Goal: Information Seeking & Learning: Learn about a topic

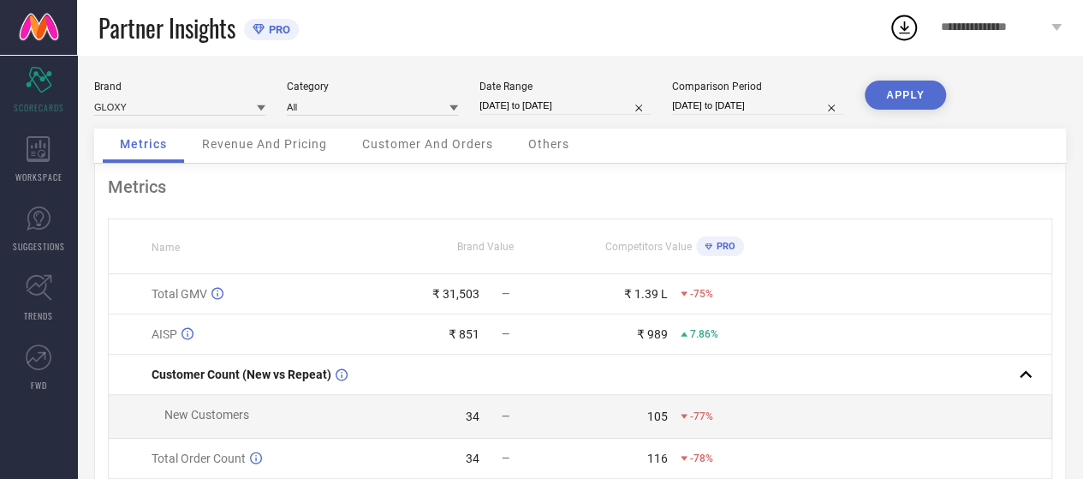
click at [901, 21] on icon at bounding box center [904, 27] width 31 height 31
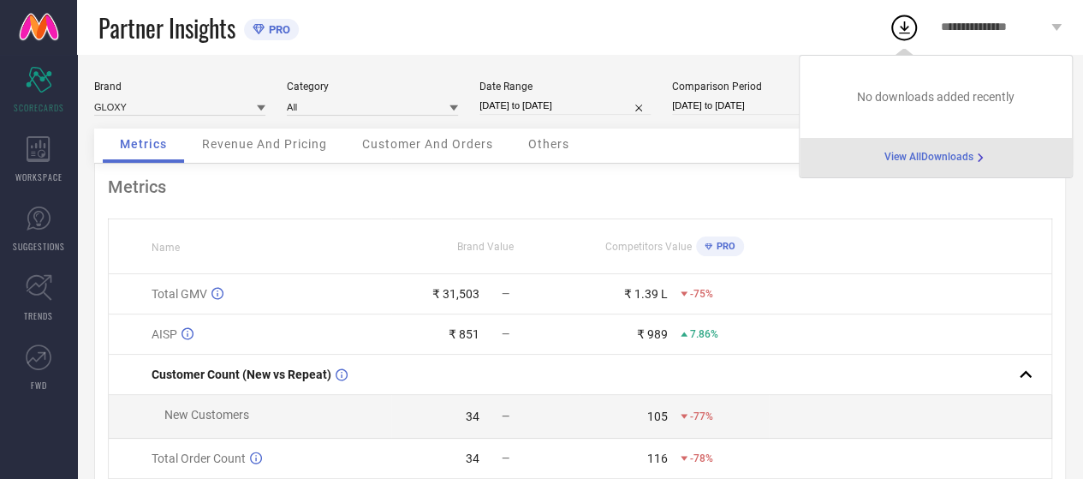
click at [904, 153] on span "View All Downloads" at bounding box center [928, 158] width 89 height 14
click at [904, 153] on div "Brand GLOXY Category All Date Range [DATE] to [DATE] Comparison Period [DATE] t…" at bounding box center [580, 362] width 1006 height 614
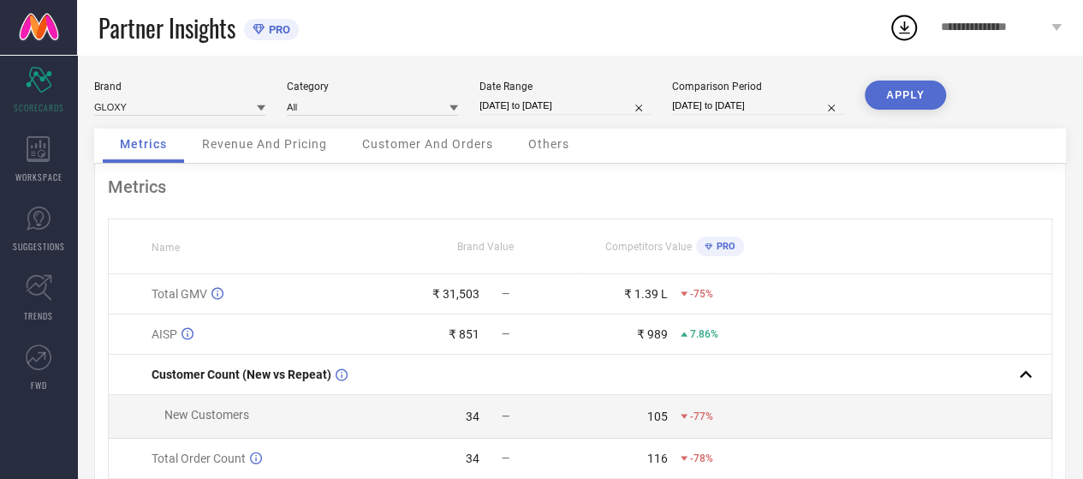
click at [248, 146] on span "Revenue And Pricing" at bounding box center [264, 144] width 125 height 14
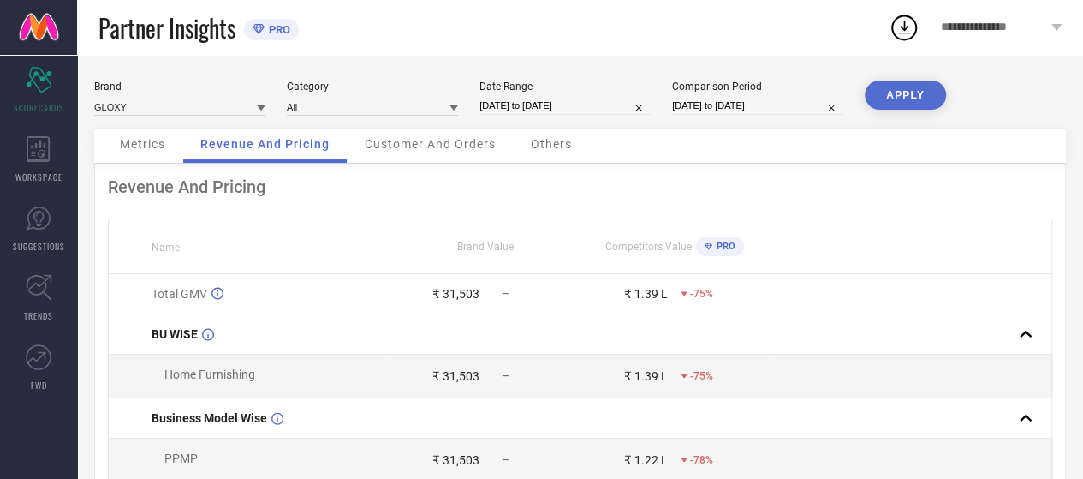
click at [418, 154] on div "Customer And Orders" at bounding box center [430, 145] width 165 height 34
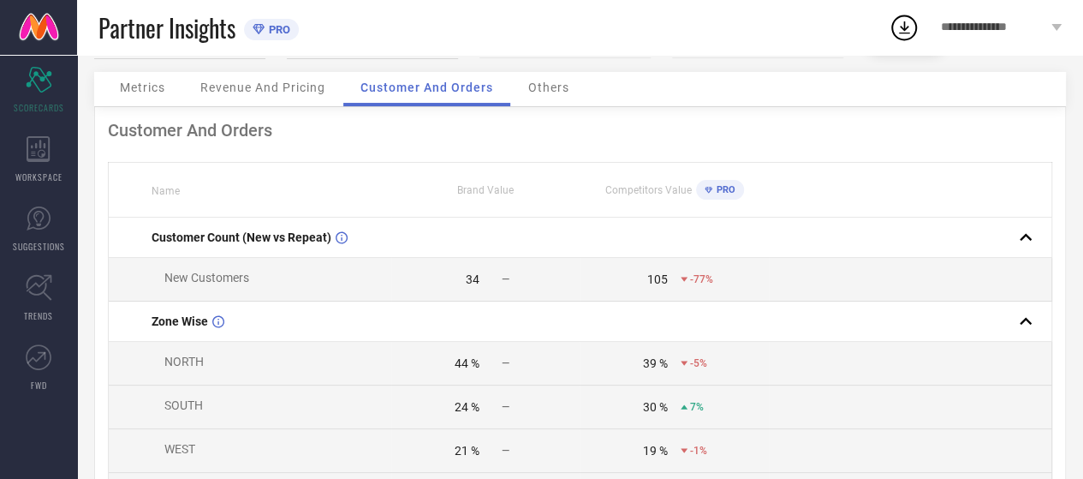
click at [550, 90] on span "Others" at bounding box center [548, 87] width 41 height 14
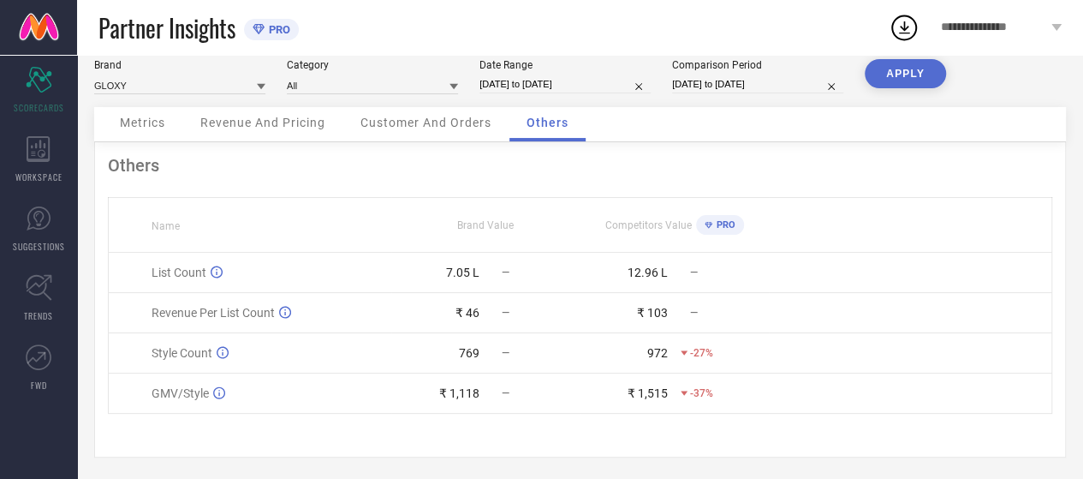
scroll to position [27, 0]
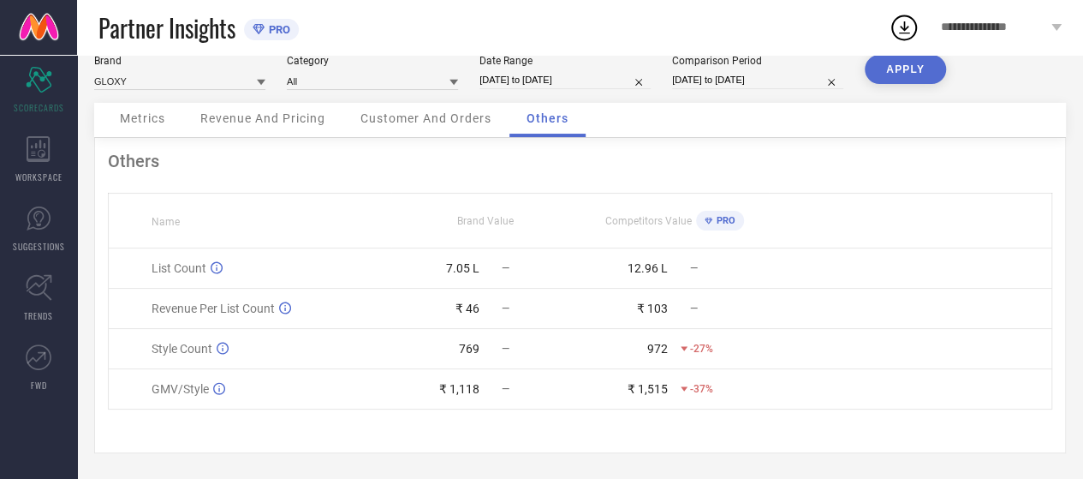
click at [152, 121] on span "Metrics" at bounding box center [142, 118] width 45 height 14
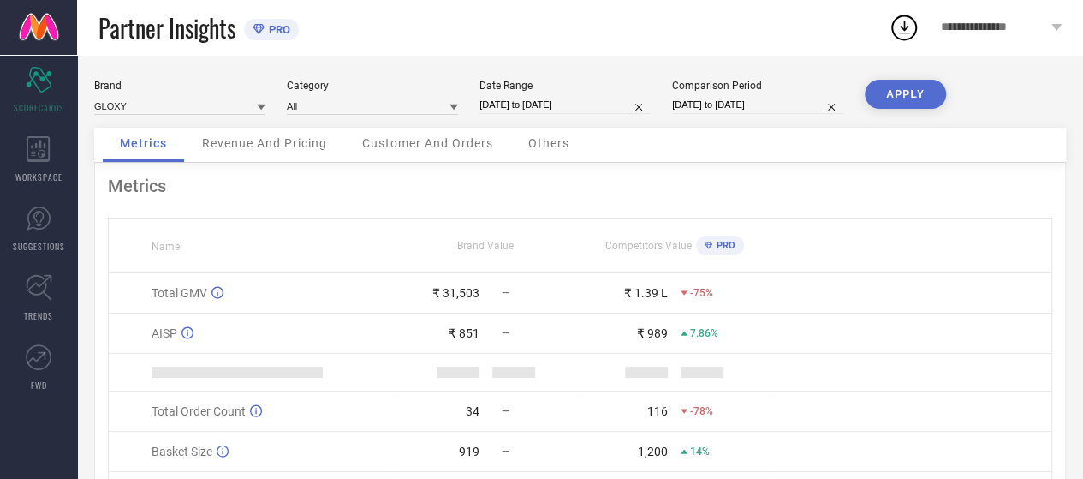
scroll to position [0, 0]
click at [430, 145] on span "Customer And Orders" at bounding box center [427, 144] width 131 height 14
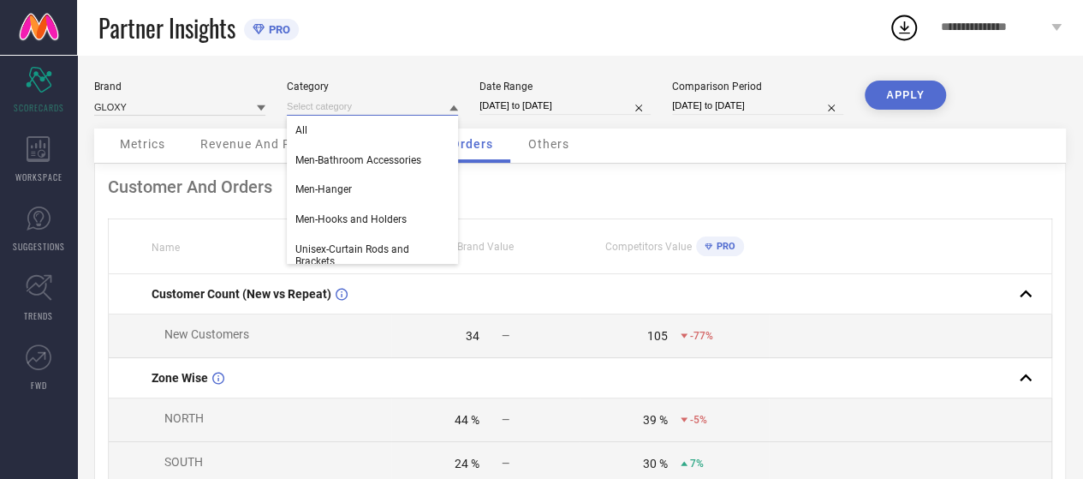
click at [320, 109] on input at bounding box center [372, 107] width 171 height 18
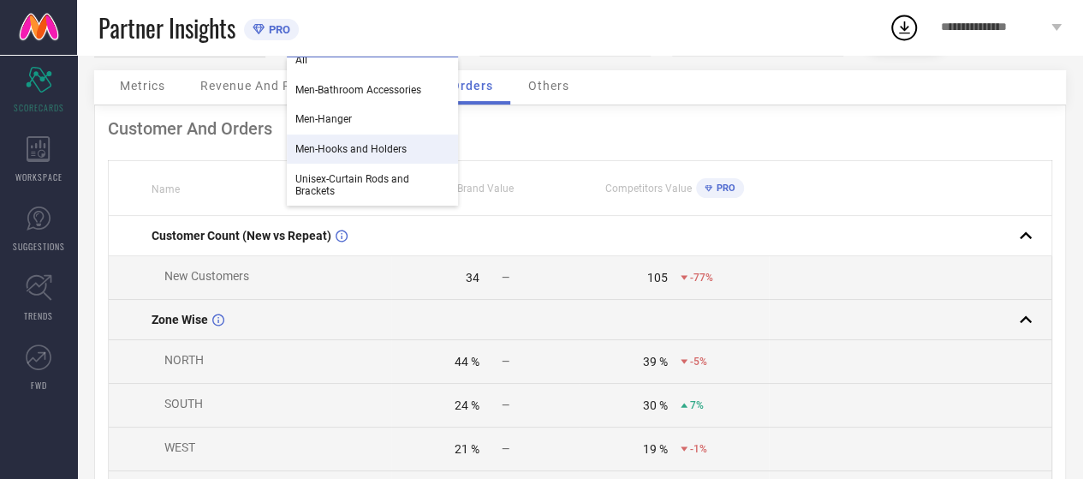
scroll to position [56, 0]
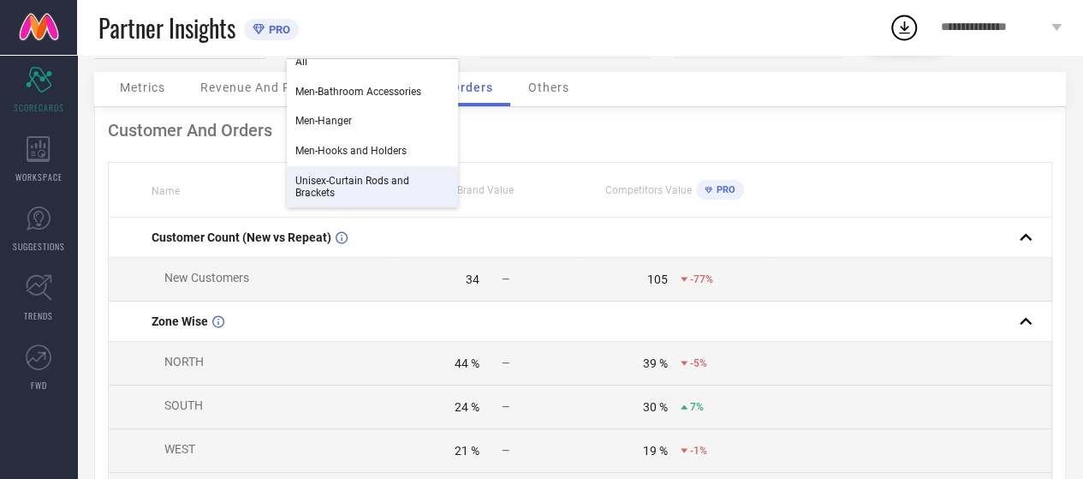
click at [409, 189] on span "Unisex-Curtain Rods and Brackets" at bounding box center [372, 187] width 154 height 24
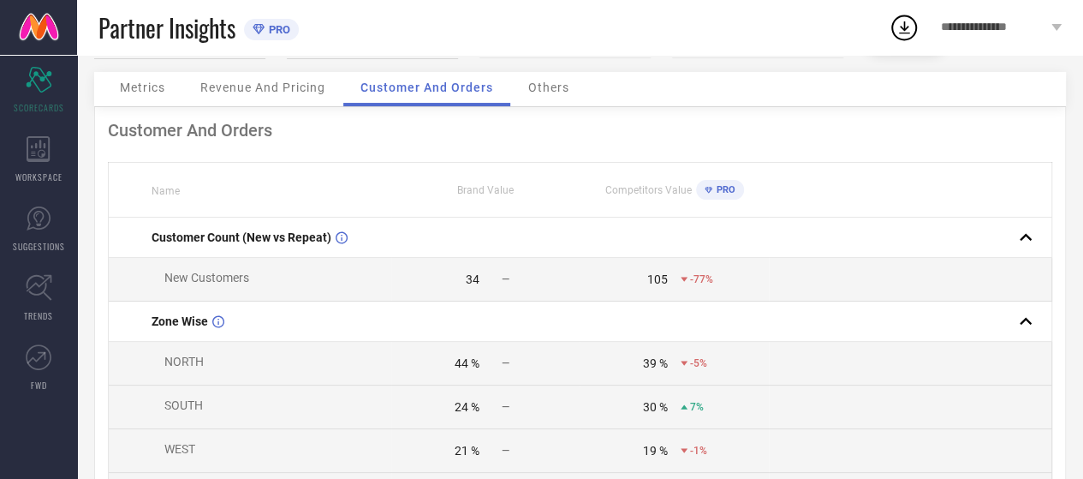
click at [424, 71] on div "Brand GLOXY Category Unisex-Curtain Rods and Brackets Date Range [DATE] to [DAT…" at bounding box center [580, 48] width 972 height 48
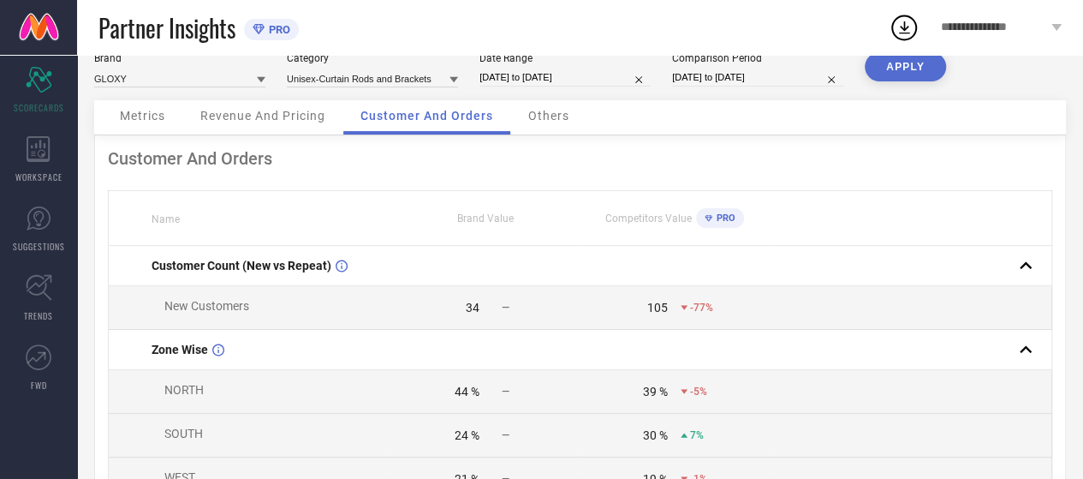
scroll to position [0, 0]
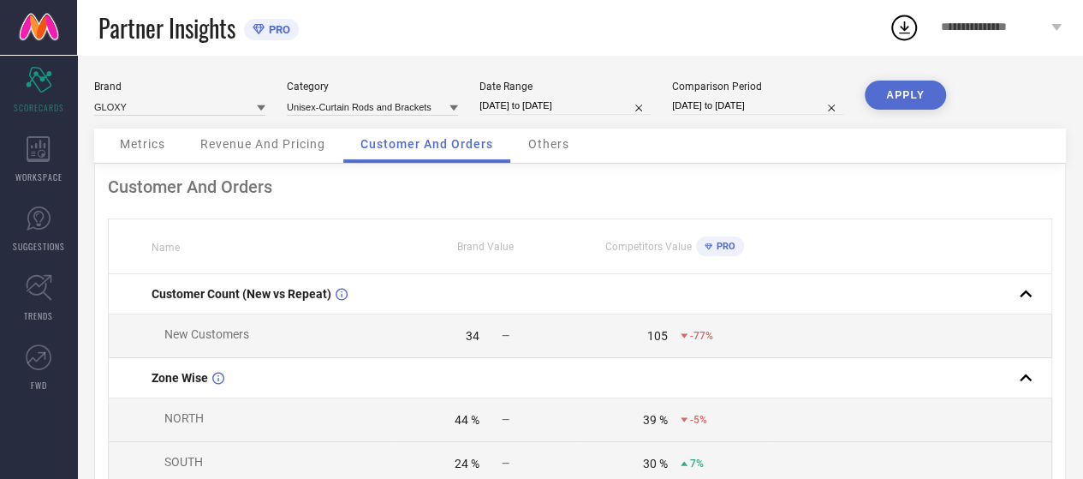
click at [260, 149] on span "Revenue And Pricing" at bounding box center [262, 144] width 125 height 14
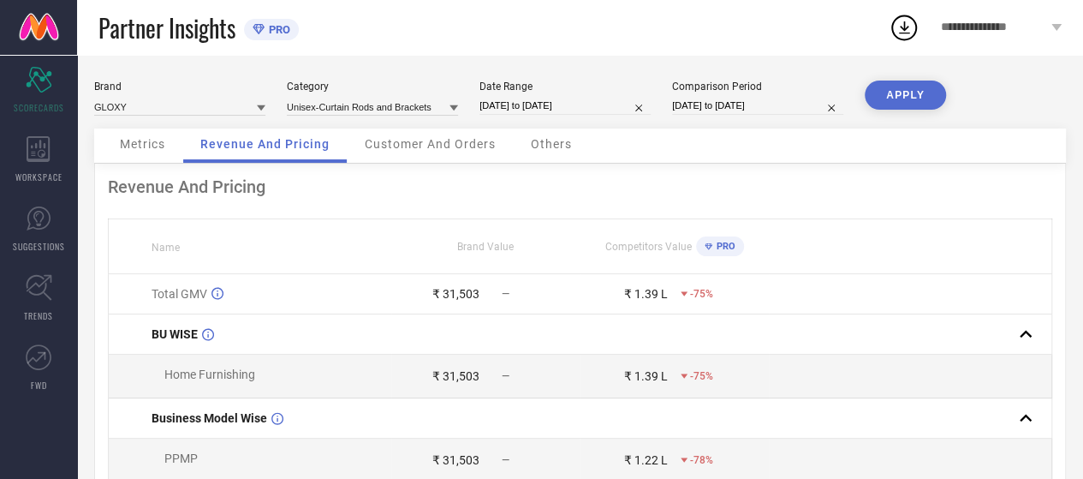
click at [421, 146] on span "Customer And Orders" at bounding box center [430, 144] width 131 height 14
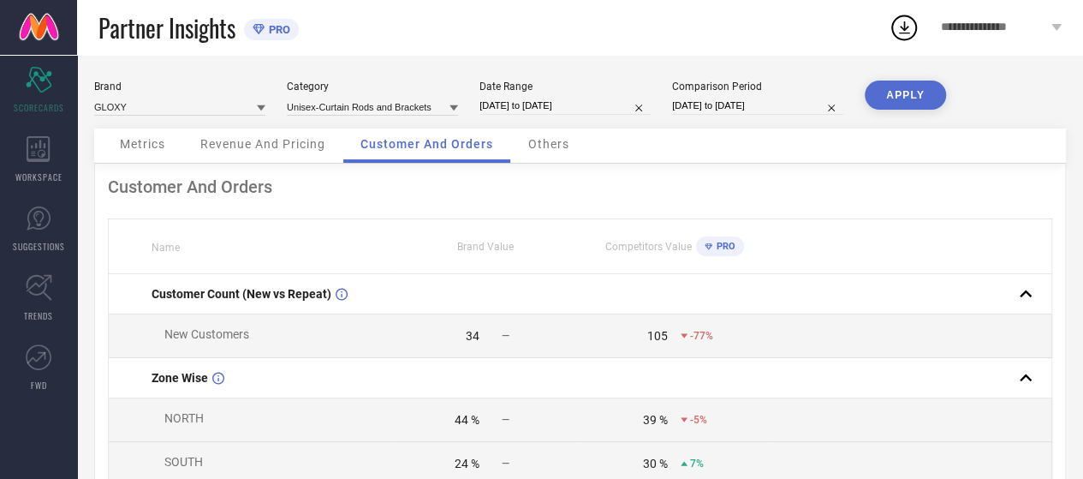
click at [911, 94] on button "APPLY" at bounding box center [905, 94] width 81 height 29
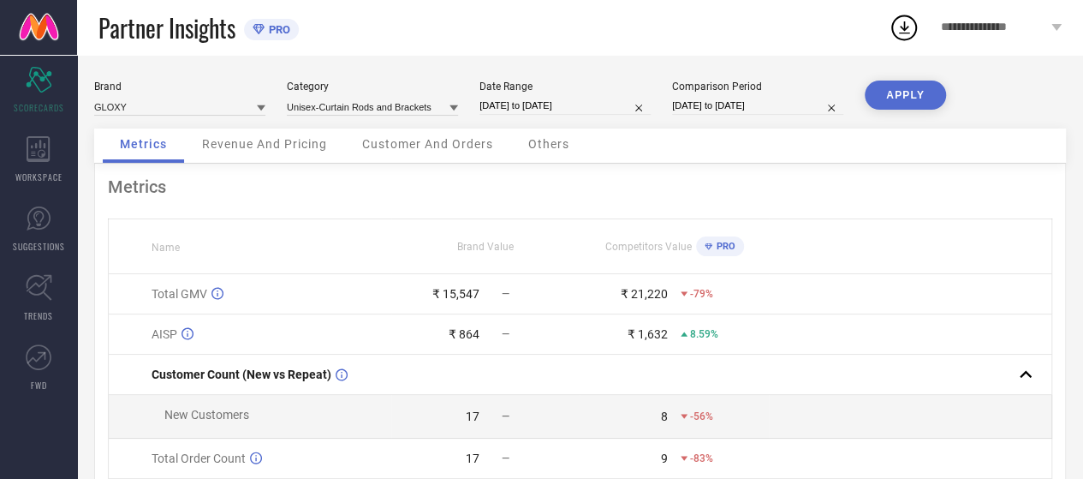
click at [419, 144] on span "Customer And Orders" at bounding box center [427, 144] width 131 height 14
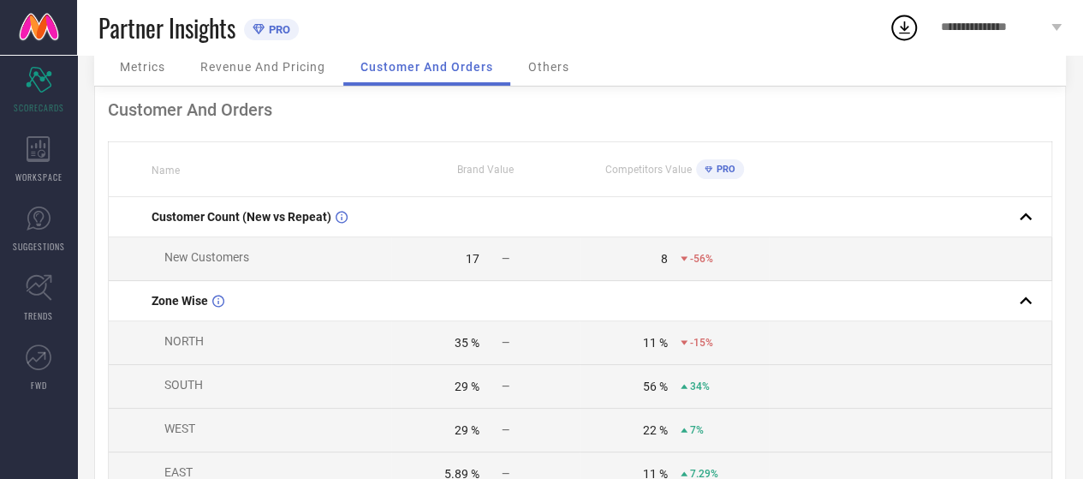
scroll to position [86, 0]
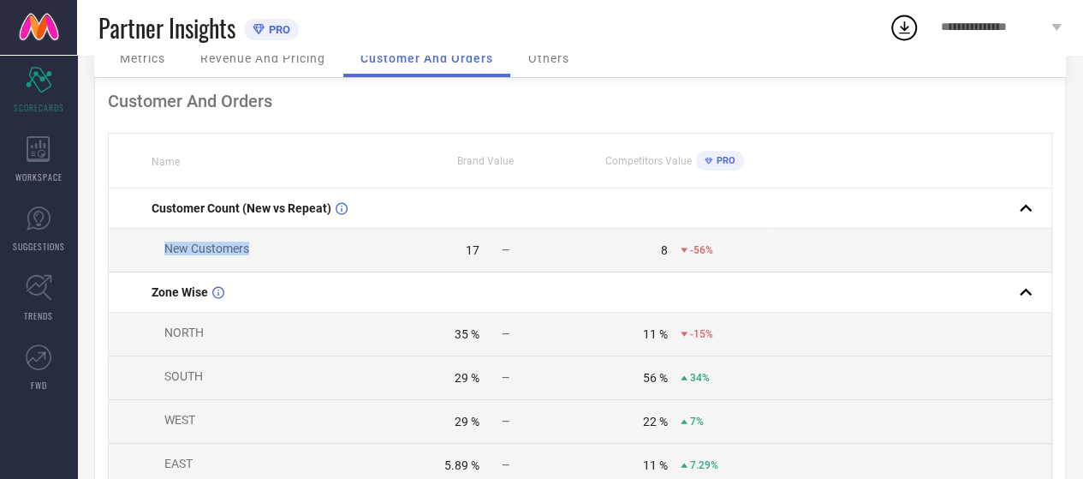
drag, startPoint x: 139, startPoint y: 259, endPoint x: 423, endPoint y: 261, distance: 284.2
click at [259, 259] on td "New Customers" at bounding box center [250, 251] width 283 height 44
drag, startPoint x: 441, startPoint y: 263, endPoint x: 526, endPoint y: 263, distance: 85.6
click at [526, 263] on td "17 —" at bounding box center [485, 251] width 188 height 44
drag, startPoint x: 637, startPoint y: 263, endPoint x: 728, endPoint y: 265, distance: 90.8
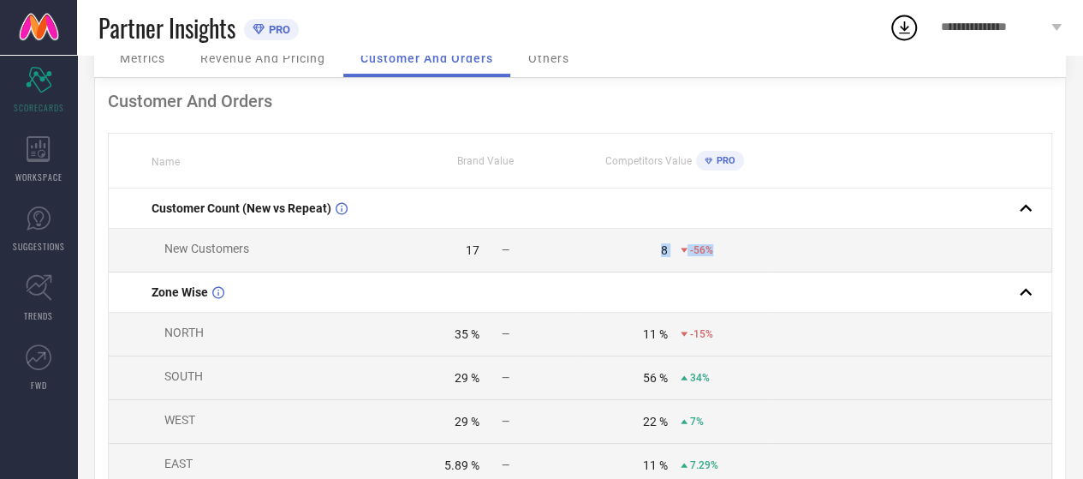
click at [728, 265] on td "8 -56%" at bounding box center [674, 251] width 188 height 44
click at [183, 339] on span "NORTH" at bounding box center [183, 332] width 39 height 14
click at [173, 339] on span "NORTH" at bounding box center [183, 332] width 39 height 14
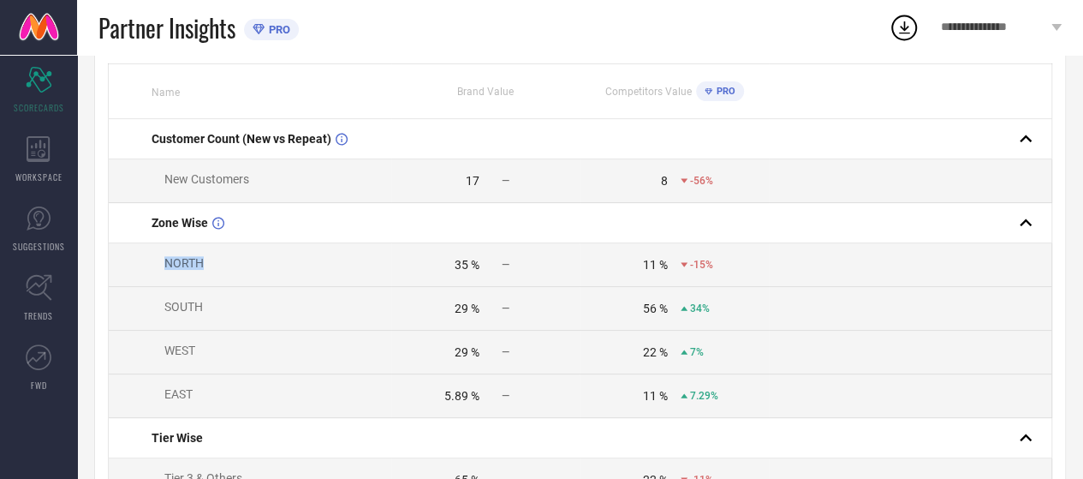
scroll to position [171, 0]
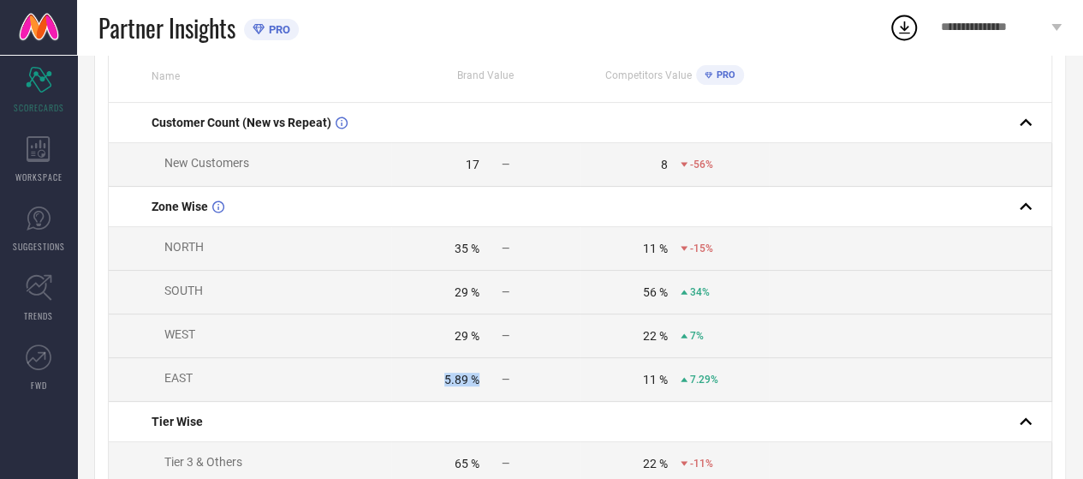
drag, startPoint x: 421, startPoint y: 383, endPoint x: 497, endPoint y: 390, distance: 75.6
click at [497, 386] on div "5.89 % —" at bounding box center [485, 379] width 187 height 14
click at [187, 400] on td "EAST" at bounding box center [250, 380] width 283 height 44
drag, startPoint x: 606, startPoint y: 379, endPoint x: 720, endPoint y: 384, distance: 114.0
click at [720, 384] on div "11 % 7.29%" at bounding box center [673, 379] width 187 height 14
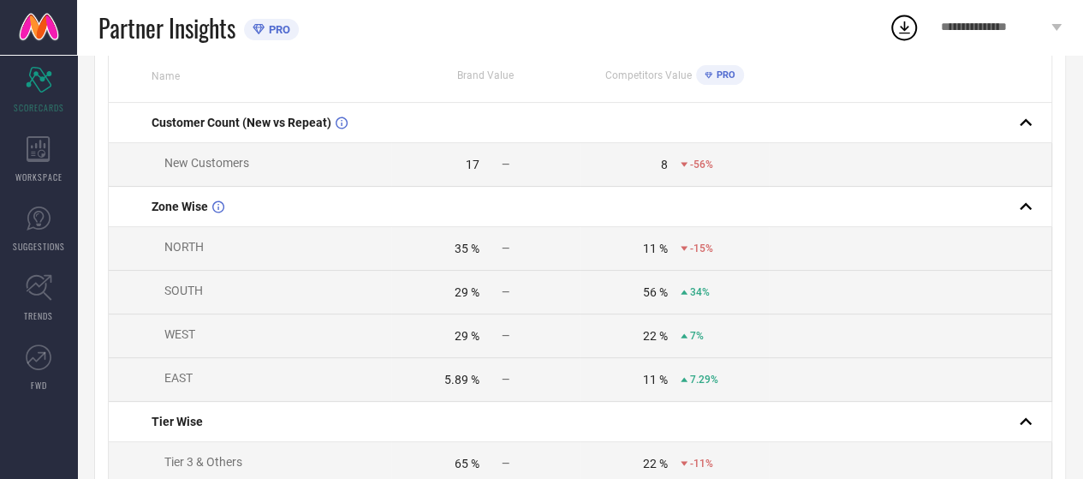
click at [853, 338] on td at bounding box center [910, 336] width 283 height 44
drag, startPoint x: 156, startPoint y: 342, endPoint x: 355, endPoint y: 343, distance: 199.5
click at [226, 340] on td "WEST" at bounding box center [250, 336] width 283 height 44
click at [449, 342] on div "29 %" at bounding box center [435, 336] width 87 height 14
drag, startPoint x: 149, startPoint y: 299, endPoint x: 601, endPoint y: 309, distance: 452.1
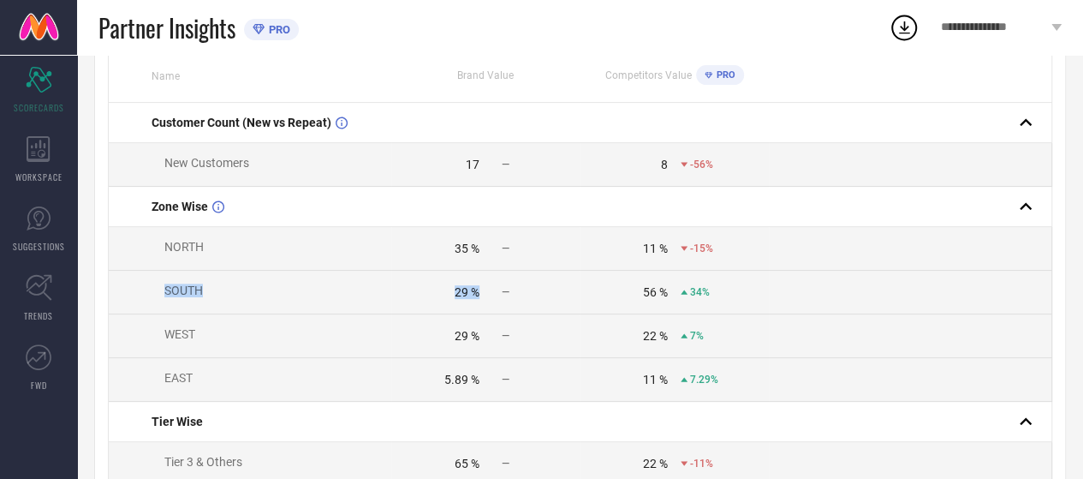
click at [484, 300] on tr "SOUTH 29 % — 56 % 34%" at bounding box center [580, 293] width 943 height 44
click at [622, 309] on td "56 % 34%" at bounding box center [674, 293] width 188 height 44
click at [425, 299] on div "29 %" at bounding box center [435, 292] width 87 height 14
drag, startPoint x: 428, startPoint y: 299, endPoint x: 461, endPoint y: 299, distance: 32.5
click at [461, 299] on div "29 %" at bounding box center [435, 292] width 87 height 14
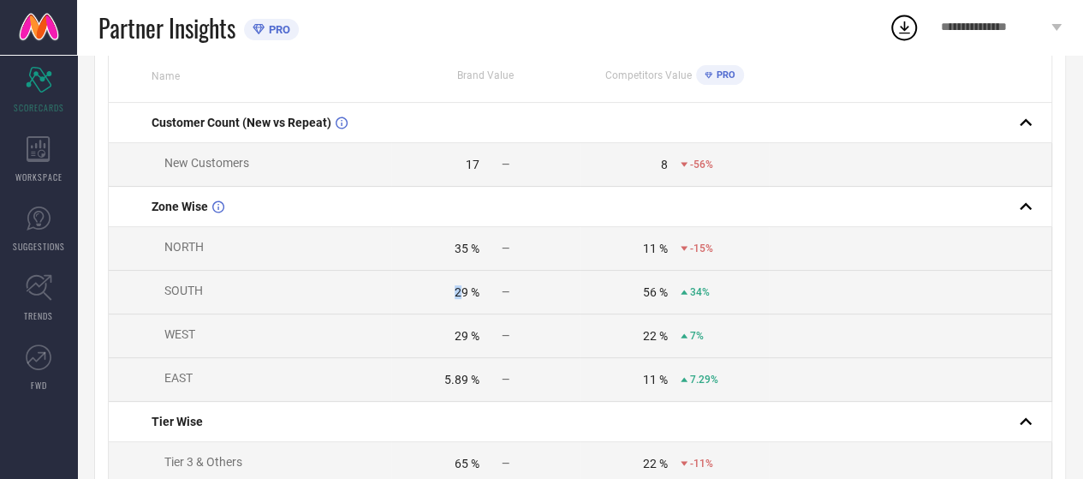
click at [455, 305] on td "29 % —" at bounding box center [485, 293] width 188 height 44
click at [455, 306] on td "29 % —" at bounding box center [485, 293] width 188 height 44
click at [816, 293] on td at bounding box center [910, 293] width 283 height 44
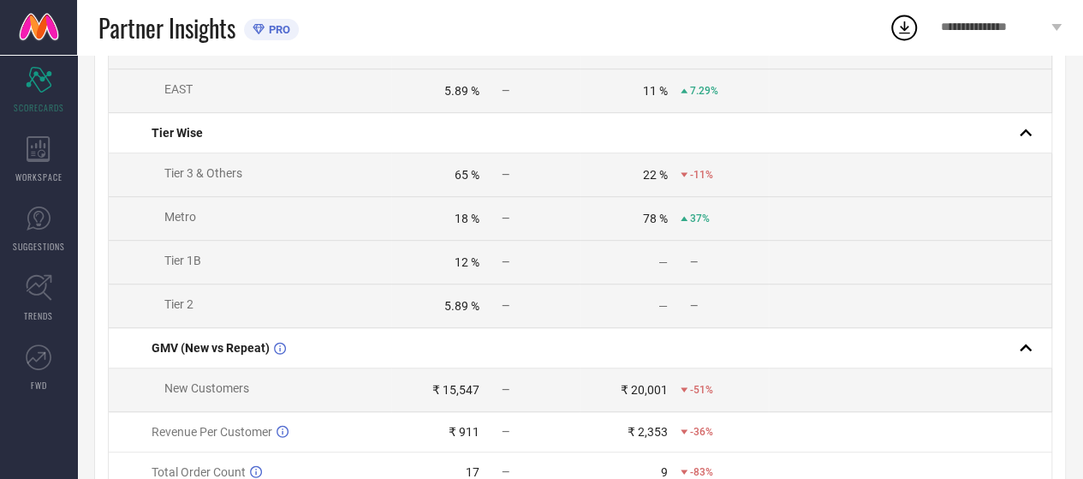
scroll to position [428, 0]
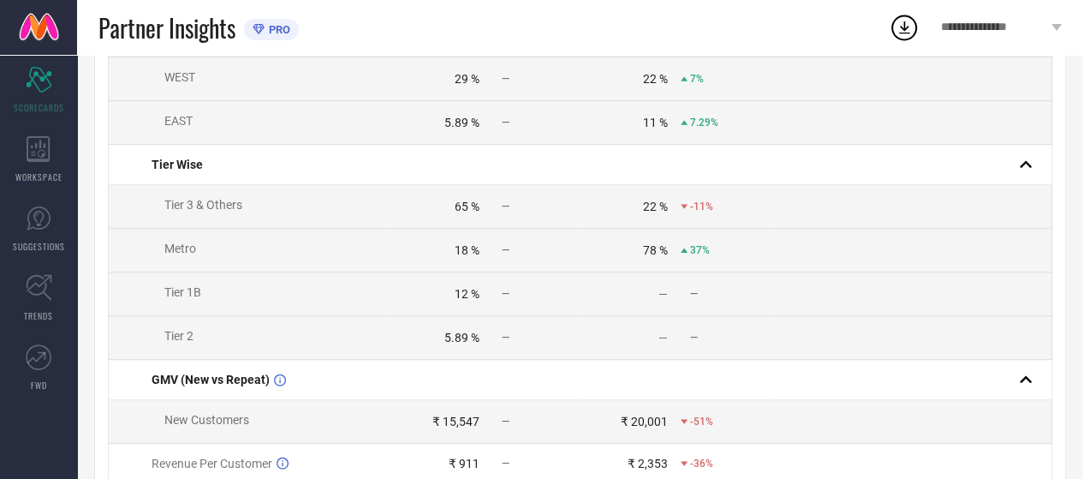
click at [443, 252] on div "18 %" at bounding box center [435, 250] width 87 height 14
drag, startPoint x: 443, startPoint y: 252, endPoint x: 467, endPoint y: 253, distance: 24.0
click at [467, 253] on div "18 %" at bounding box center [435, 250] width 87 height 14
click at [436, 266] on td "18 % —" at bounding box center [485, 251] width 188 height 44
drag, startPoint x: 435, startPoint y: 265, endPoint x: 483, endPoint y: 259, distance: 48.2
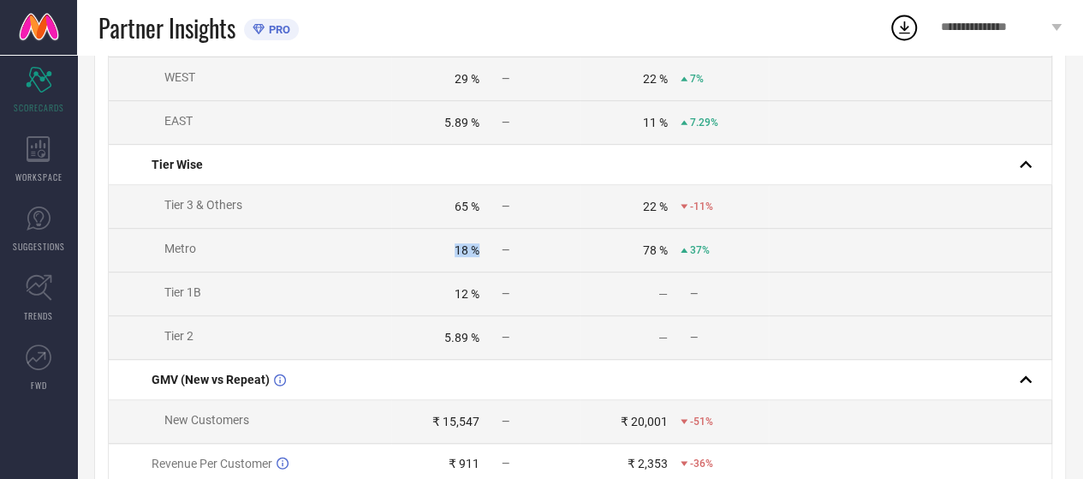
click at [483, 259] on td "18 % —" at bounding box center [485, 251] width 188 height 44
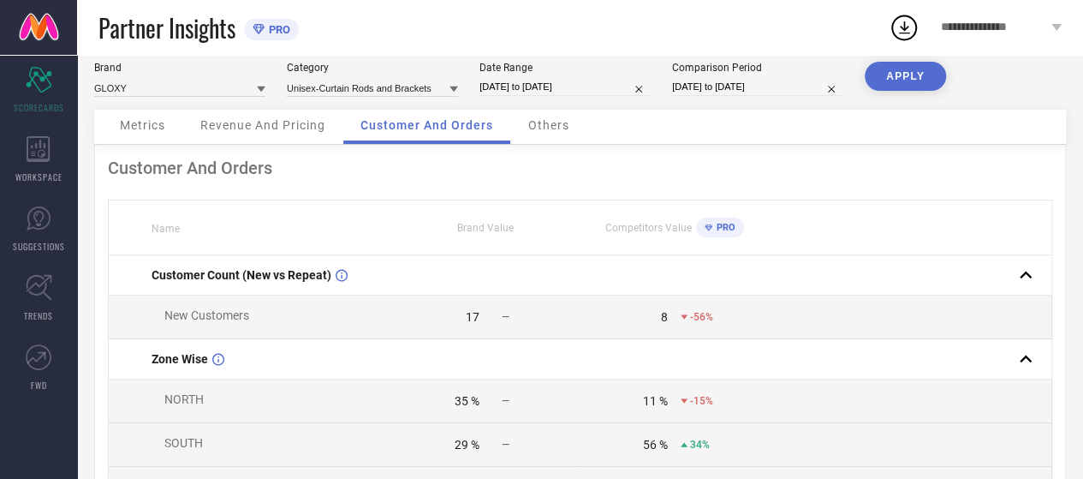
scroll to position [0, 0]
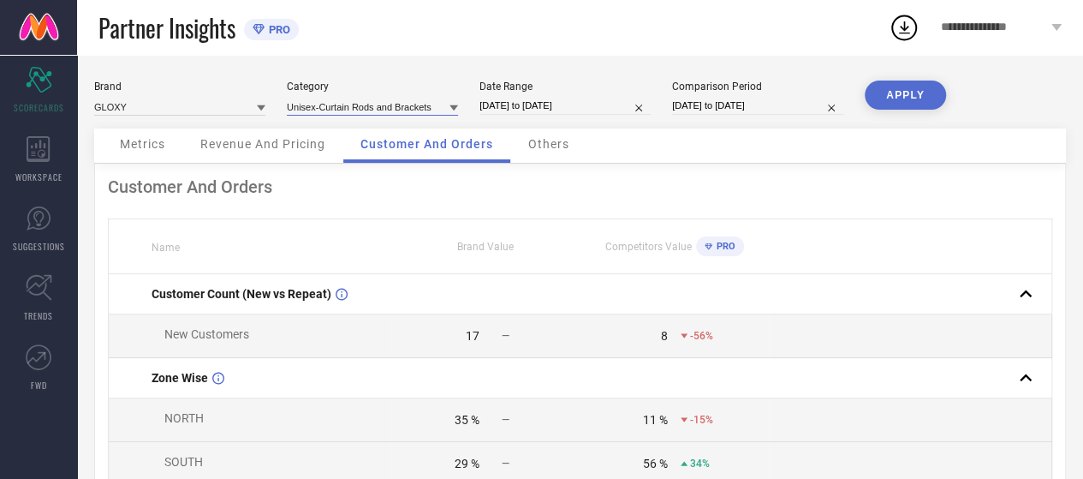
click at [411, 107] on input at bounding box center [372, 107] width 171 height 18
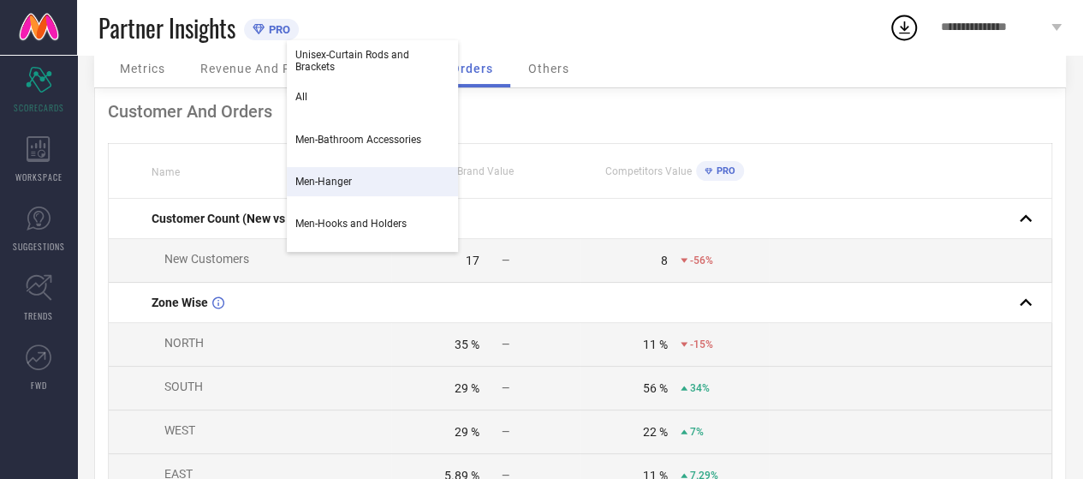
scroll to position [86, 0]
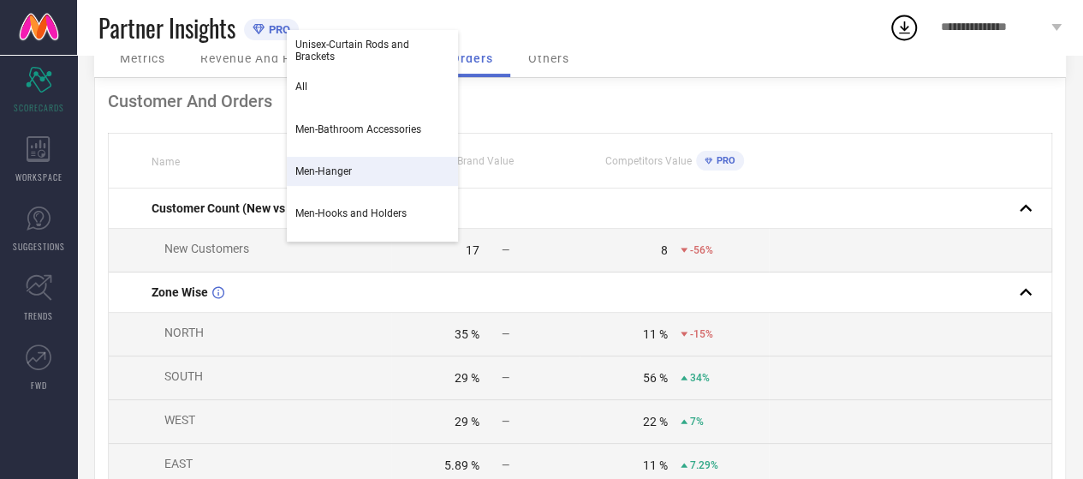
click at [354, 167] on div "Men-Hanger" at bounding box center [372, 171] width 171 height 29
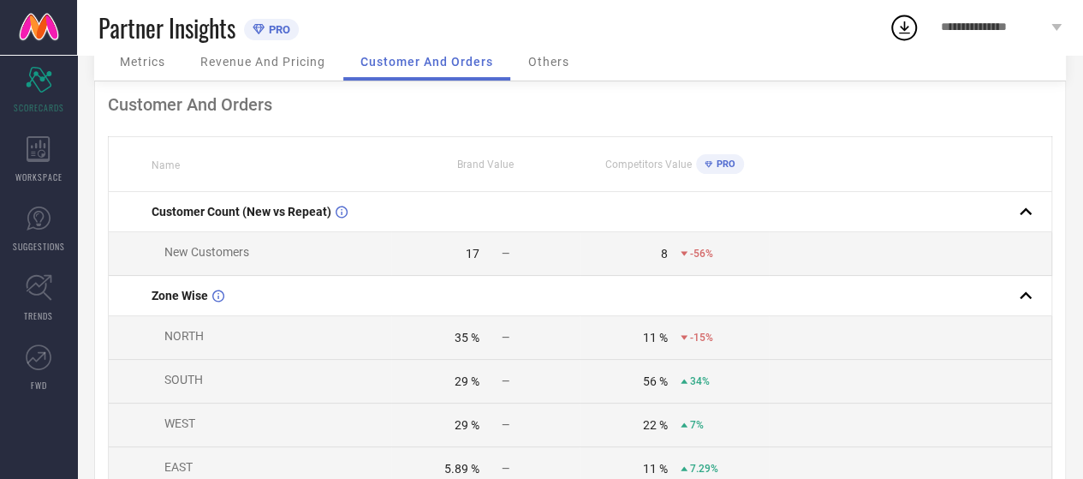
scroll to position [0, 0]
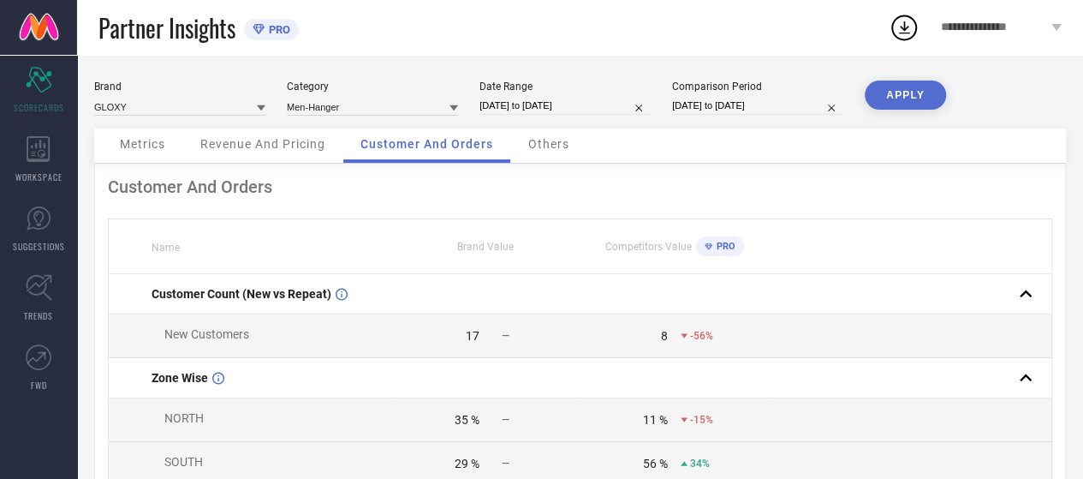
click at [927, 92] on button "APPLY" at bounding box center [905, 94] width 81 height 29
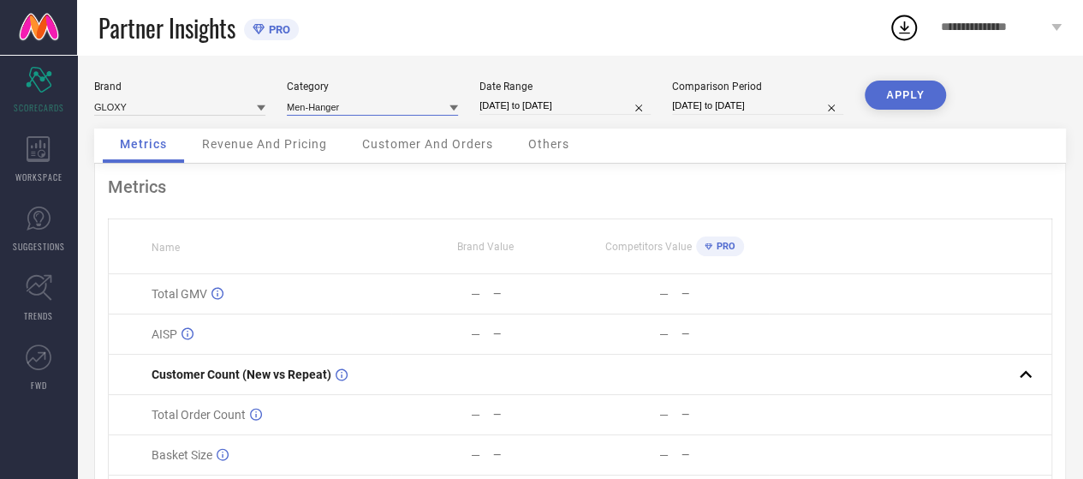
click at [358, 109] on input at bounding box center [372, 107] width 171 height 18
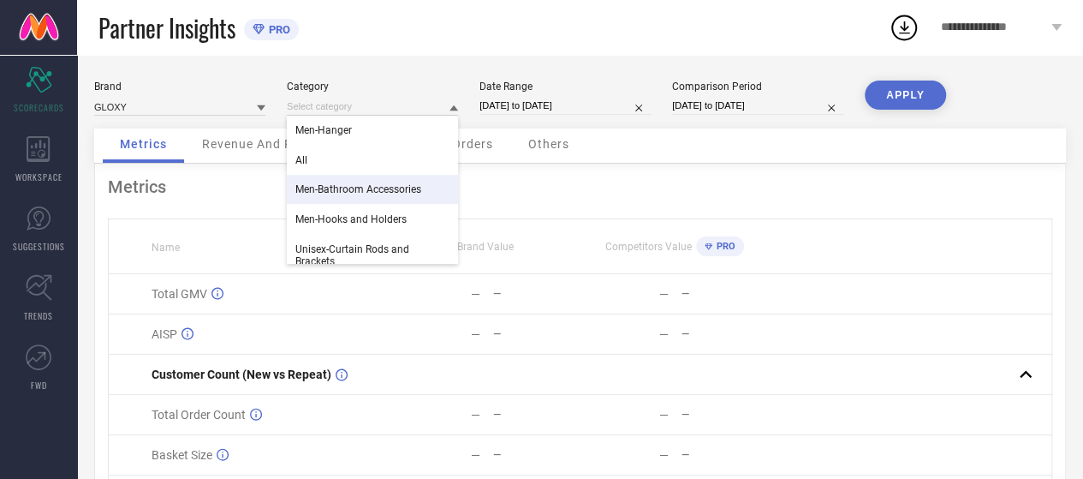
click at [360, 189] on span "Men-Bathroom Accessories" at bounding box center [358, 189] width 126 height 12
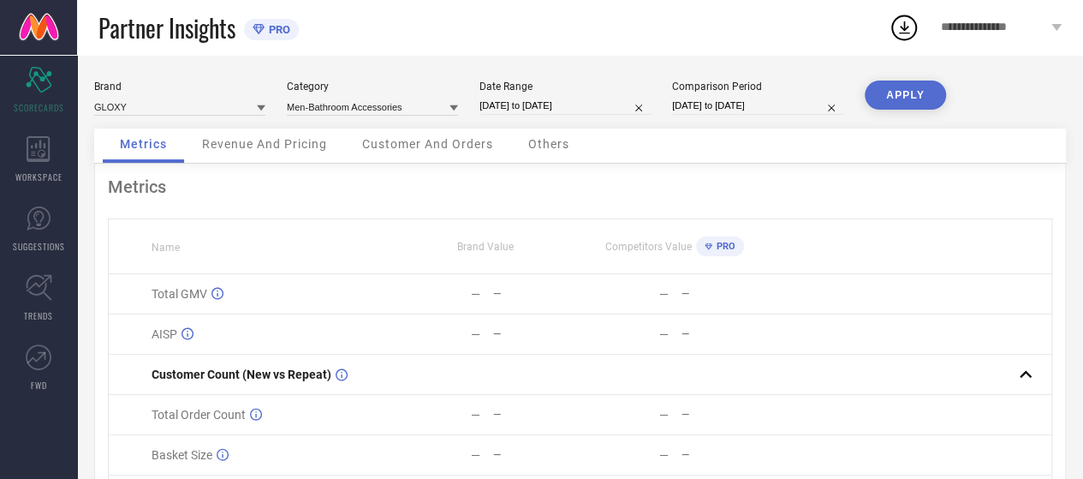
click at [913, 86] on button "APPLY" at bounding box center [905, 94] width 81 height 29
click at [410, 143] on span "Customer And Orders" at bounding box center [427, 144] width 131 height 14
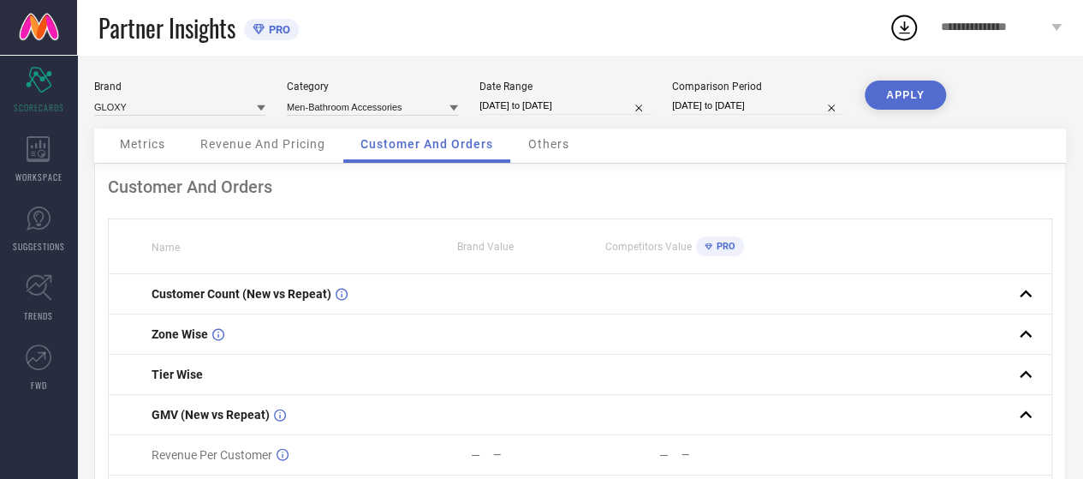
click at [906, 92] on button "APPLY" at bounding box center [905, 94] width 81 height 29
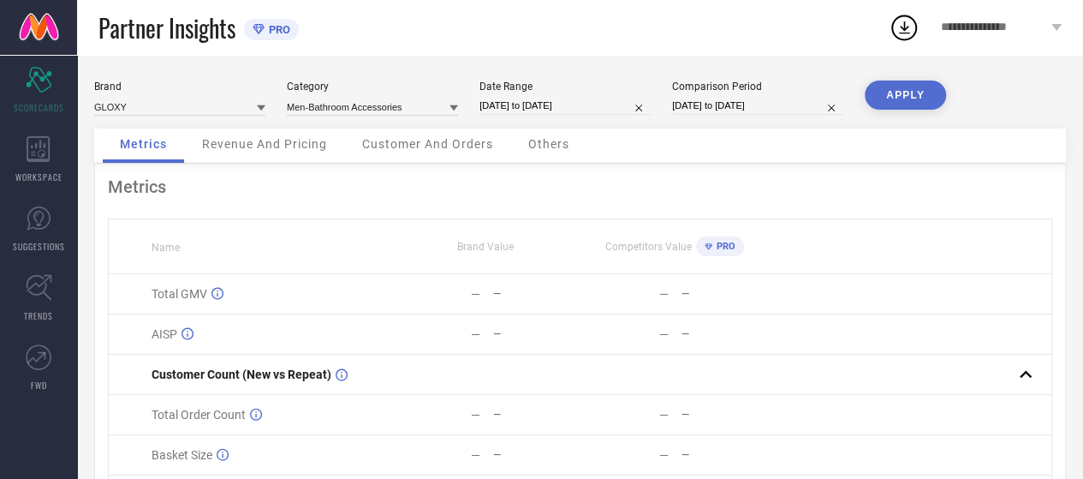
click at [441, 158] on div "Customer And Orders" at bounding box center [427, 145] width 165 height 34
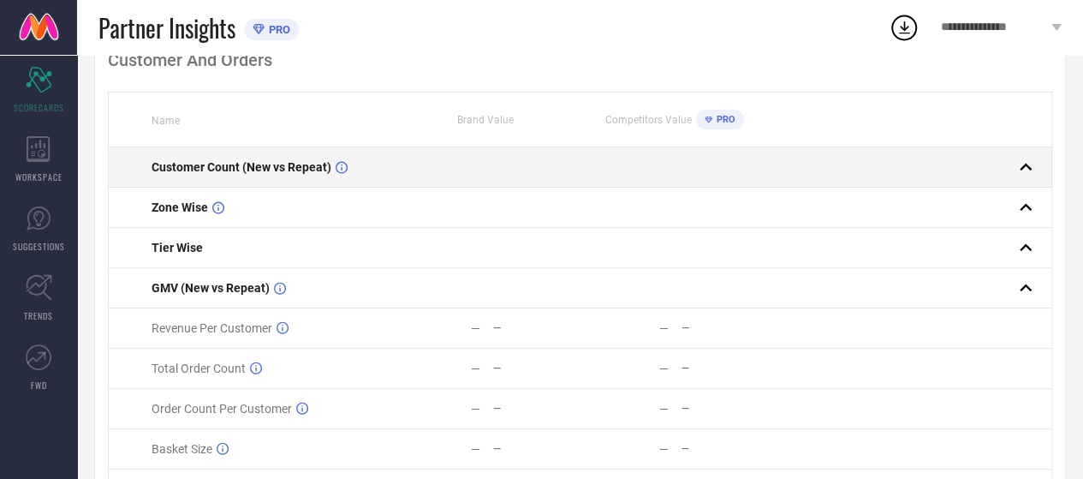
scroll to position [87, 0]
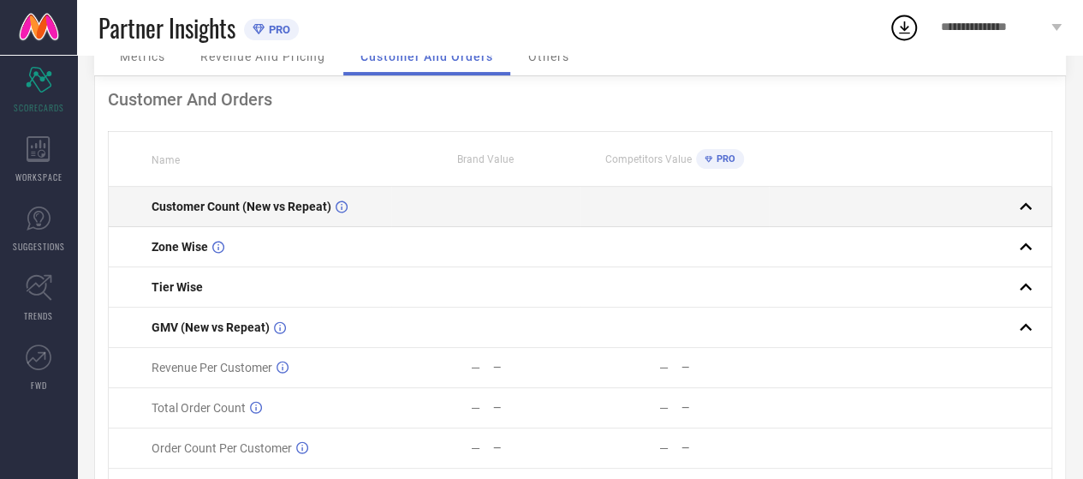
click at [783, 209] on div at bounding box center [904, 206] width 268 height 24
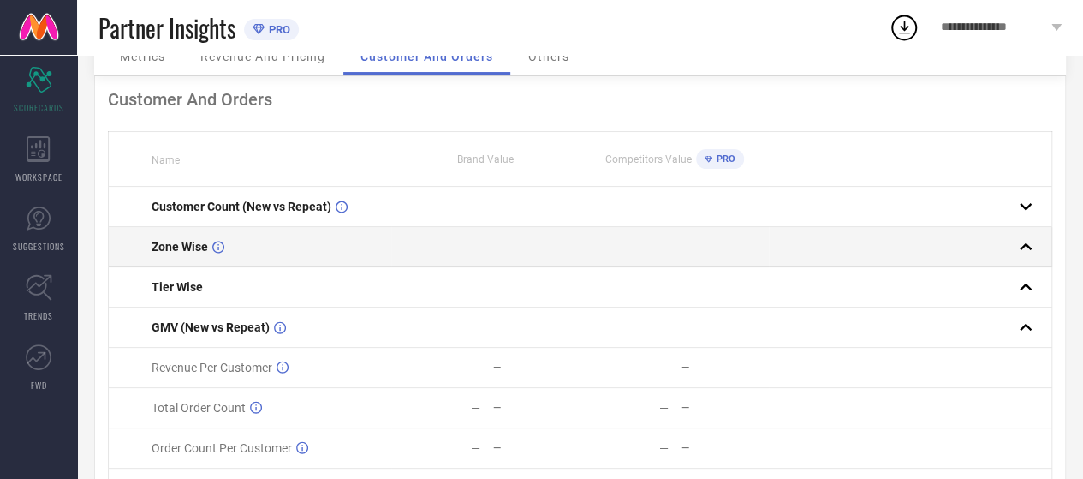
click at [526, 247] on td at bounding box center [485, 247] width 188 height 40
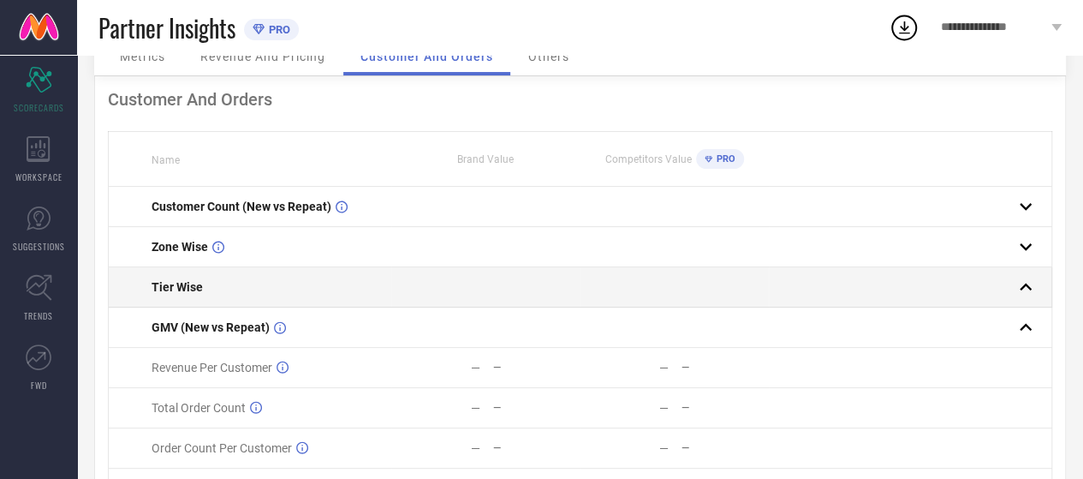
click at [517, 282] on td at bounding box center [485, 287] width 188 height 40
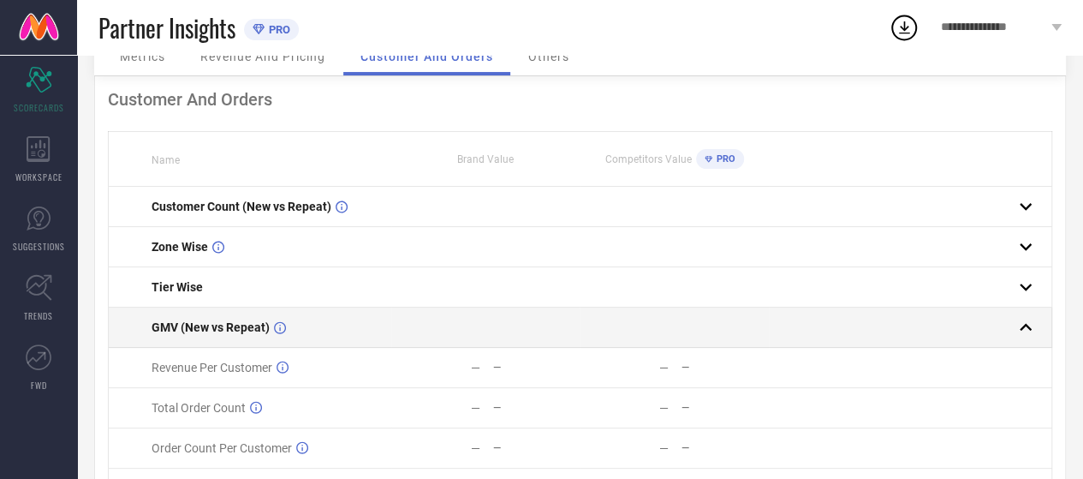
click at [488, 324] on td at bounding box center [485, 327] width 188 height 40
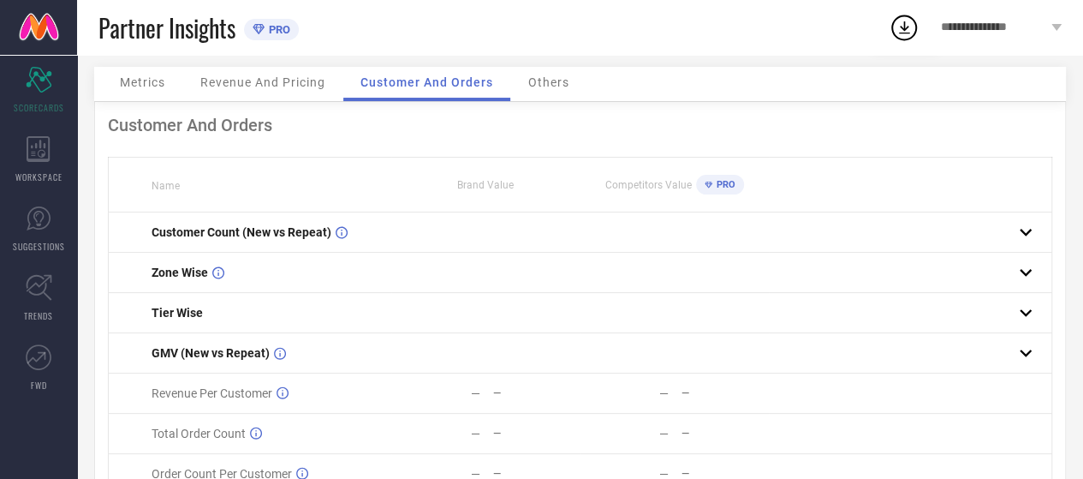
scroll to position [0, 0]
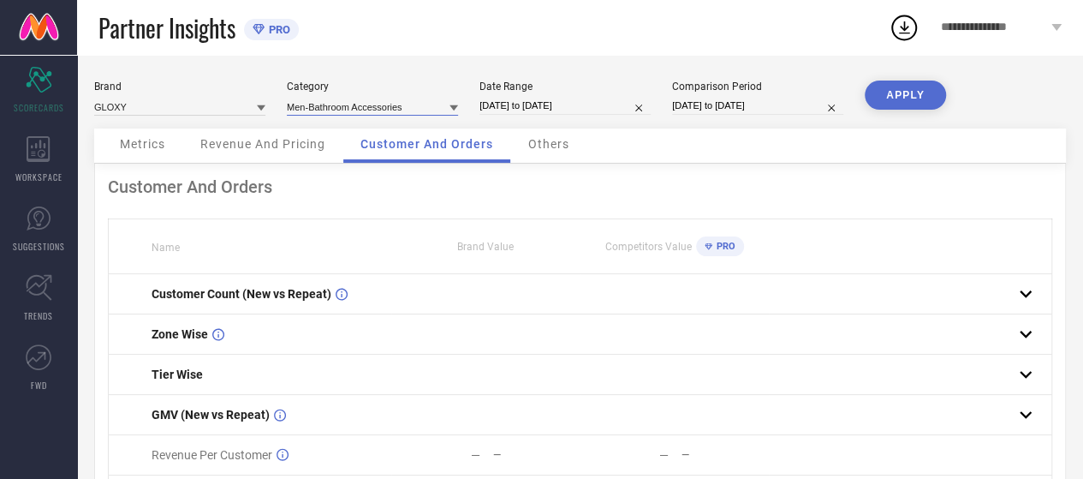
click at [430, 111] on input at bounding box center [372, 107] width 171 height 18
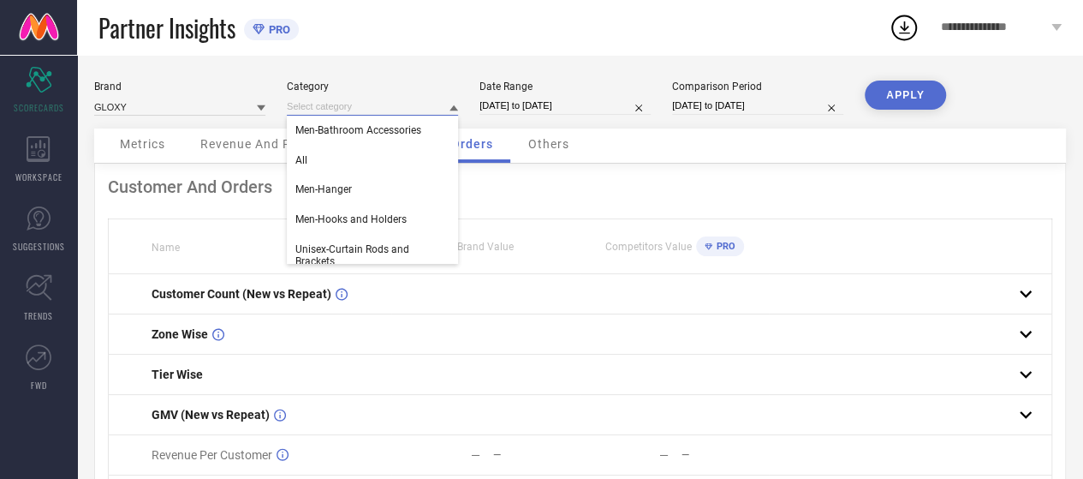
click at [430, 111] on input at bounding box center [372, 107] width 171 height 18
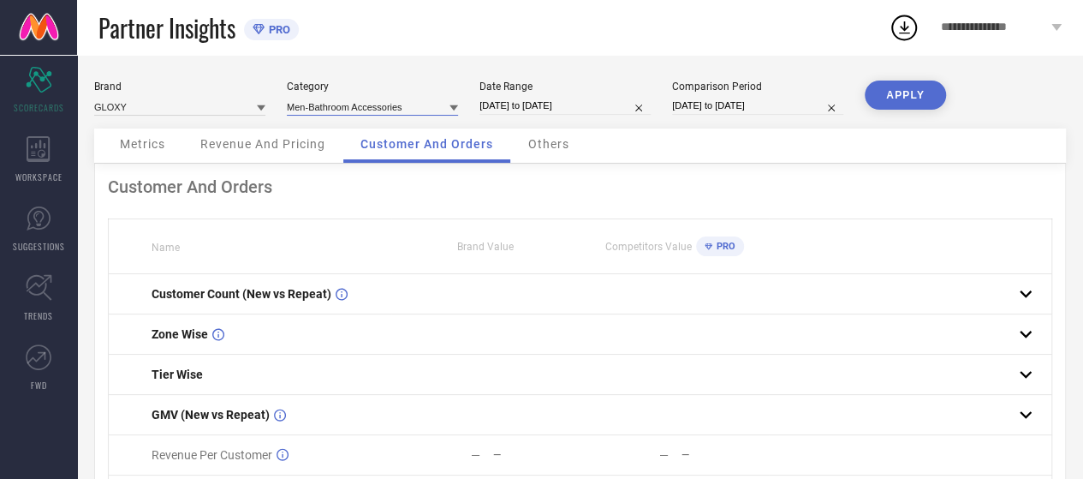
click at [750, 106] on input "[DATE] to [DATE]" at bounding box center [757, 106] width 171 height 18
select select "8"
select select "2024"
select select "9"
select select "2024"
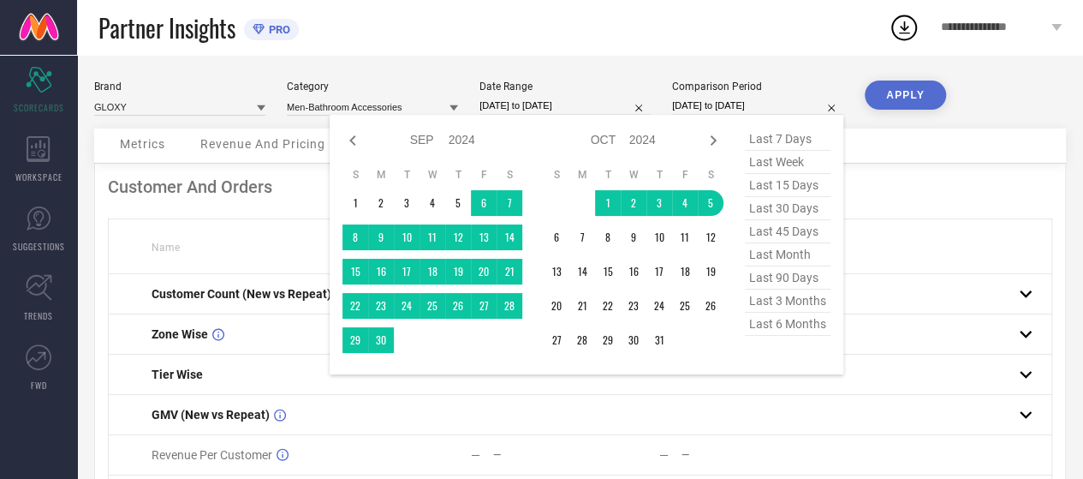
click at [660, 20] on div "Partner Insights PRO" at bounding box center [493, 27] width 790 height 55
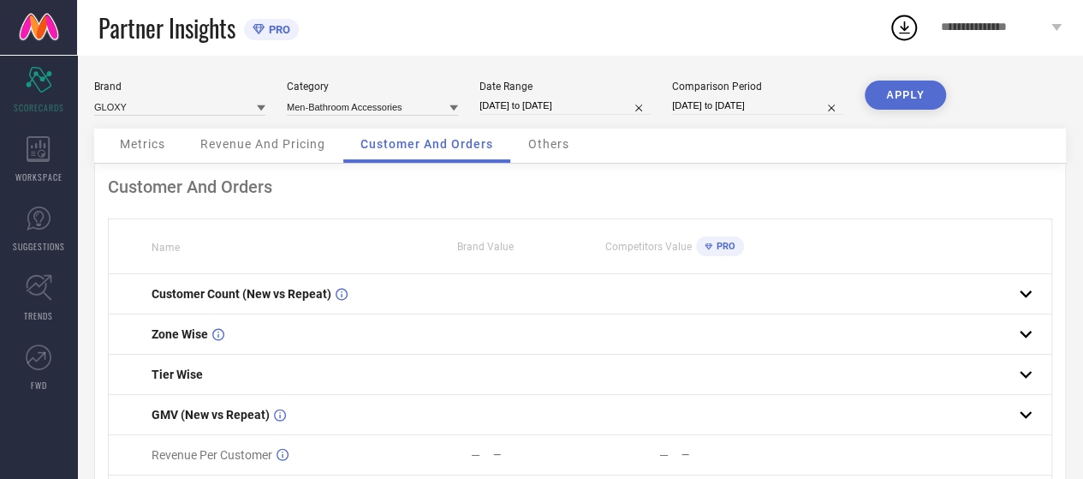
click at [693, 106] on input "[DATE] to [DATE]" at bounding box center [757, 106] width 171 height 18
select select "8"
select select "2024"
select select "9"
select select "2024"
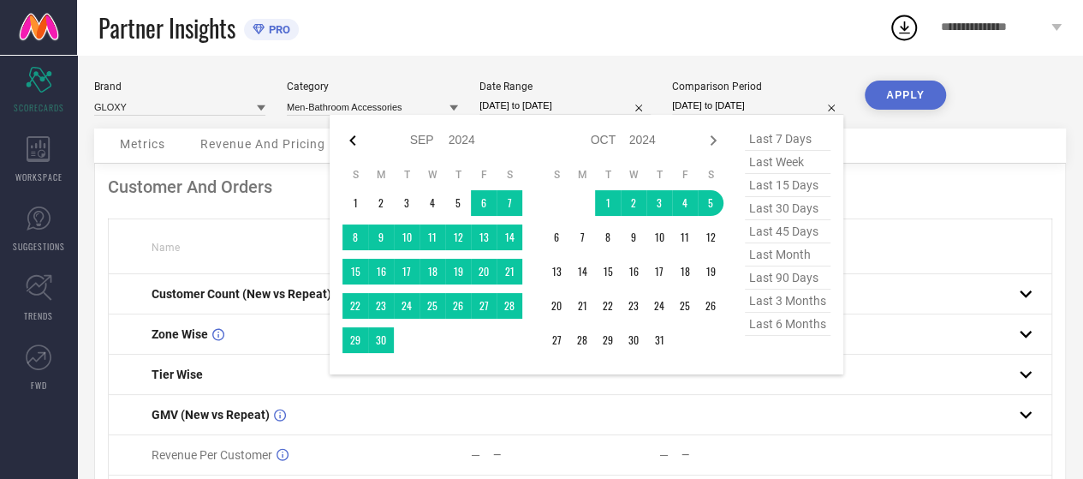
click at [349, 136] on icon at bounding box center [352, 140] width 21 height 21
select select "7"
select select "2024"
select select "8"
select select "2024"
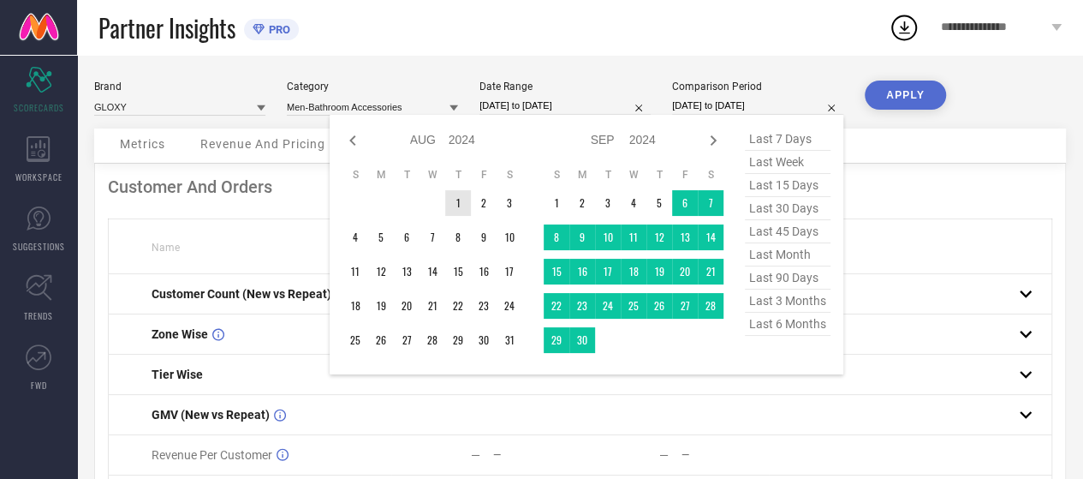
type input "After [DATE]"
click at [449, 205] on td "1" at bounding box center [458, 203] width 26 height 26
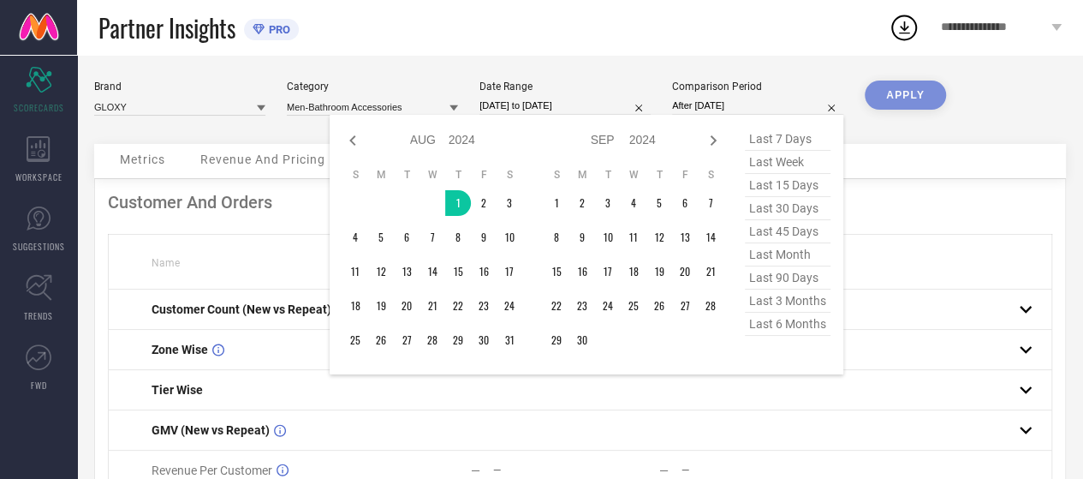
click at [518, 106] on input "[DATE] to [DATE]" at bounding box center [564, 106] width 171 height 18
select select "8"
select select "2025"
select select "9"
select select "2025"
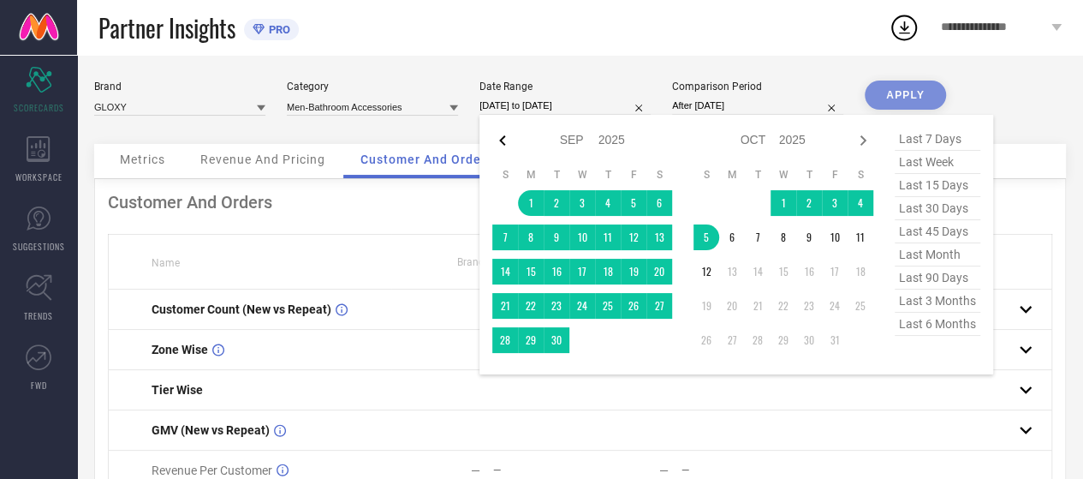
click at [508, 146] on icon at bounding box center [502, 140] width 21 height 21
select select "7"
select select "2025"
select select "8"
select select "2025"
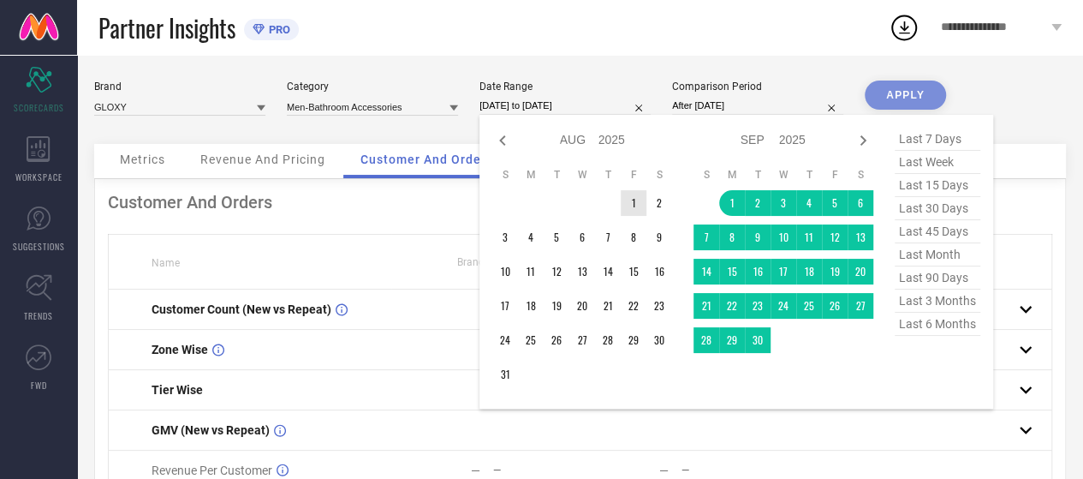
type input "After [DATE]"
click at [635, 205] on td "1" at bounding box center [634, 203] width 26 height 26
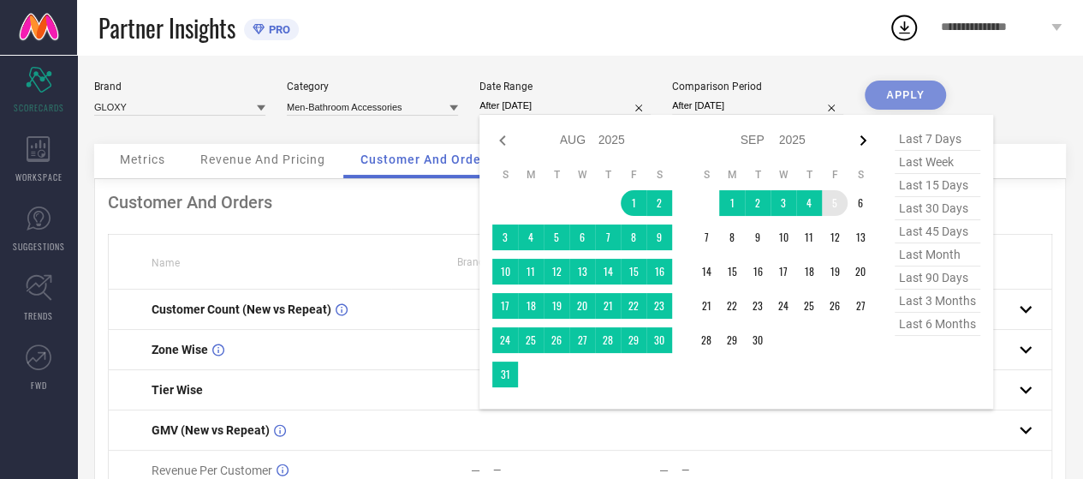
click at [862, 134] on icon at bounding box center [863, 140] width 21 height 21
select select "8"
select select "2025"
select select "9"
select select "2025"
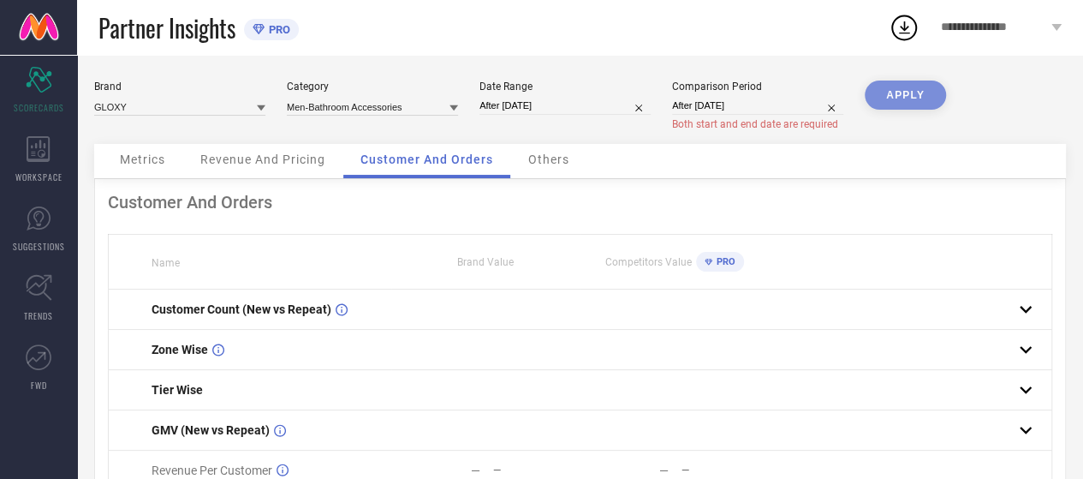
type input "[DATE] to [DATE]"
click at [705, 106] on input "After [DATE]" at bounding box center [757, 106] width 171 height 18
select select "7"
select select "2024"
select select "8"
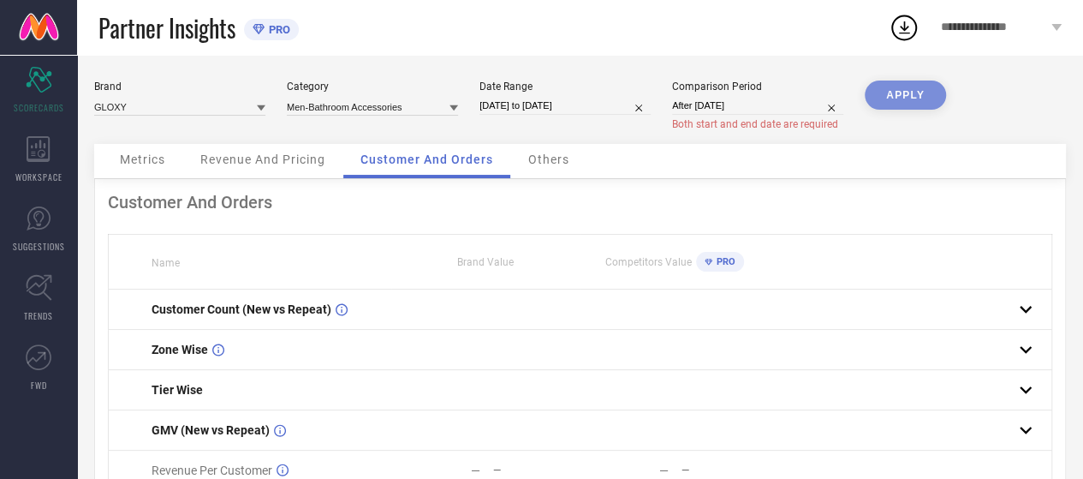
select select "2024"
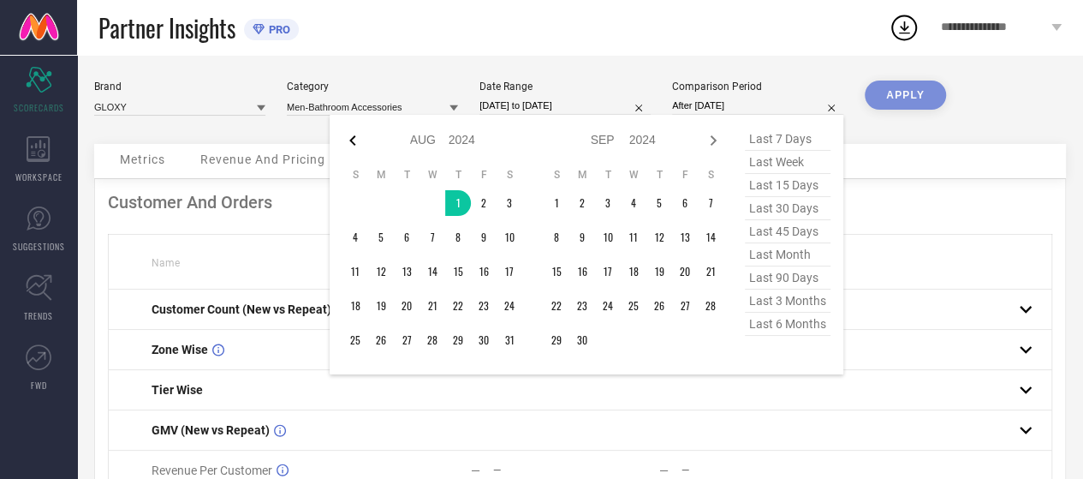
click at [348, 138] on icon at bounding box center [352, 140] width 21 height 21
select select "6"
select select "2024"
select select "7"
select select "2024"
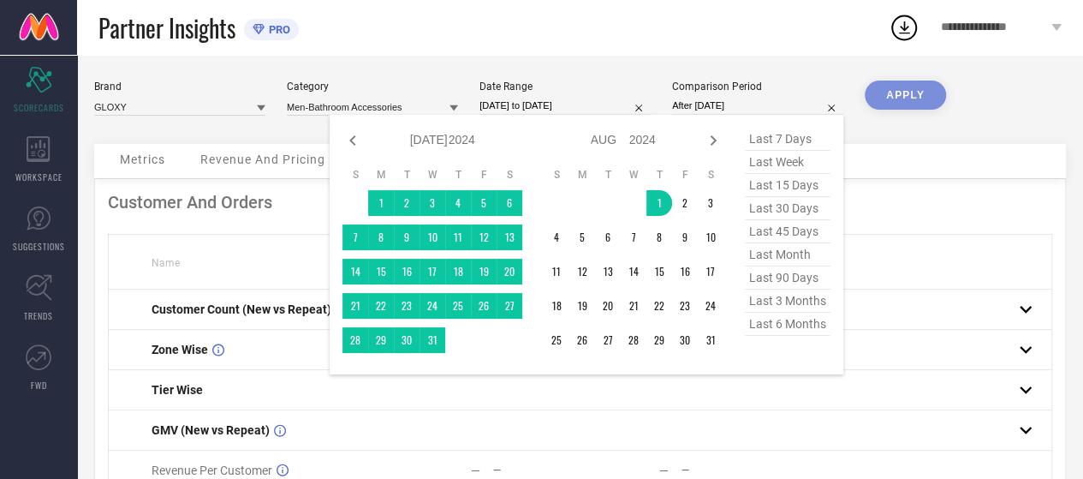
click at [348, 138] on icon at bounding box center [352, 140] width 21 height 21
select select "5"
select select "2024"
select select "6"
select select "2024"
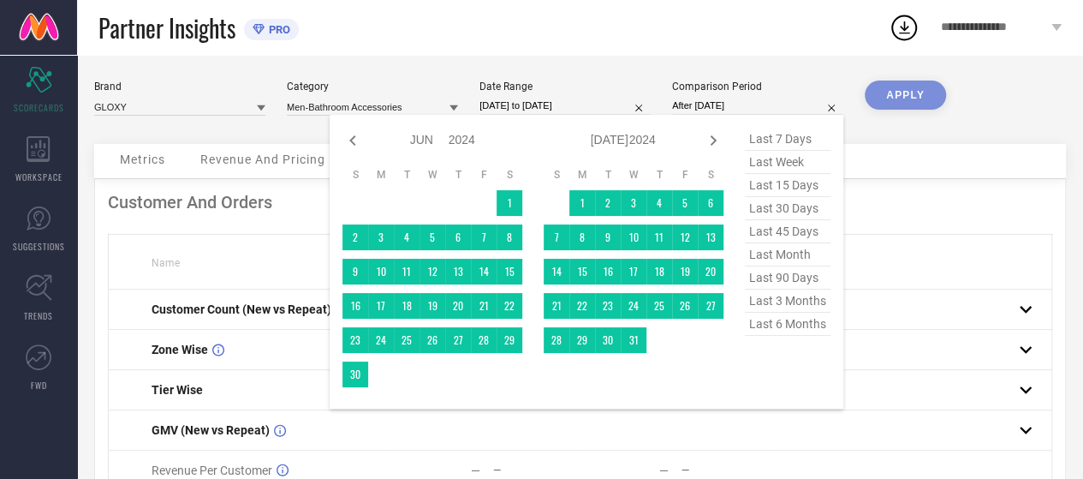
click at [348, 138] on icon at bounding box center [352, 140] width 21 height 21
select select "4"
select select "2024"
select select "5"
select select "2024"
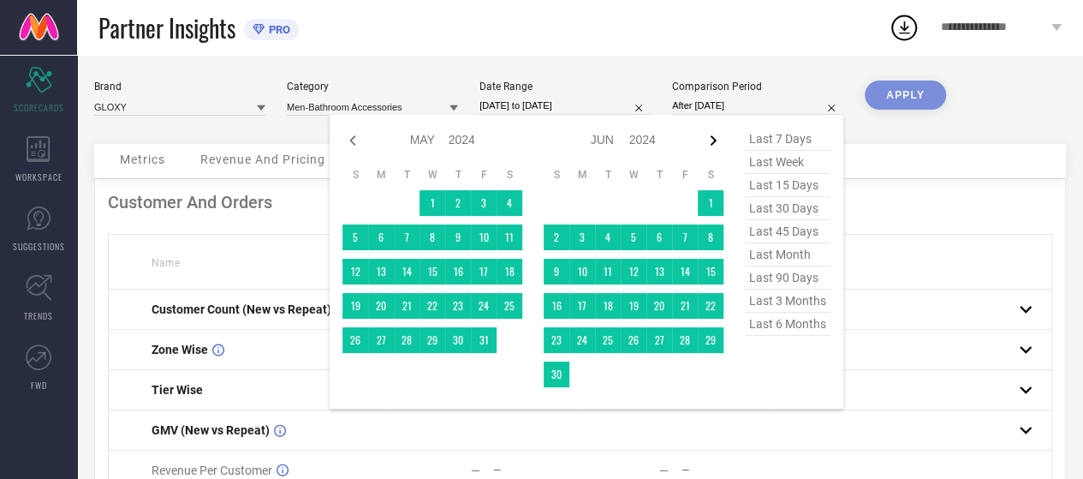
click at [714, 140] on icon at bounding box center [714, 140] width 6 height 10
select select "5"
select select "2024"
select select "6"
select select "2024"
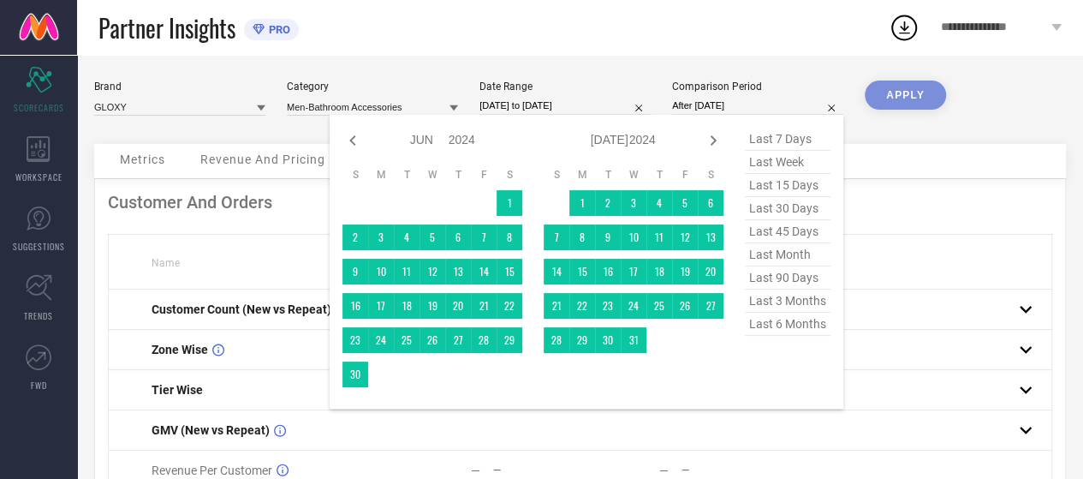
click at [714, 140] on icon at bounding box center [714, 140] width 6 height 10
select select "6"
select select "2024"
select select "7"
select select "2024"
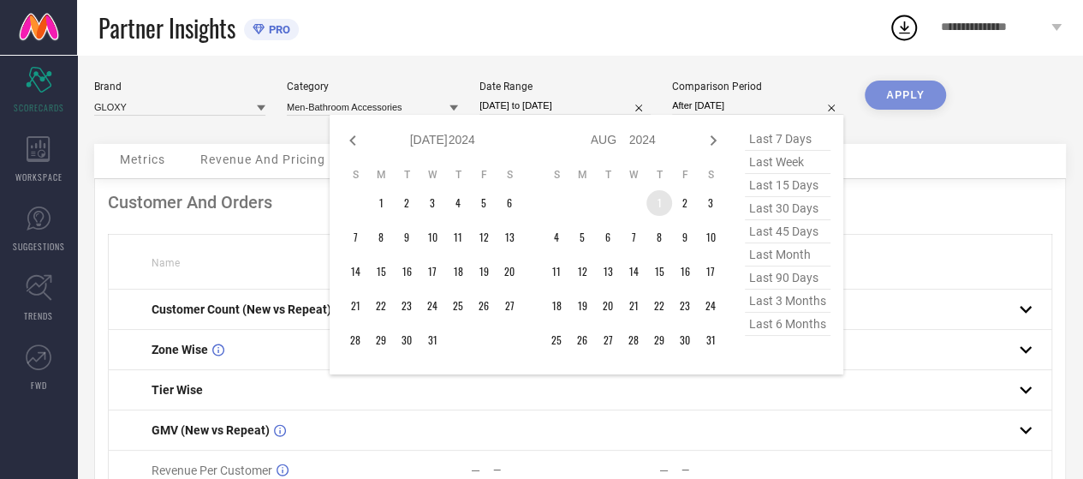
type input "[DATE] to [DATE]"
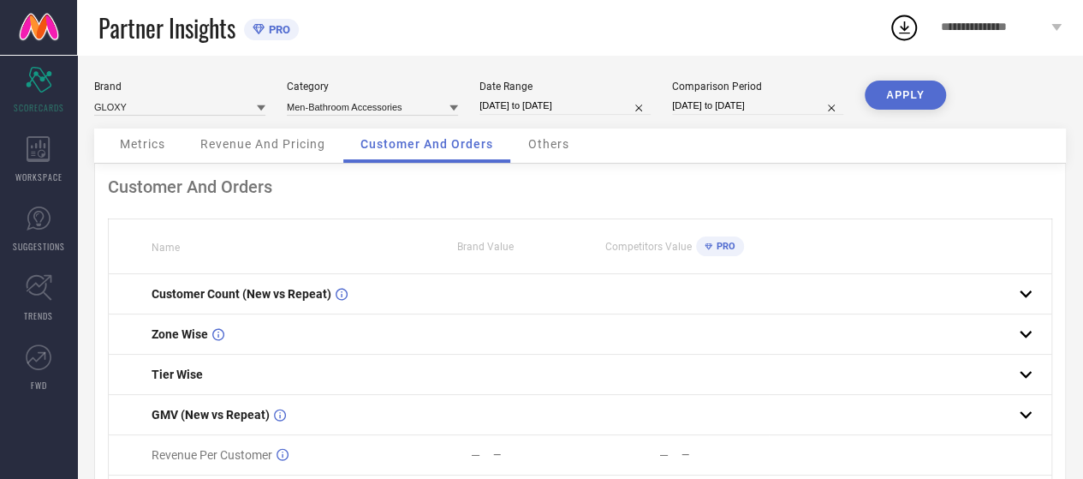
click at [803, 108] on input "[DATE] to [DATE]" at bounding box center [757, 106] width 171 height 18
select select "7"
select select "2024"
select select "8"
select select "2024"
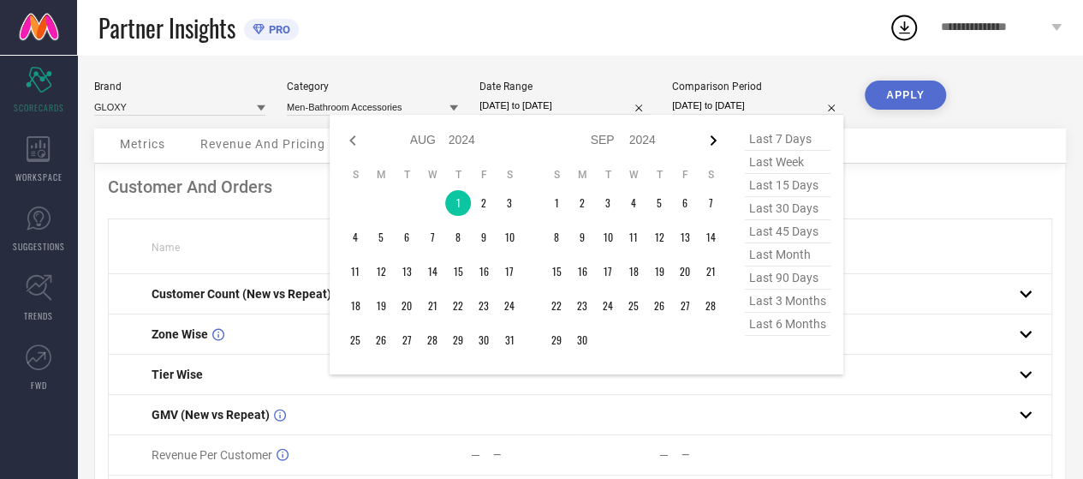
click at [723, 136] on icon at bounding box center [713, 140] width 21 height 21
select select "8"
select select "2024"
select select "9"
select select "2024"
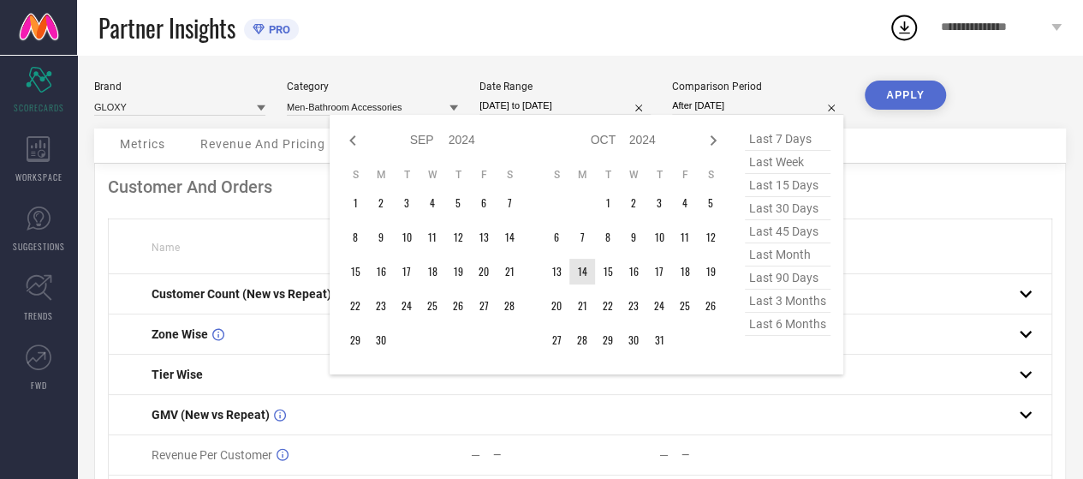
click at [587, 273] on td "14" at bounding box center [582, 272] width 26 height 26
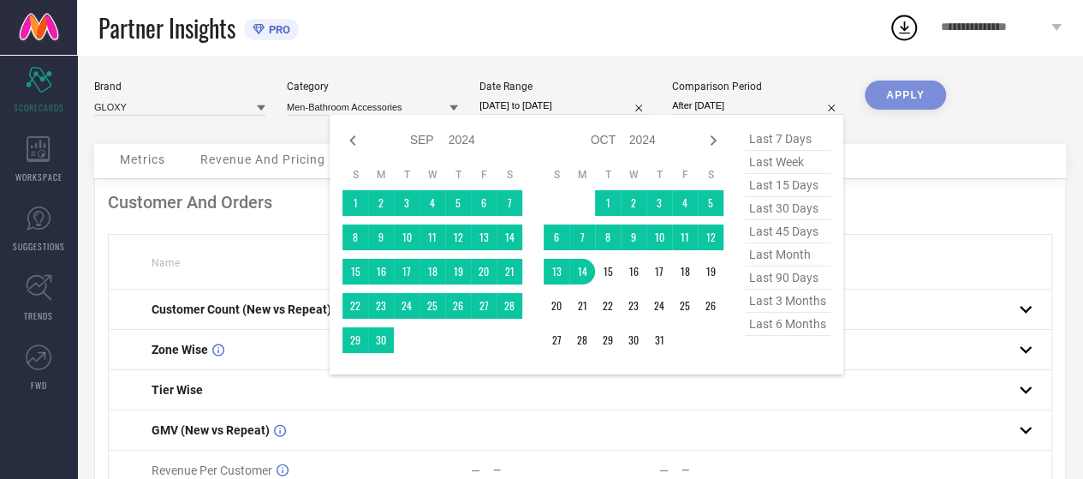
click at [730, 105] on input "After [DATE]" at bounding box center [757, 106] width 171 height 18
click at [704, 107] on input "After [DATE]" at bounding box center [757, 106] width 171 height 18
click at [801, 279] on span "last 90 days" at bounding box center [788, 277] width 86 height 23
type input "[DATE] to [DATE]"
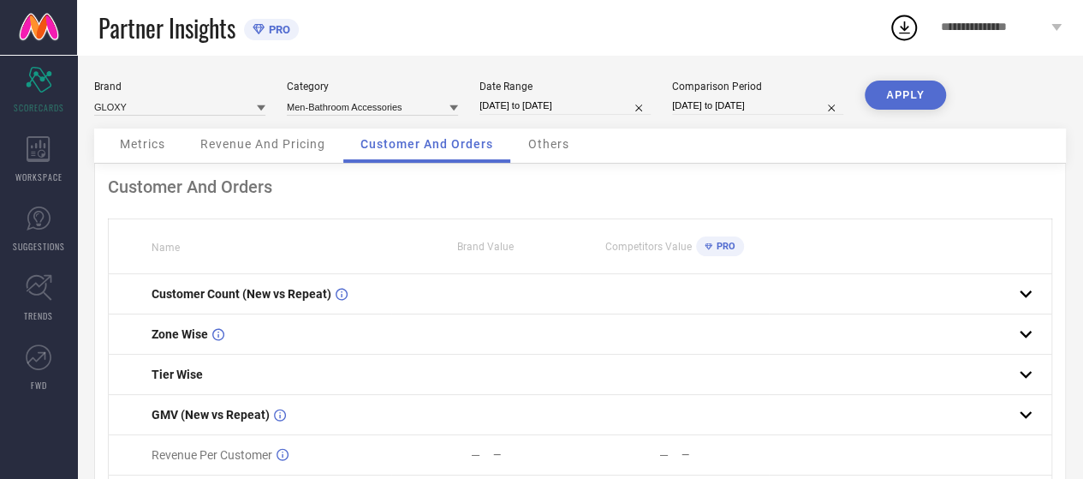
click at [909, 92] on button "APPLY" at bounding box center [905, 94] width 81 height 29
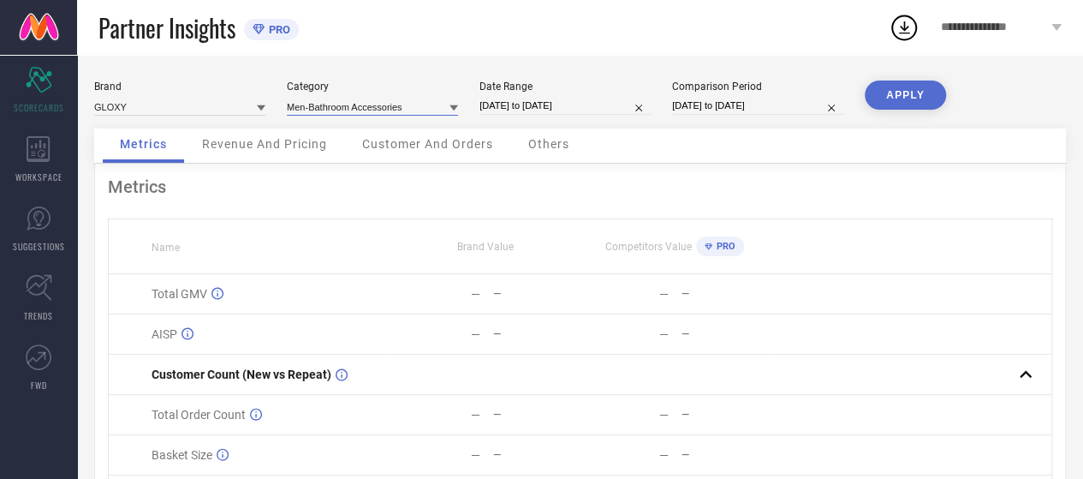
click at [362, 110] on input at bounding box center [372, 107] width 171 height 18
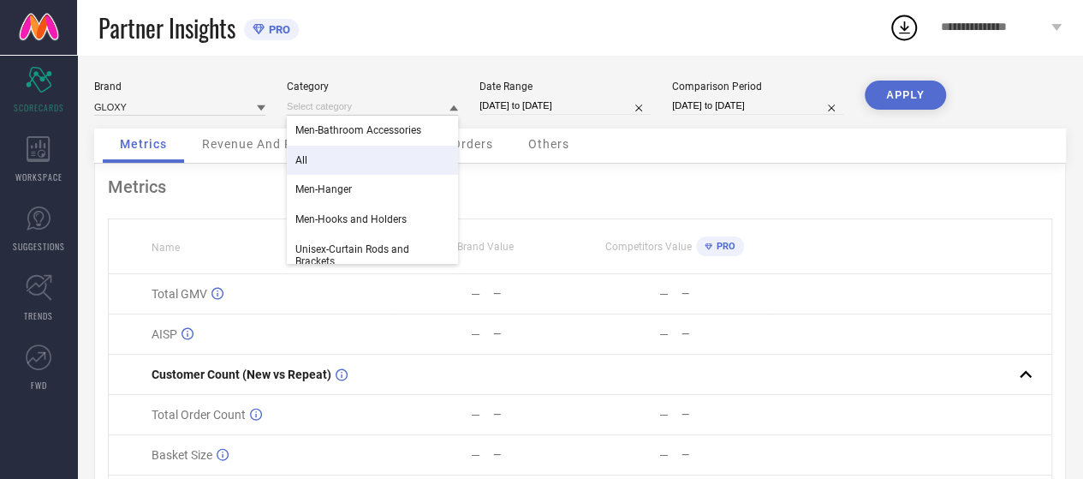
click at [368, 161] on div "All" at bounding box center [372, 160] width 171 height 29
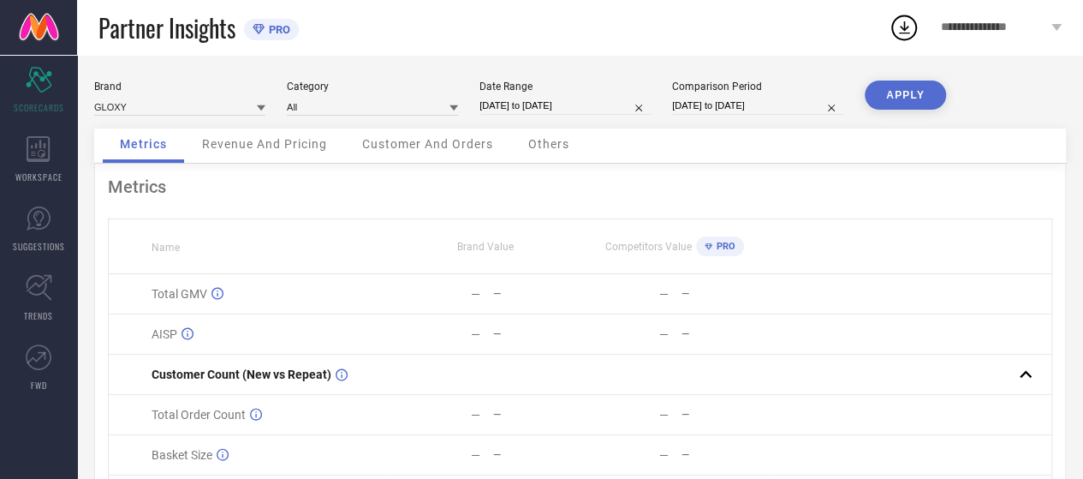
click at [894, 83] on button "APPLY" at bounding box center [905, 94] width 81 height 29
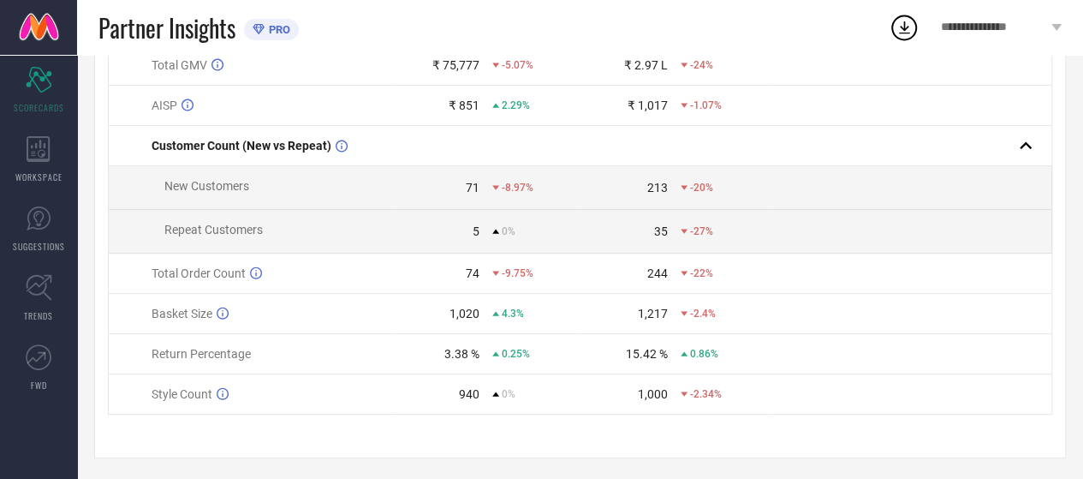
scroll to position [237, 0]
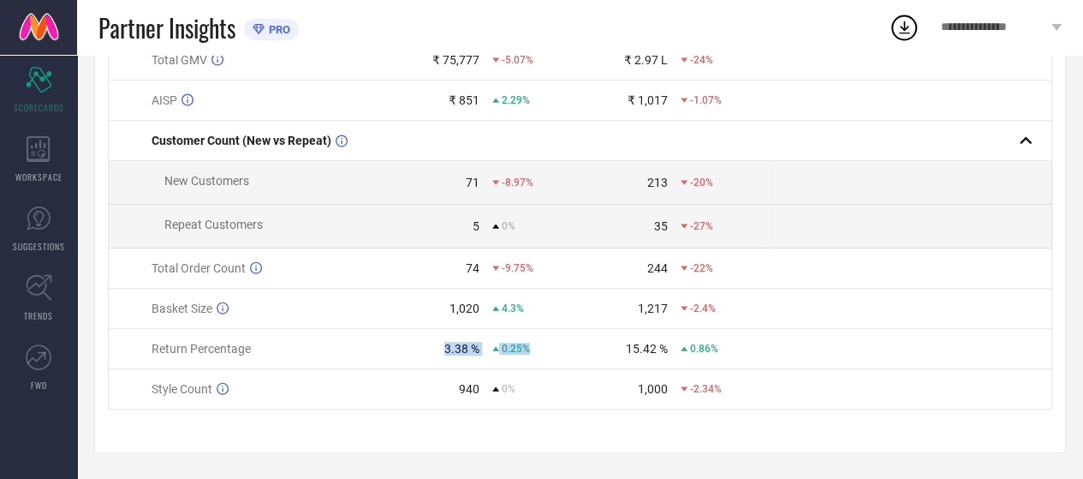
drag, startPoint x: 413, startPoint y: 357, endPoint x: 541, endPoint y: 354, distance: 127.6
click at [541, 354] on td "3.38 % 0.25%" at bounding box center [485, 349] width 188 height 40
click at [543, 354] on div "0.25%" at bounding box center [535, 348] width 87 height 12
drag, startPoint x: 432, startPoint y: 393, endPoint x: 577, endPoint y: 395, distance: 144.7
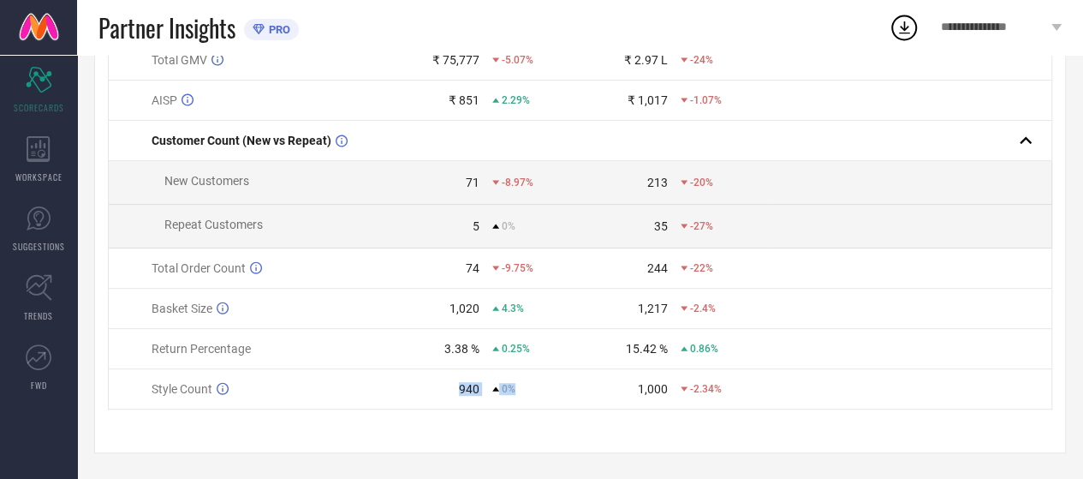
click at [526, 393] on div "940 0%" at bounding box center [485, 389] width 187 height 14
click at [580, 395] on td "1,000 -2.34%" at bounding box center [674, 389] width 188 height 40
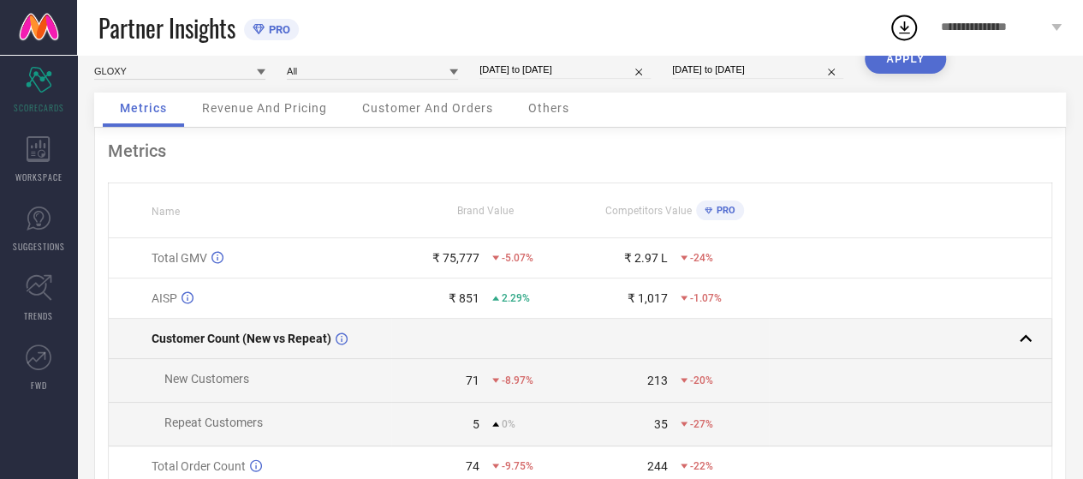
scroll to position [0, 0]
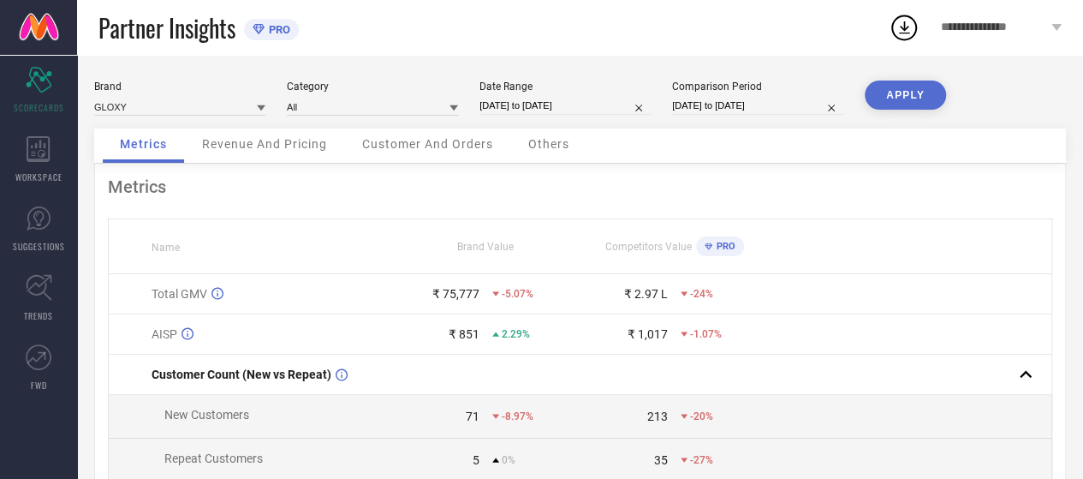
drag, startPoint x: 247, startPoint y: 152, endPoint x: 267, endPoint y: 150, distance: 20.6
click at [252, 151] on span "Revenue And Pricing" at bounding box center [264, 144] width 125 height 14
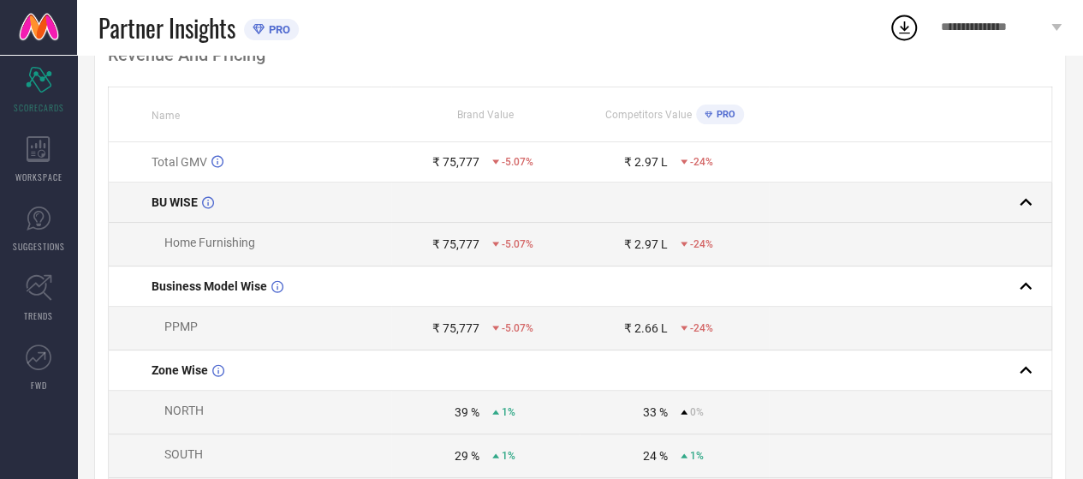
scroll to position [199, 0]
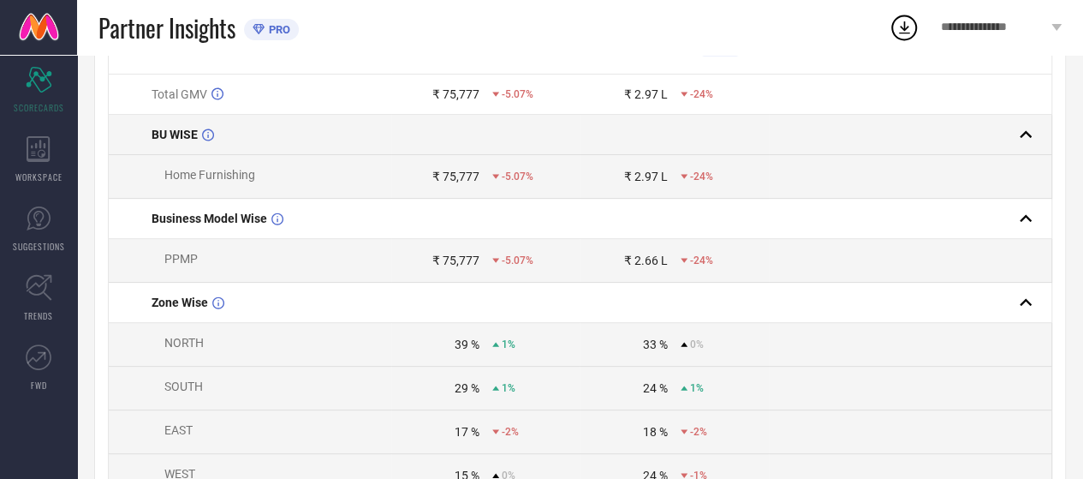
click at [833, 126] on div at bounding box center [904, 134] width 268 height 24
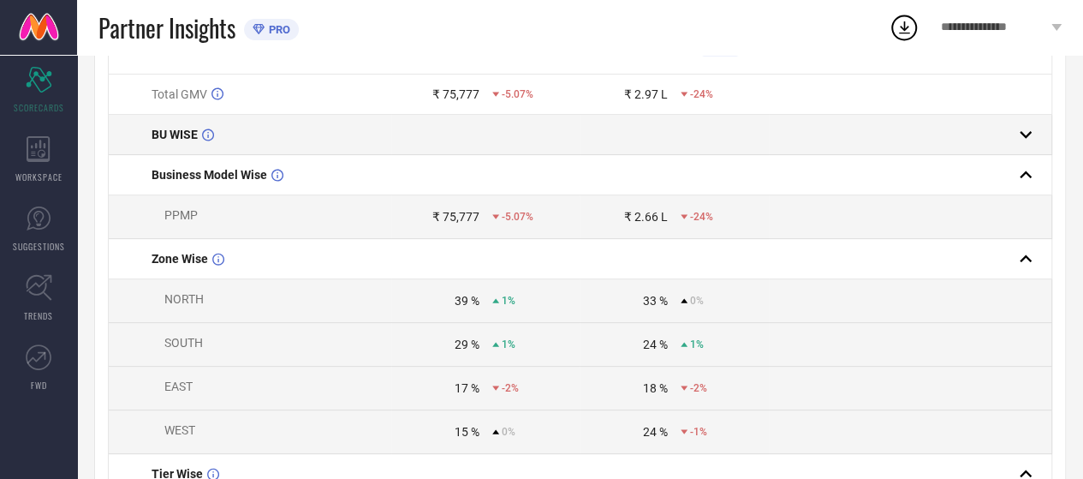
click at [833, 126] on div at bounding box center [904, 134] width 268 height 24
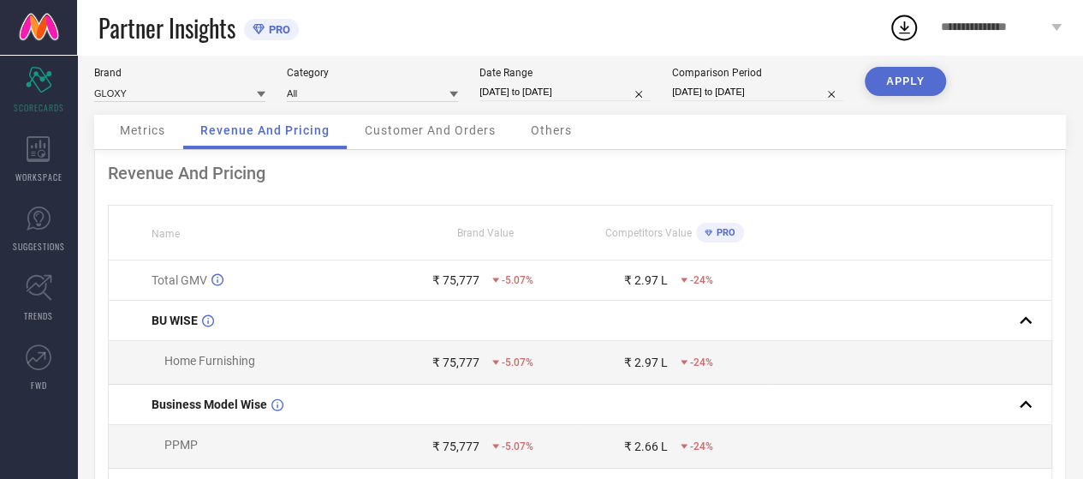
scroll to position [0, 0]
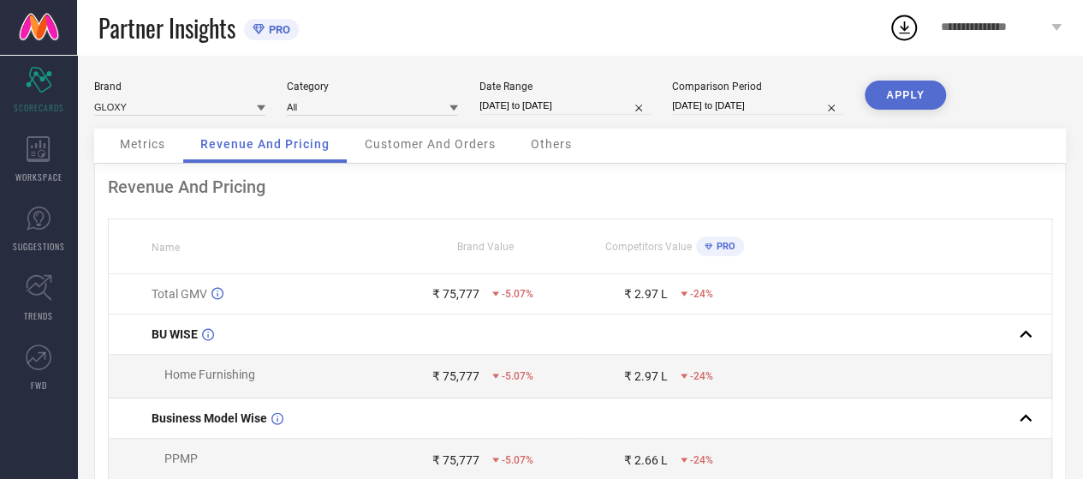
click at [454, 140] on span "Customer And Orders" at bounding box center [430, 144] width 131 height 14
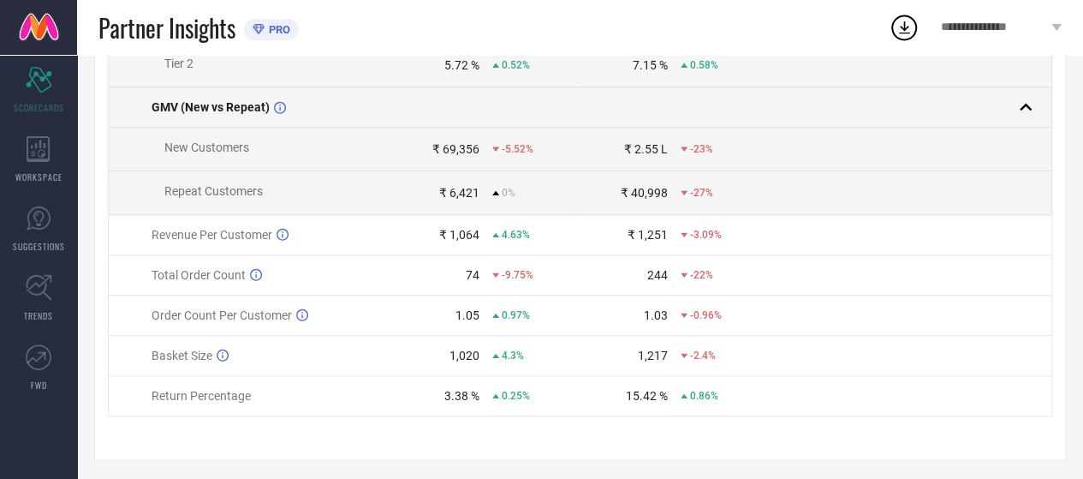
scroll to position [799, 0]
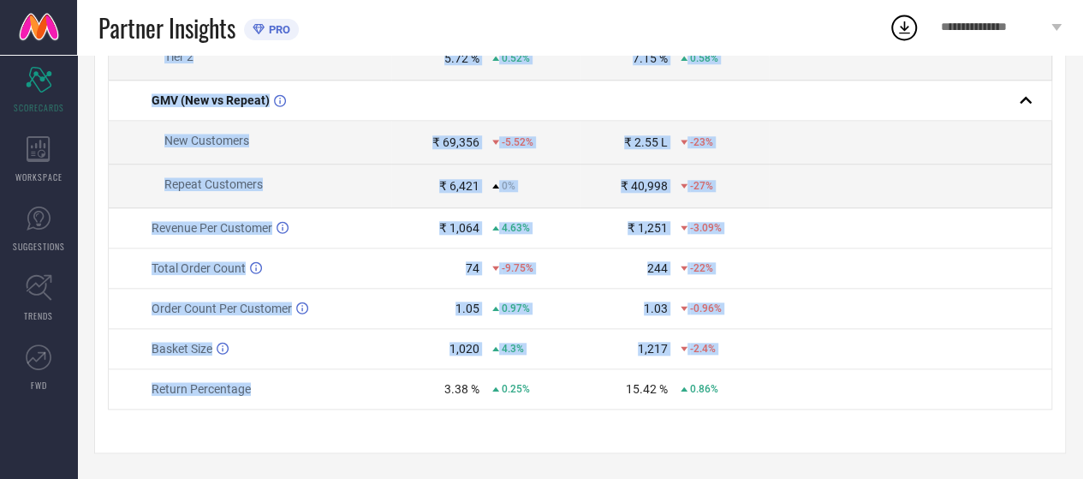
drag, startPoint x: 395, startPoint y: 409, endPoint x: 497, endPoint y: 413, distance: 102.0
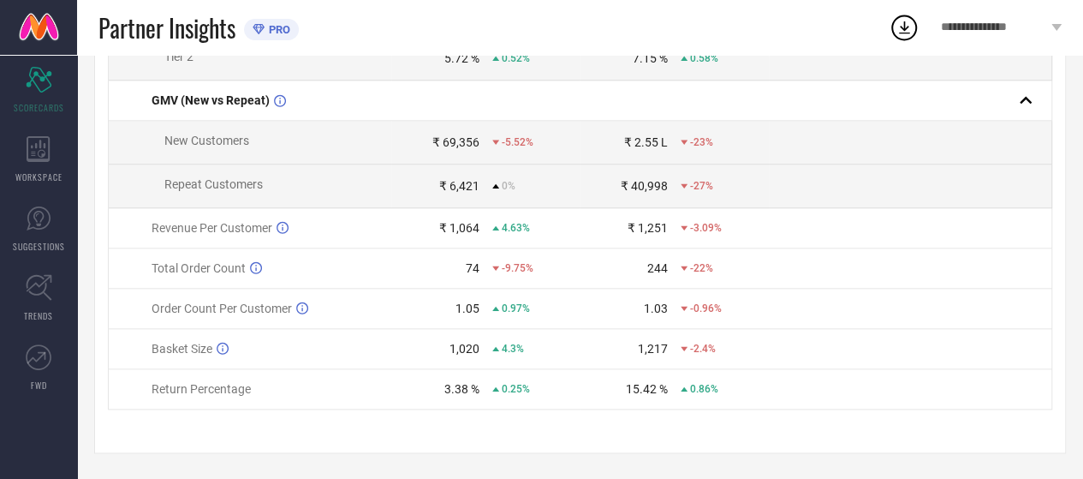
click at [483, 409] on td "3.38 % 0.25%" at bounding box center [485, 389] width 188 height 40
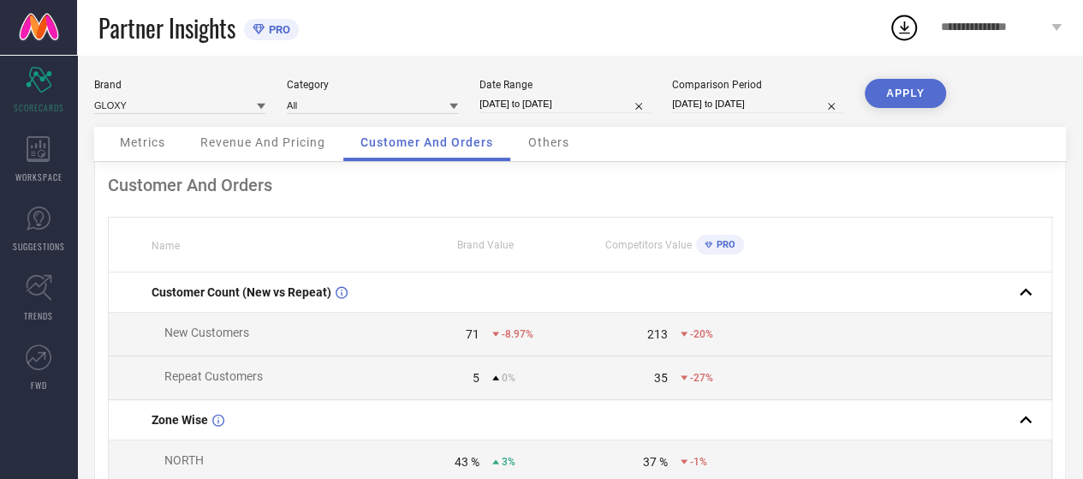
scroll to position [0, 0]
click at [540, 143] on span "Others" at bounding box center [548, 144] width 41 height 14
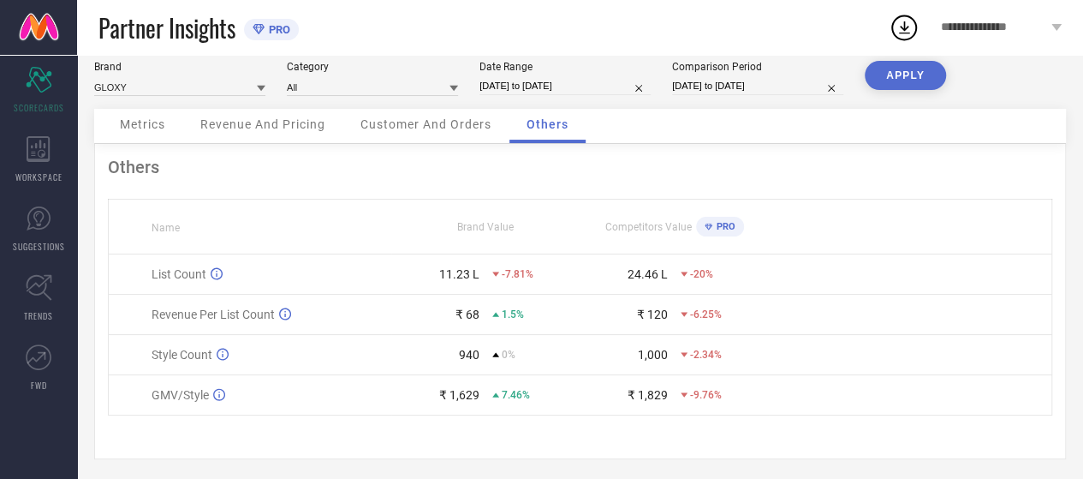
scroll to position [27, 0]
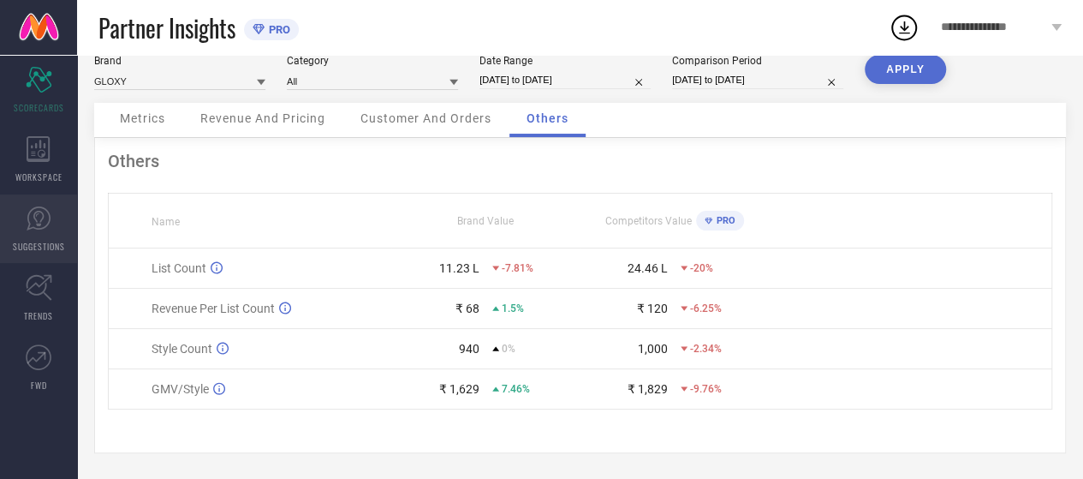
click at [51, 225] on link "SUGGESTIONS" at bounding box center [38, 228] width 77 height 68
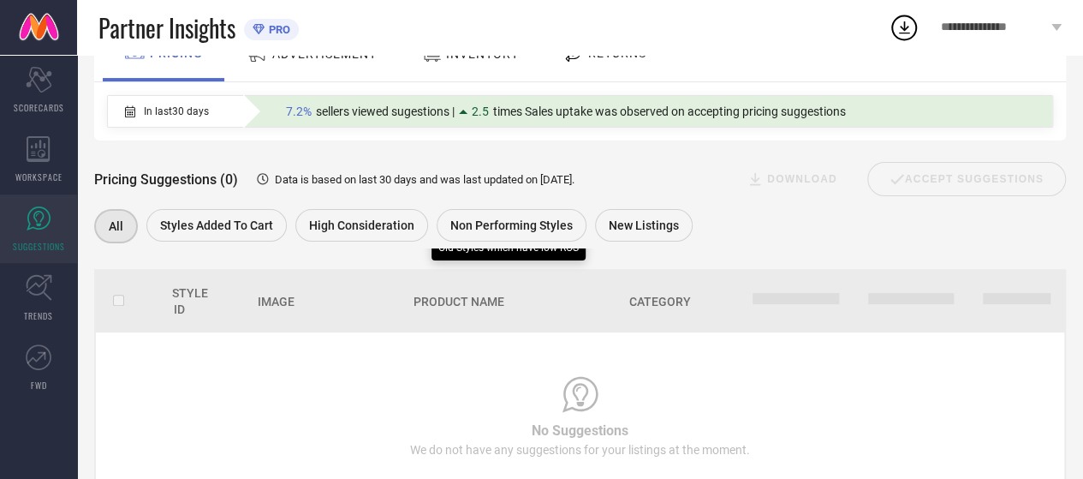
scroll to position [114, 0]
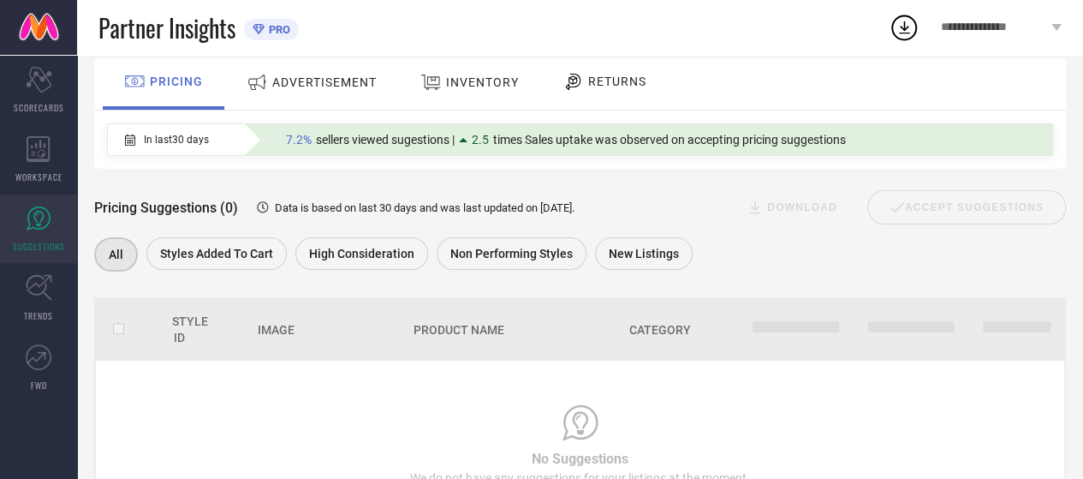
click at [517, 138] on span "times Sales uptake was observed on accepting pricing suggestions" at bounding box center [669, 140] width 353 height 14
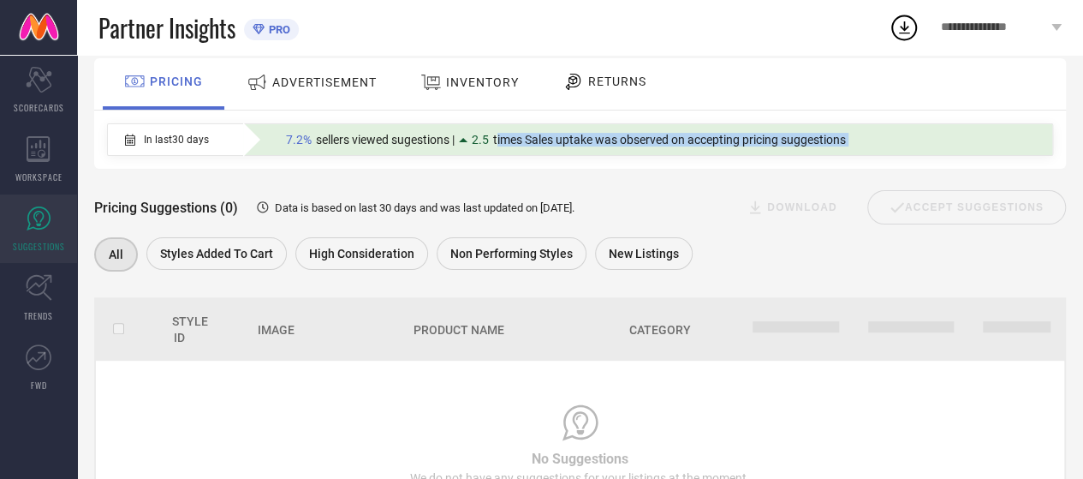
click at [517, 137] on span "times Sales uptake was observed on accepting pricing suggestions" at bounding box center [669, 140] width 353 height 14
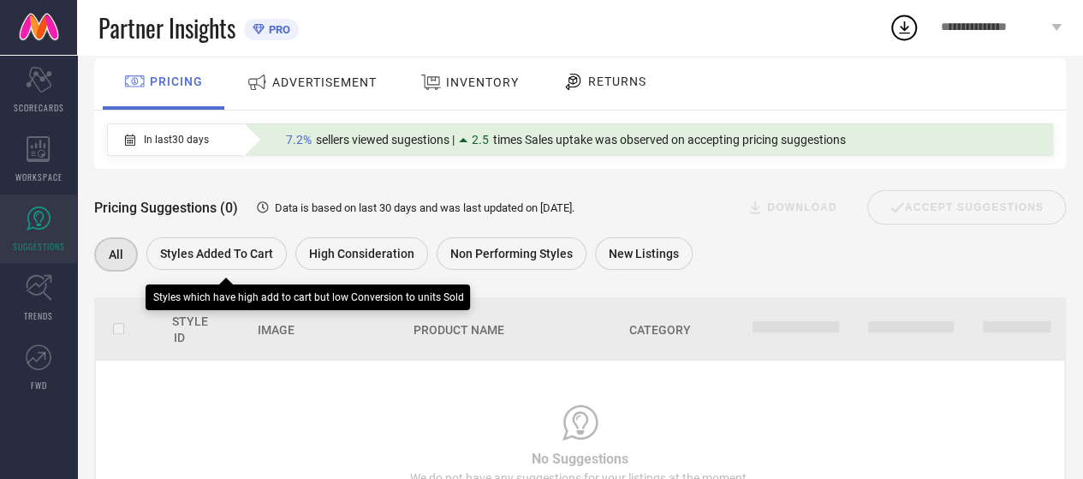
click at [217, 259] on span "Styles Added To Cart" at bounding box center [216, 254] width 113 height 14
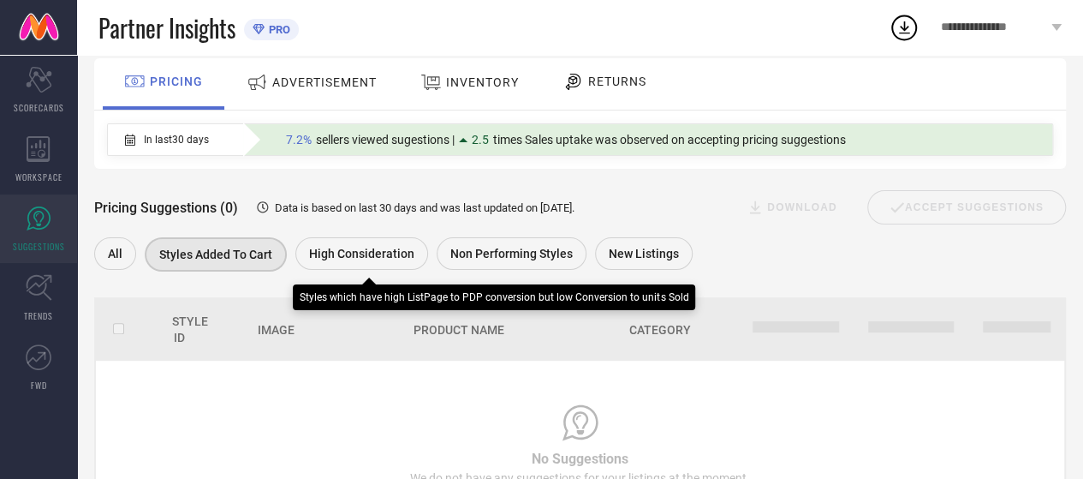
drag, startPoint x: 393, startPoint y: 261, endPoint x: 477, endPoint y: 259, distance: 83.9
click at [394, 260] on span "High Consideration" at bounding box center [361, 254] width 105 height 14
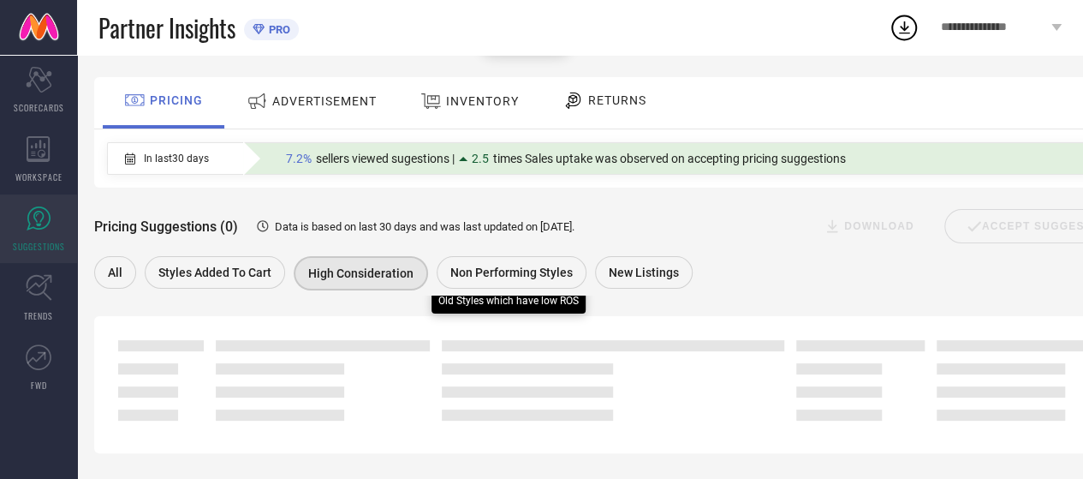
drag, startPoint x: 489, startPoint y: 254, endPoint x: 510, endPoint y: 254, distance: 21.4
click at [490, 265] on span "Non Performing Styles" at bounding box center [511, 272] width 122 height 14
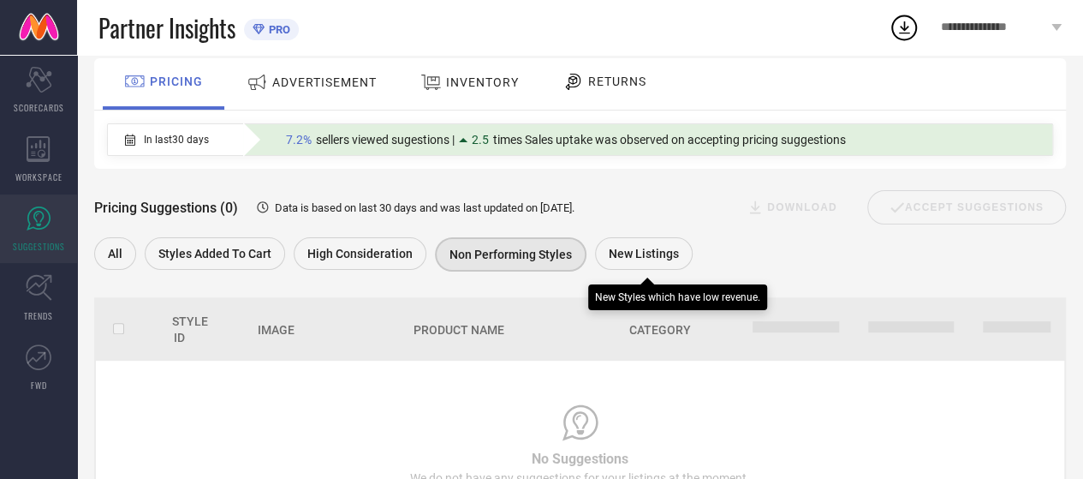
click at [622, 251] on span "New Listings" at bounding box center [644, 254] width 70 height 14
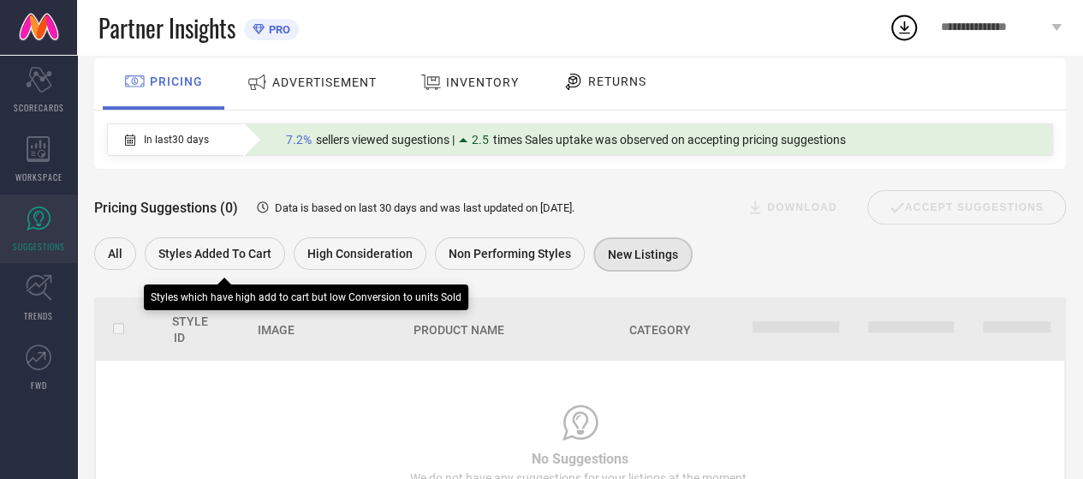
click at [174, 250] on span "Styles Added To Cart" at bounding box center [214, 254] width 113 height 14
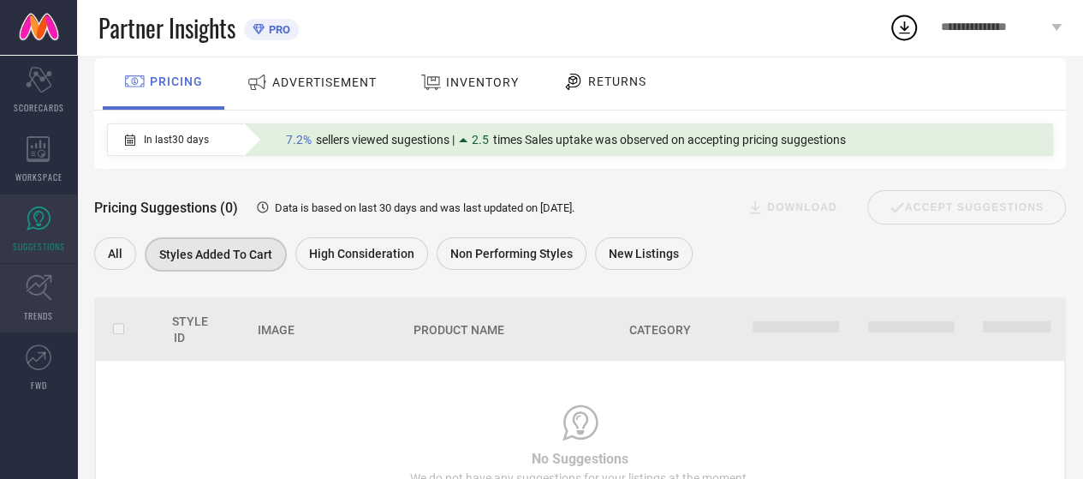
click at [35, 282] on icon at bounding box center [39, 288] width 26 height 26
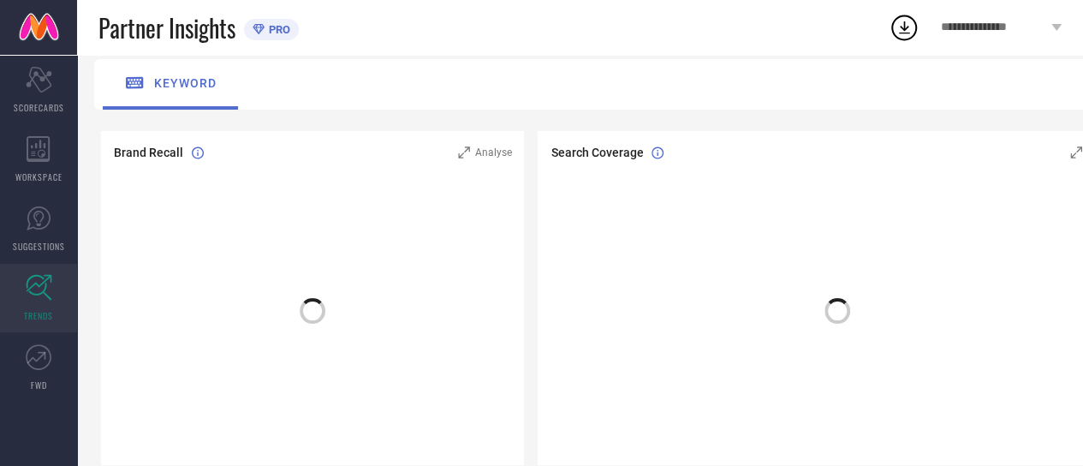
scroll to position [114, 0]
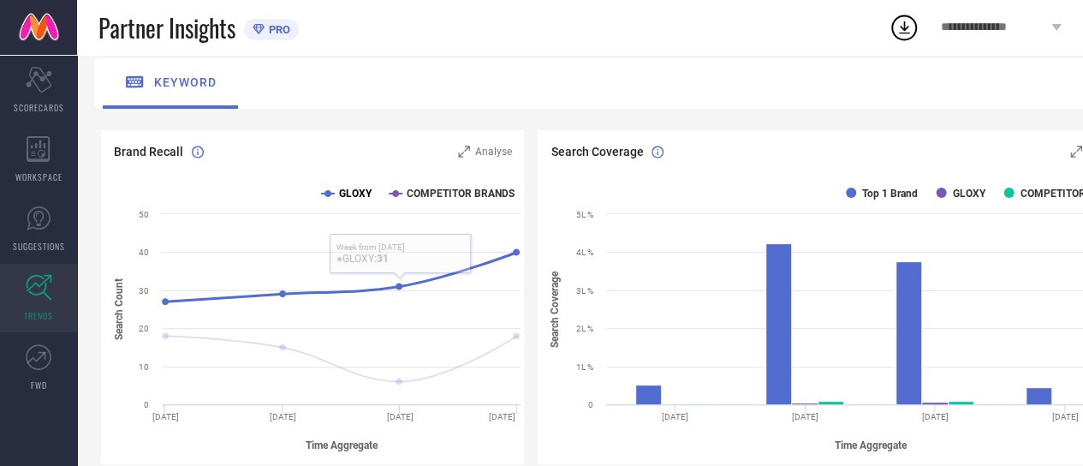
click at [342, 197] on text "GLOXY" at bounding box center [355, 193] width 33 height 12
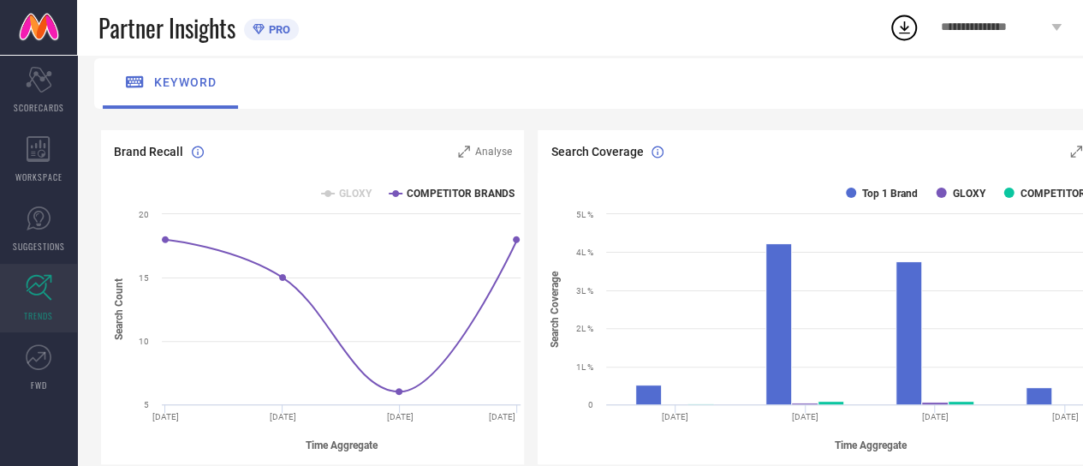
click at [349, 196] on text "GLOXY" at bounding box center [355, 193] width 33 height 12
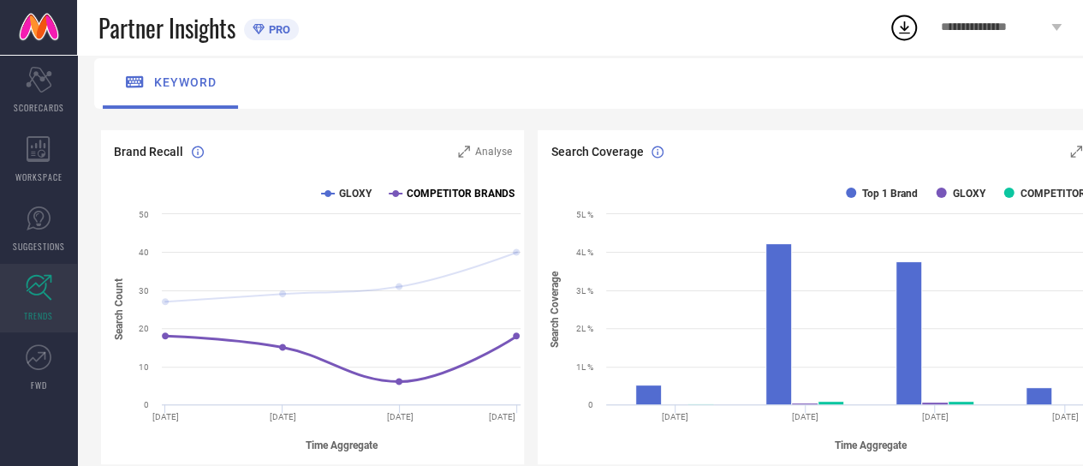
click at [447, 194] on text "COMPETITOR BRANDS" at bounding box center [461, 193] width 108 height 12
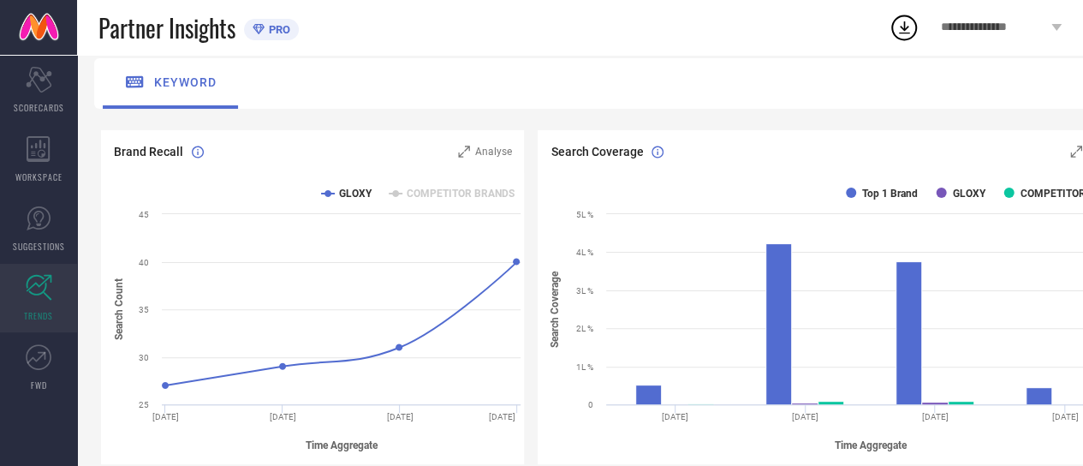
click at [447, 194] on text "COMPETITOR BRANDS" at bounding box center [461, 193] width 108 height 12
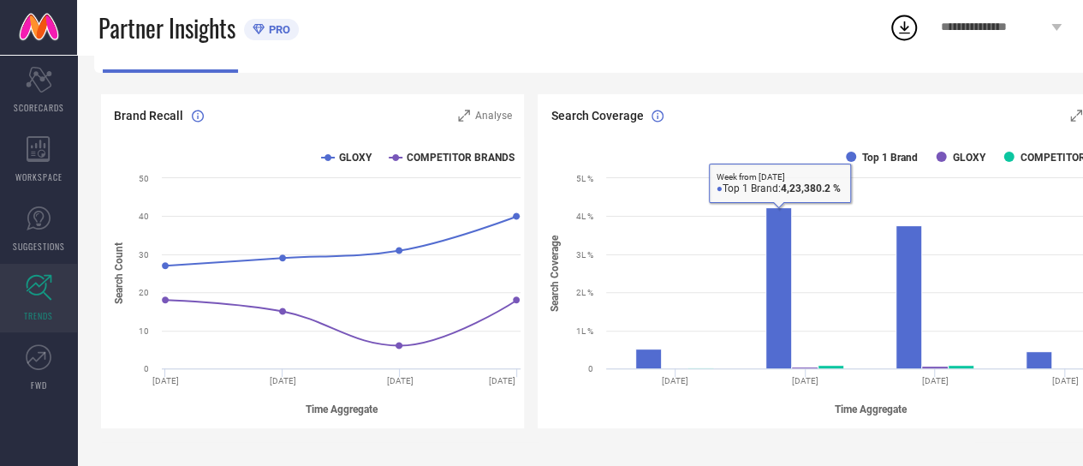
scroll to position [142, 0]
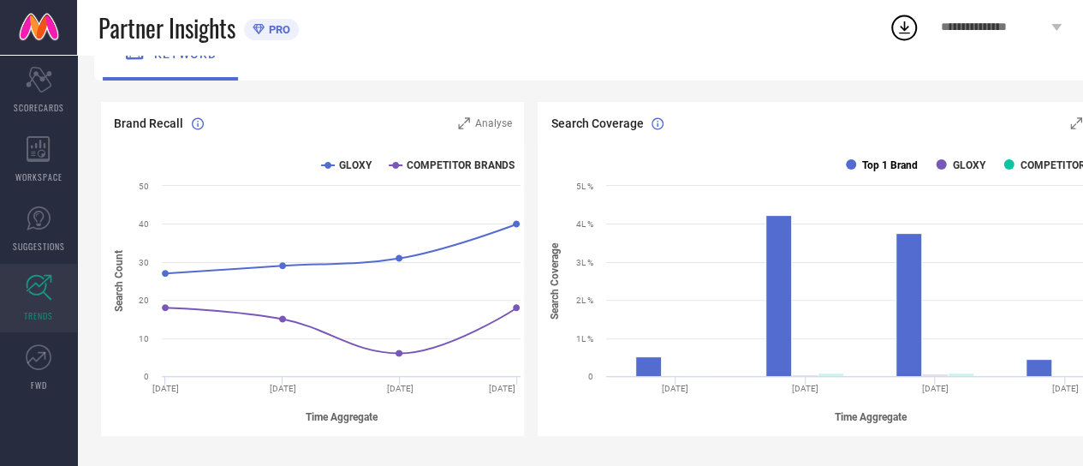
click at [894, 161] on text "Top 1 Brand" at bounding box center [890, 165] width 56 height 12
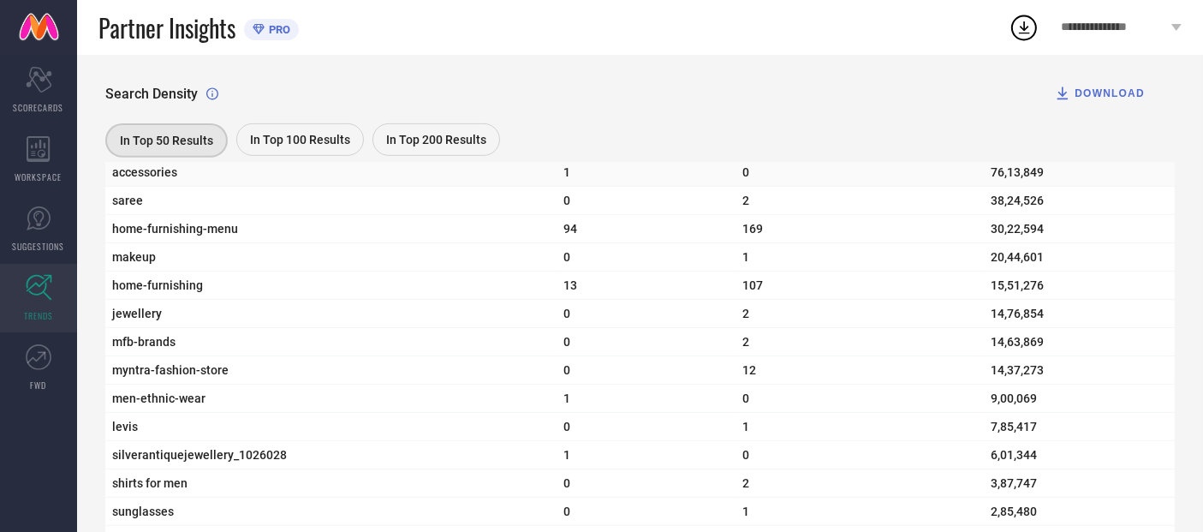
scroll to position [748, 0]
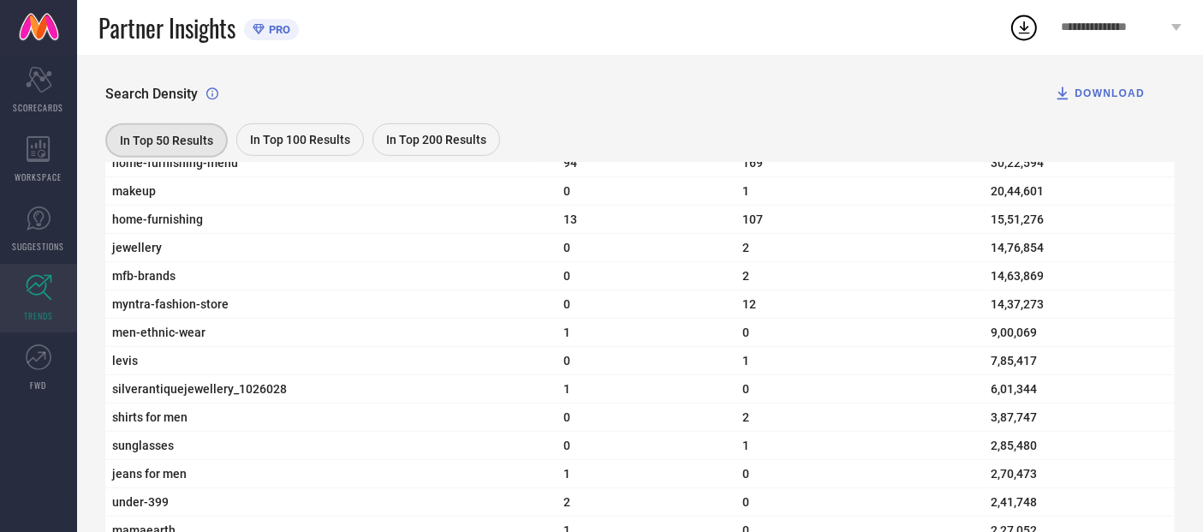
click at [440, 133] on span "In Top 200 Results" at bounding box center [436, 140] width 100 height 14
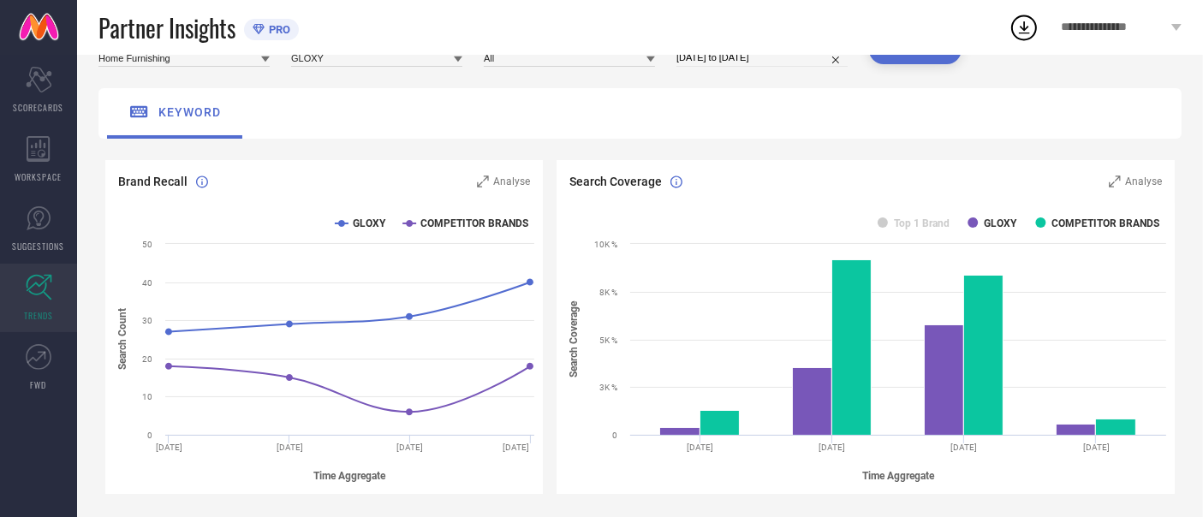
scroll to position [81, 0]
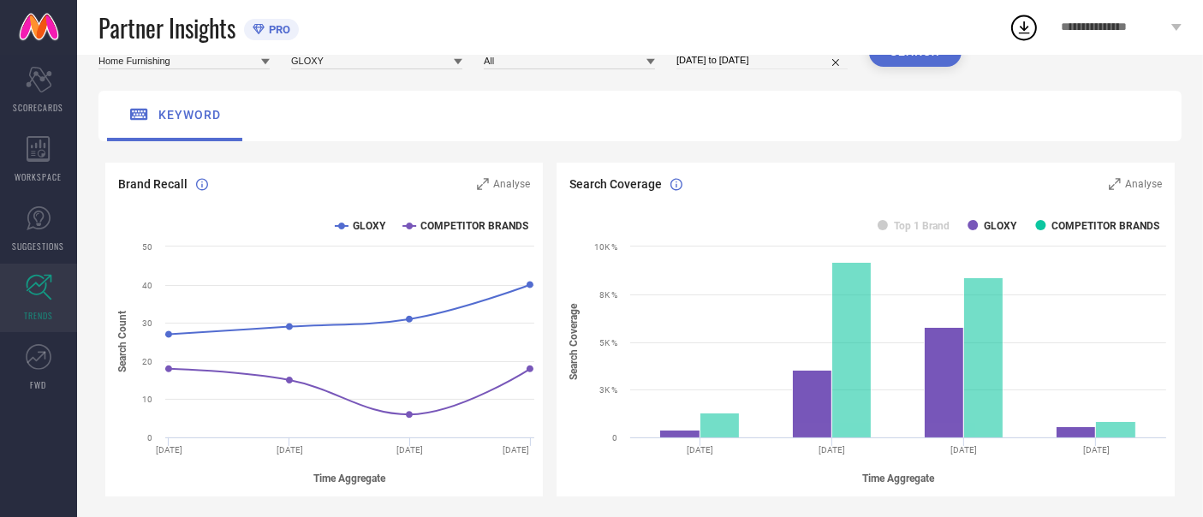
click at [988, 227] on rect at bounding box center [865, 350] width 618 height 291
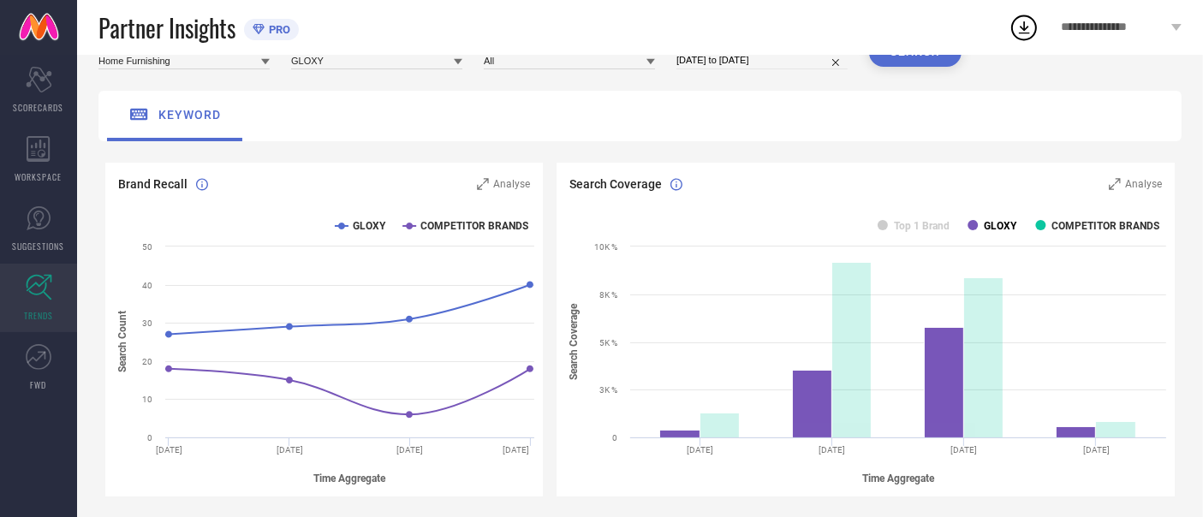
click at [990, 221] on text "GLOXY" at bounding box center [1000, 226] width 33 height 12
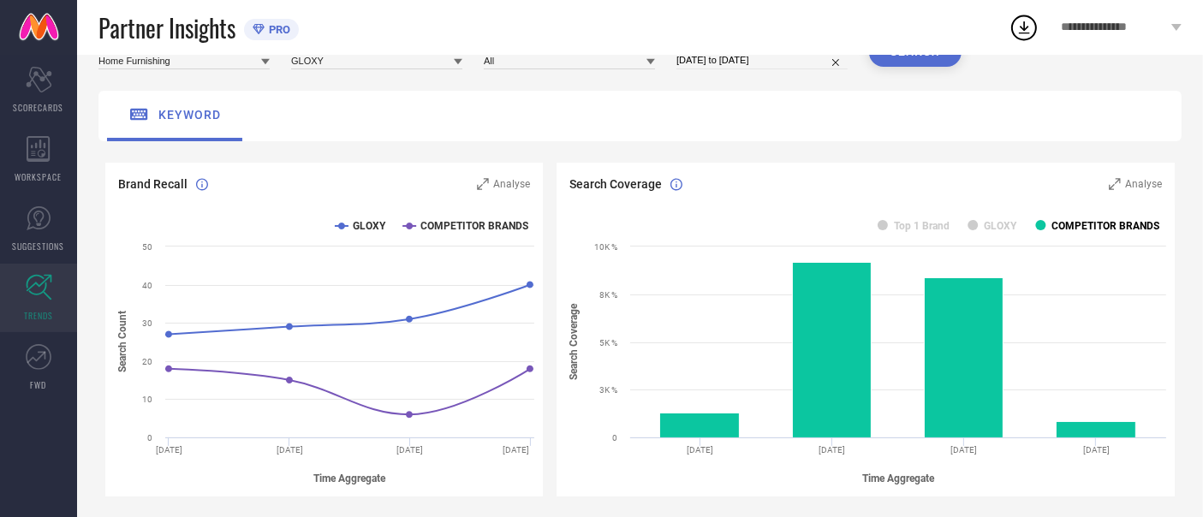
click at [1095, 223] on text "COMPETITOR BRANDS" at bounding box center [1106, 226] width 108 height 12
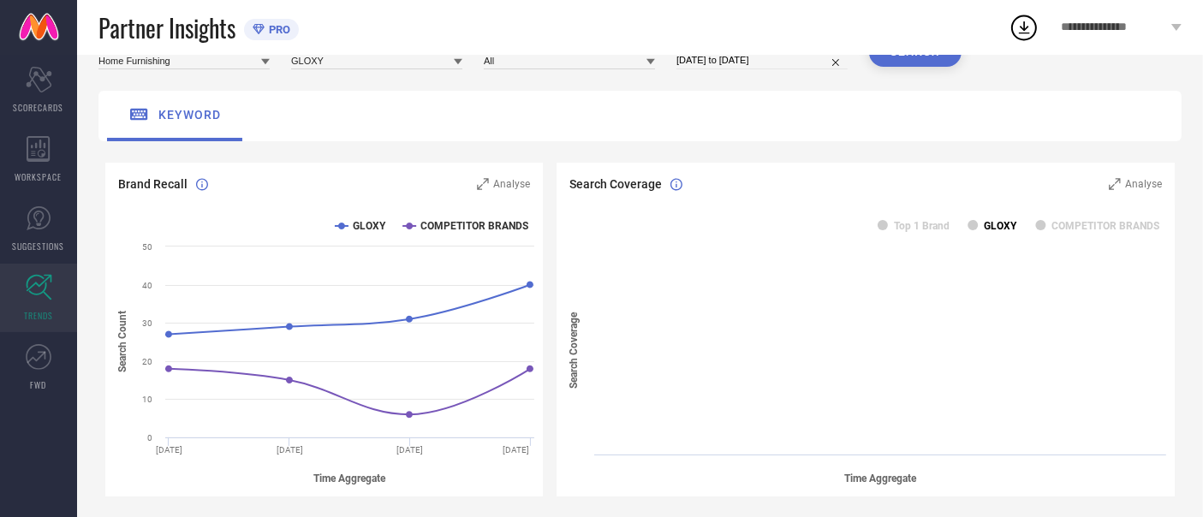
click at [990, 232] on text "GLOXY" at bounding box center [1000, 226] width 33 height 12
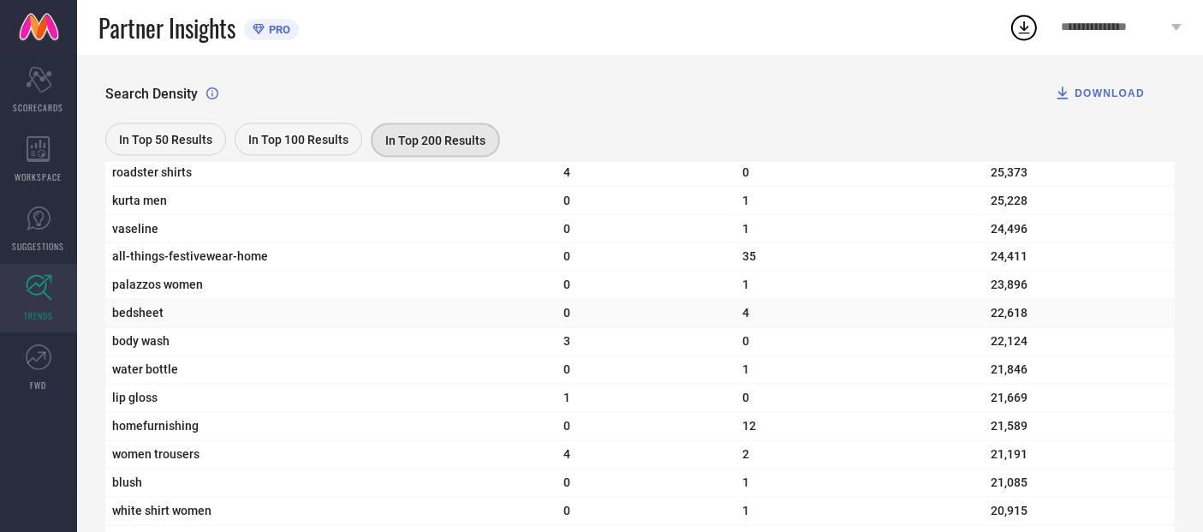
scroll to position [3030, 0]
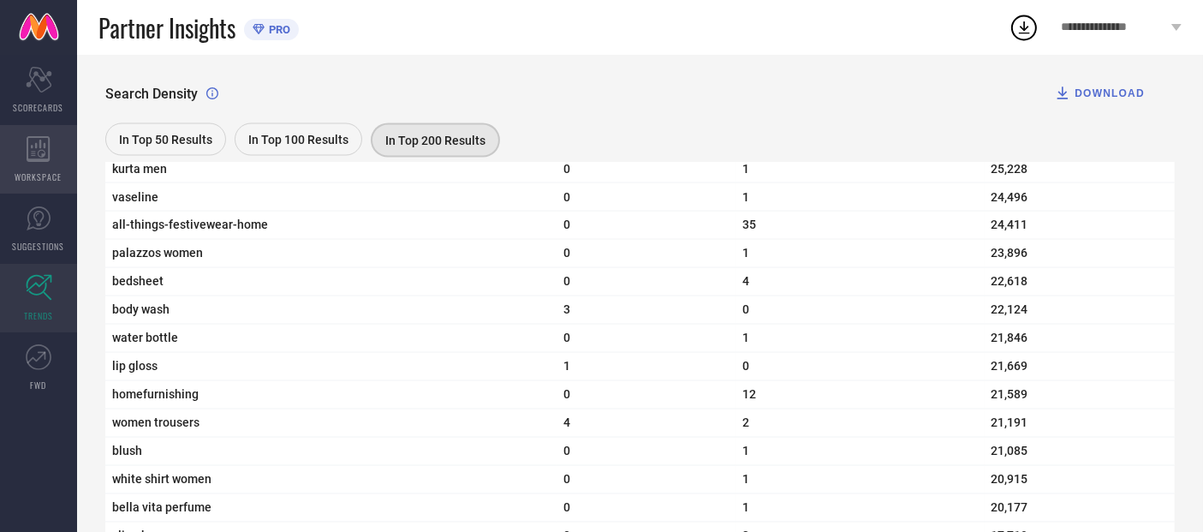
click at [51, 152] on div "WORKSPACE" at bounding box center [38, 159] width 77 height 68
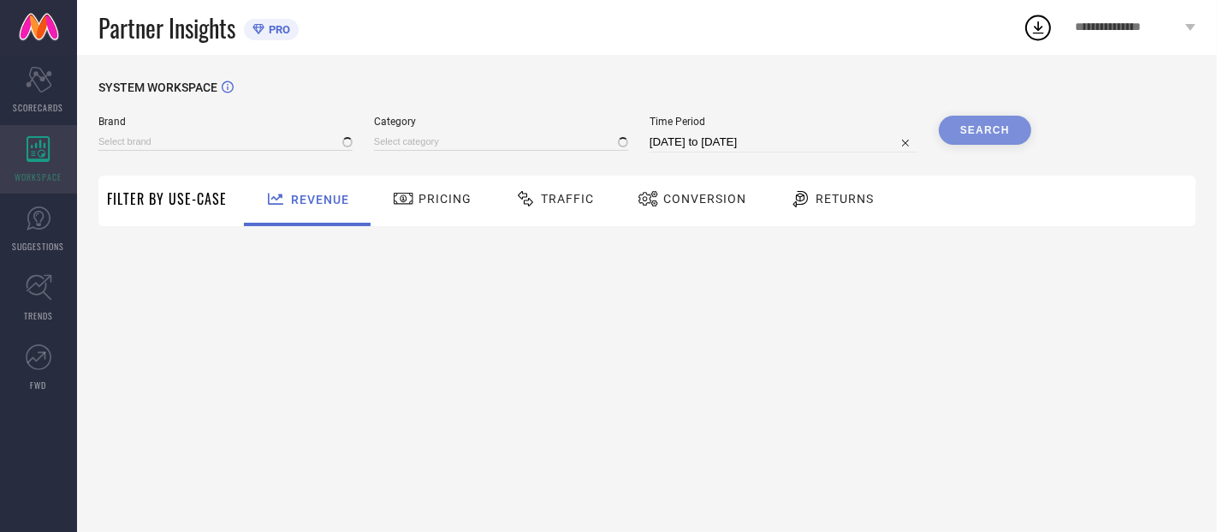
type input "GLOXY"
type input "All"
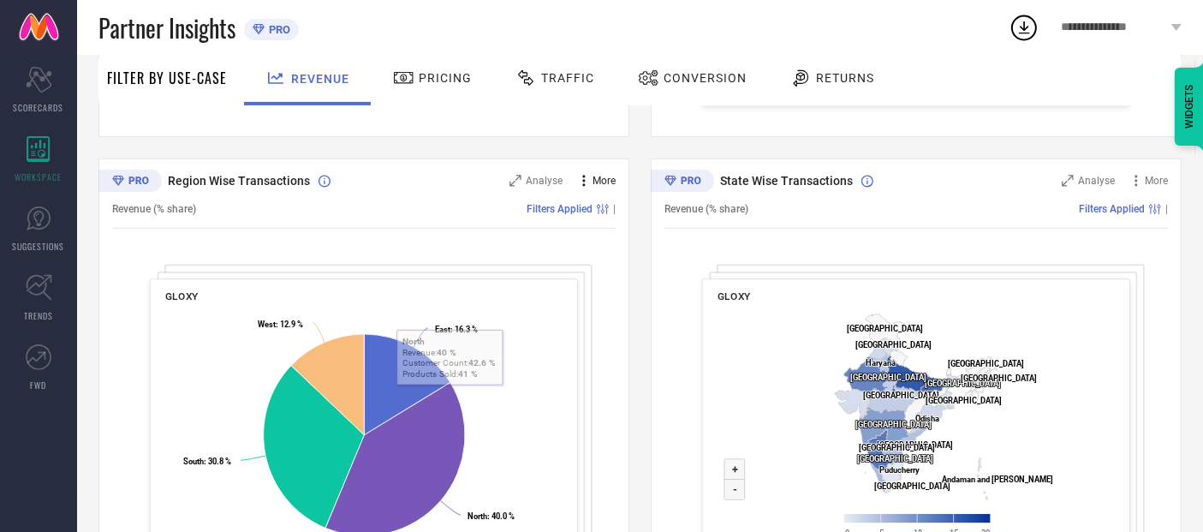
scroll to position [570, 0]
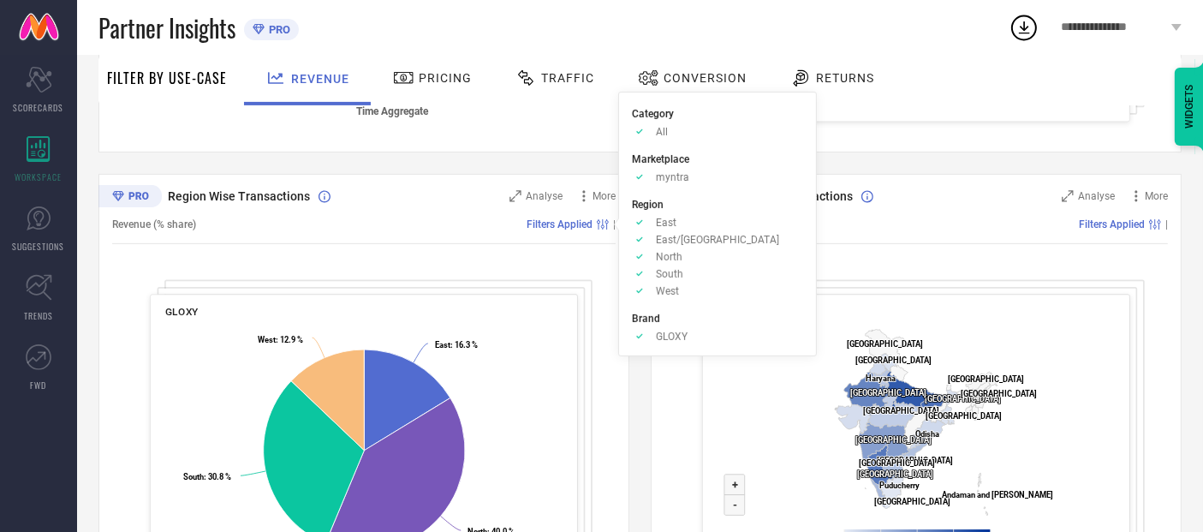
click at [663, 332] on span "GLOXY" at bounding box center [672, 336] width 32 height 12
click at [638, 340] on icon "Approve /Deselected" at bounding box center [639, 336] width 15 height 13
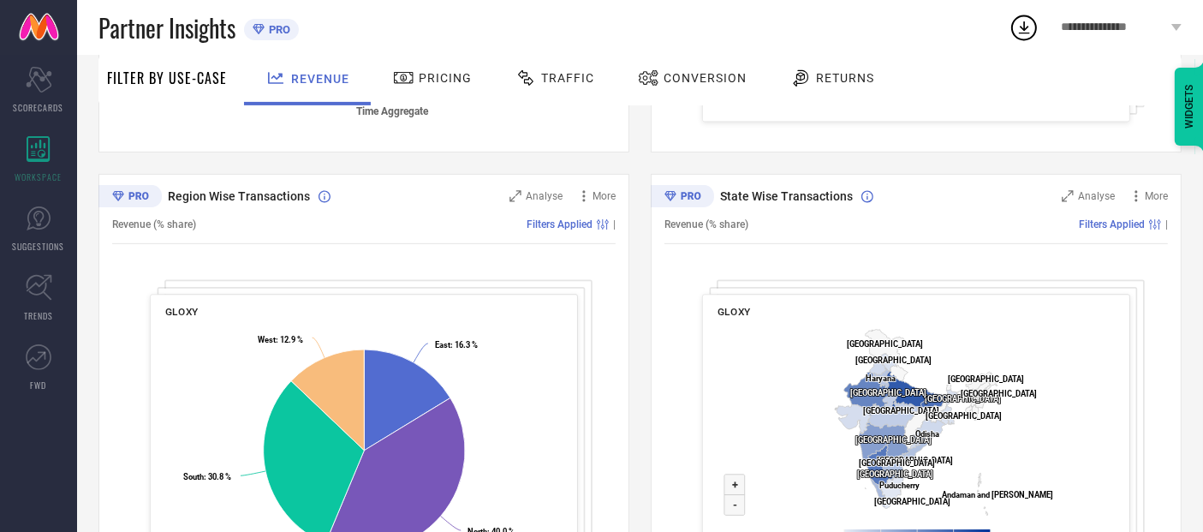
click at [259, 26] on icon at bounding box center [258, 29] width 11 height 10
click at [850, 77] on span "Returns" at bounding box center [845, 78] width 58 height 14
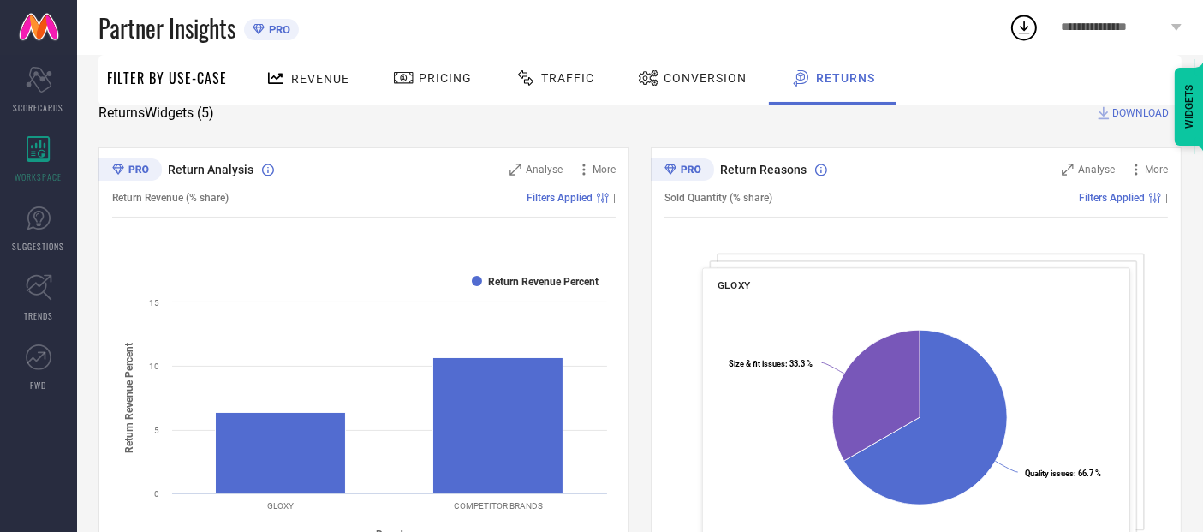
scroll to position [158, 0]
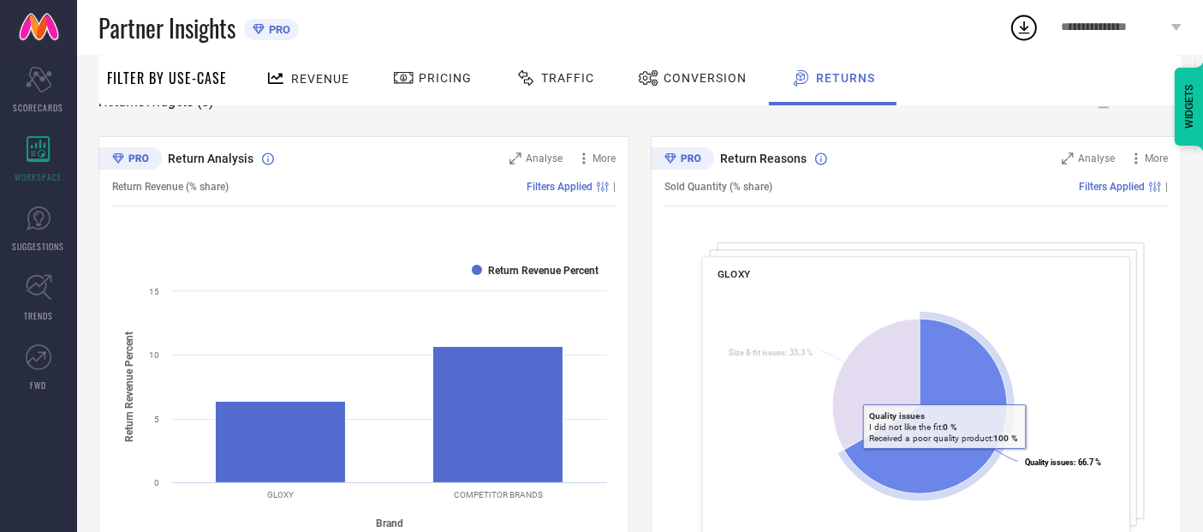
click at [943, 460] on icon at bounding box center [925, 405] width 163 height 175
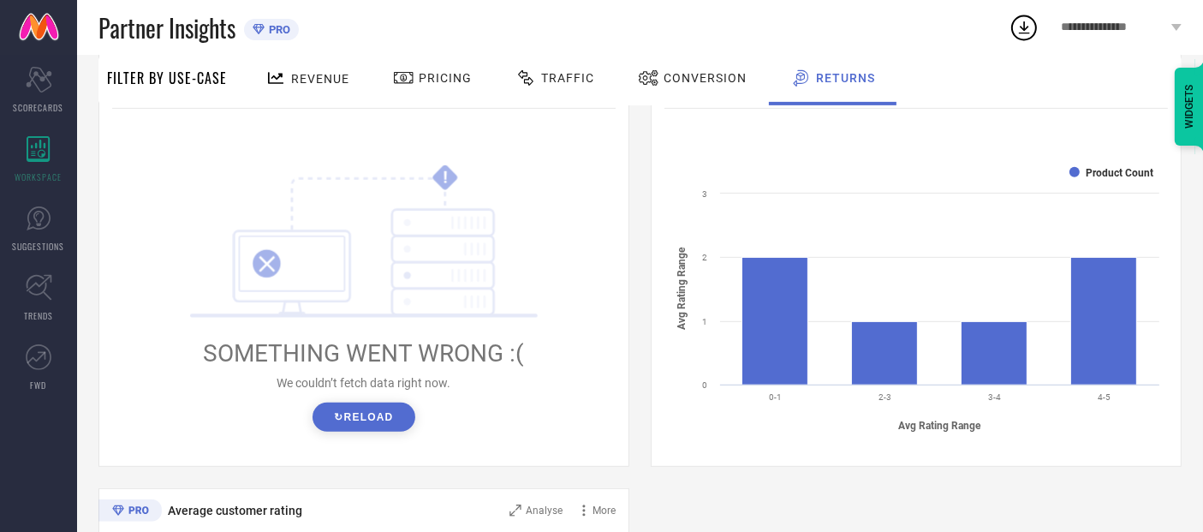
scroll to position [728, 0]
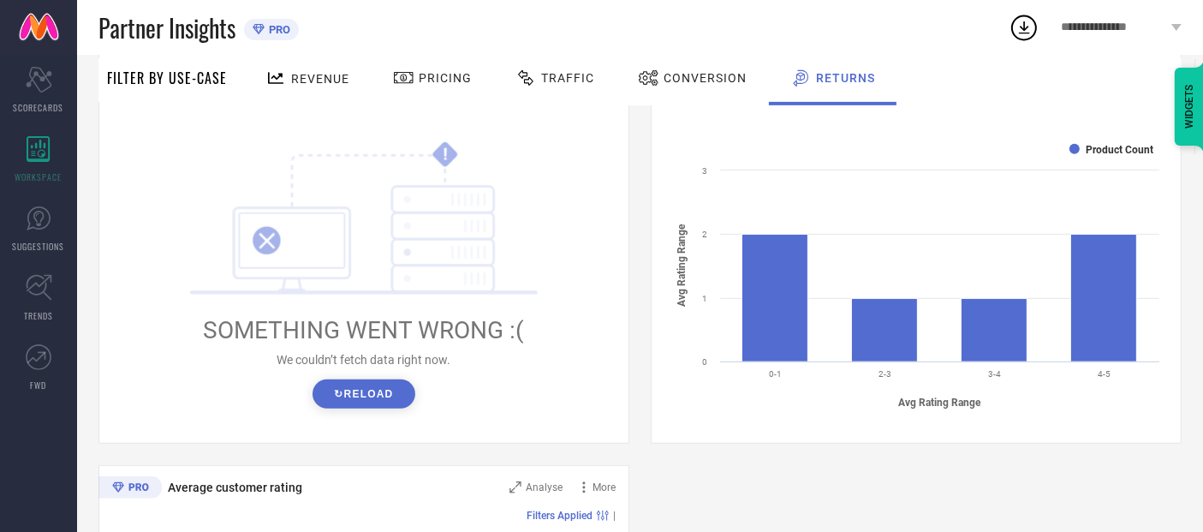
click at [382, 391] on button "↻ Reload" at bounding box center [363, 393] width 102 height 29
click at [347, 401] on button "↻ Reload" at bounding box center [363, 393] width 102 height 29
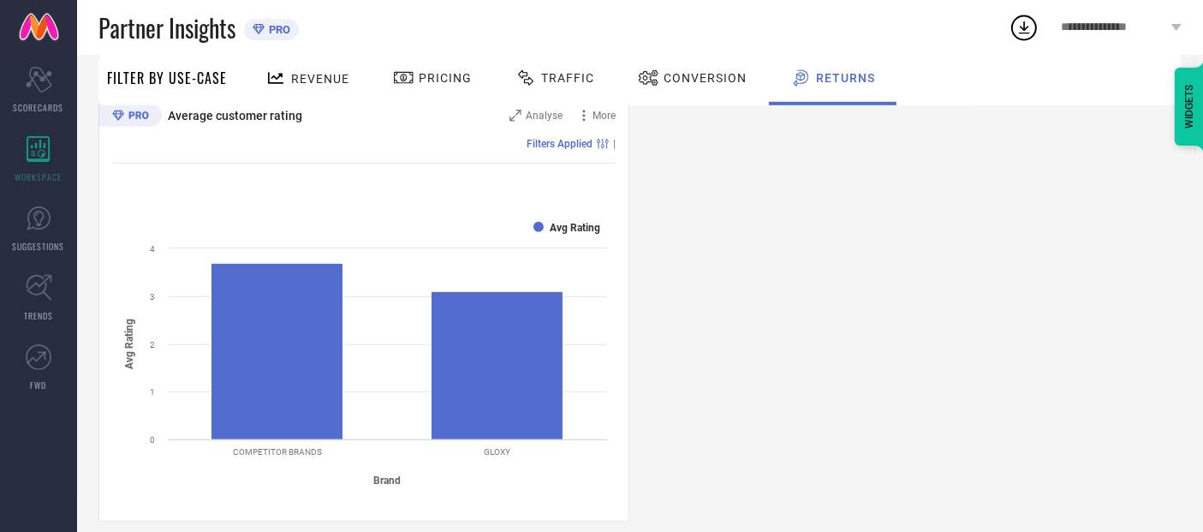
scroll to position [1115, 0]
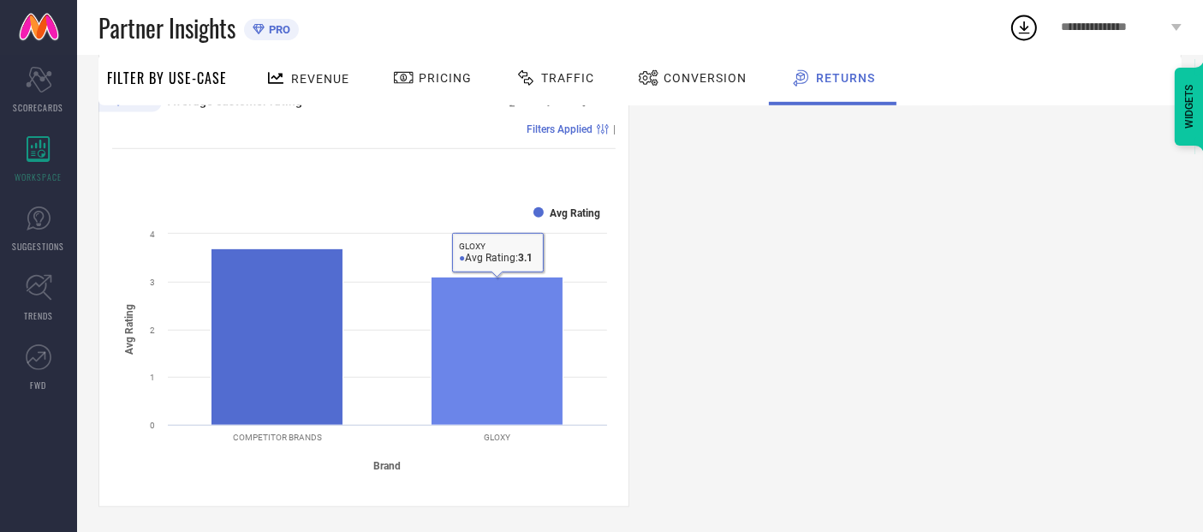
click at [501, 363] on rect at bounding box center [497, 351] width 132 height 148
click at [501, 362] on rect at bounding box center [497, 351] width 132 height 148
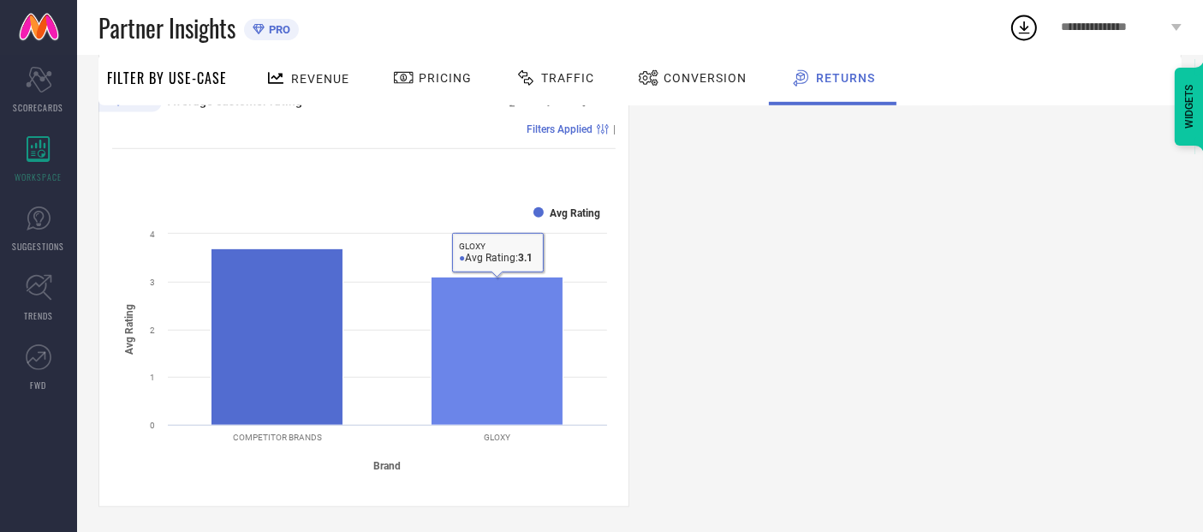
click at [501, 362] on rect at bounding box center [497, 351] width 132 height 148
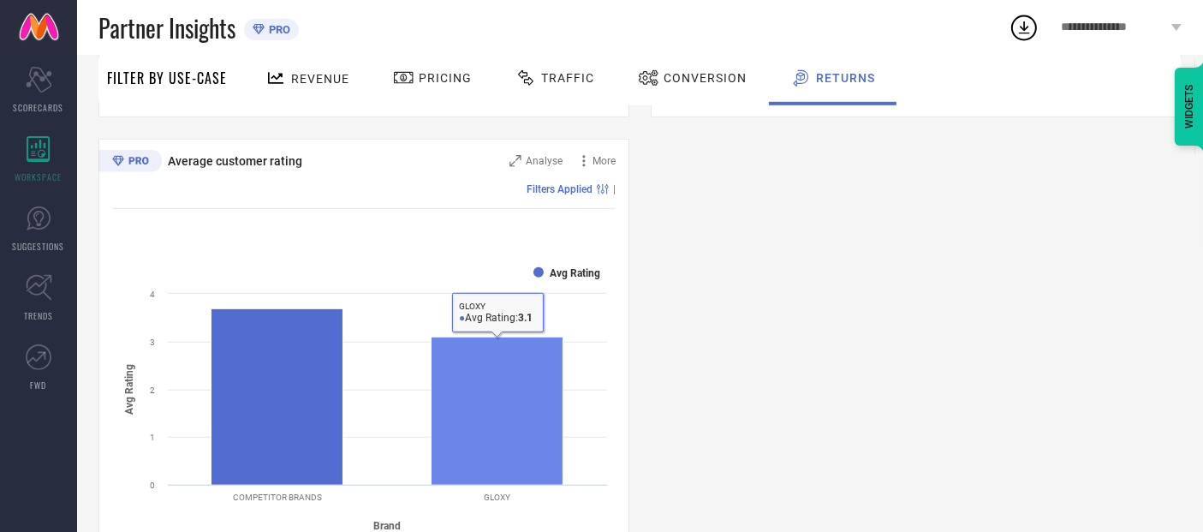
scroll to position [1020, 0]
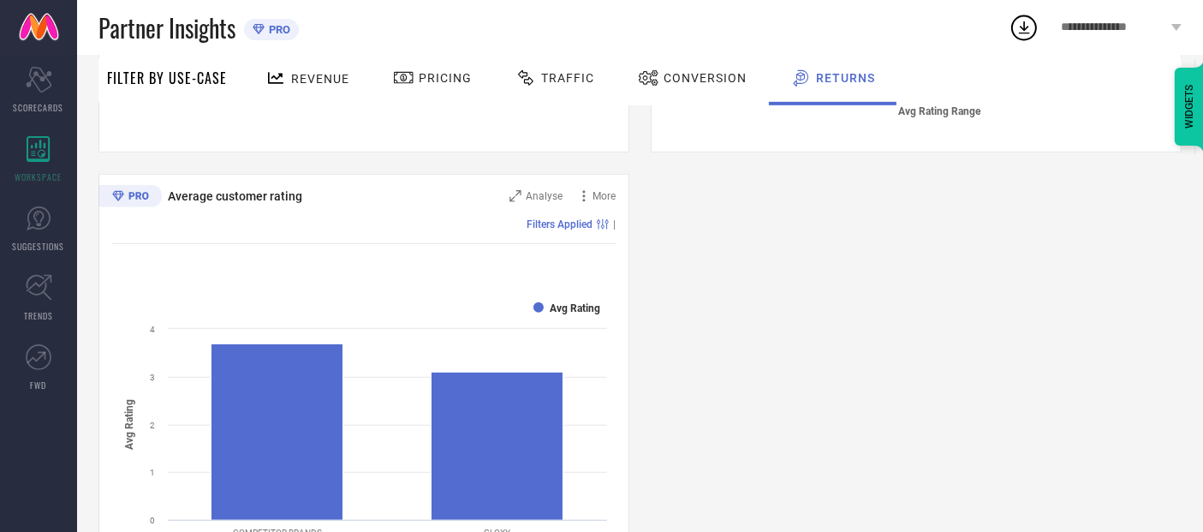
click at [956, 111] on tspan "Avg Rating Range" at bounding box center [940, 110] width 83 height 12
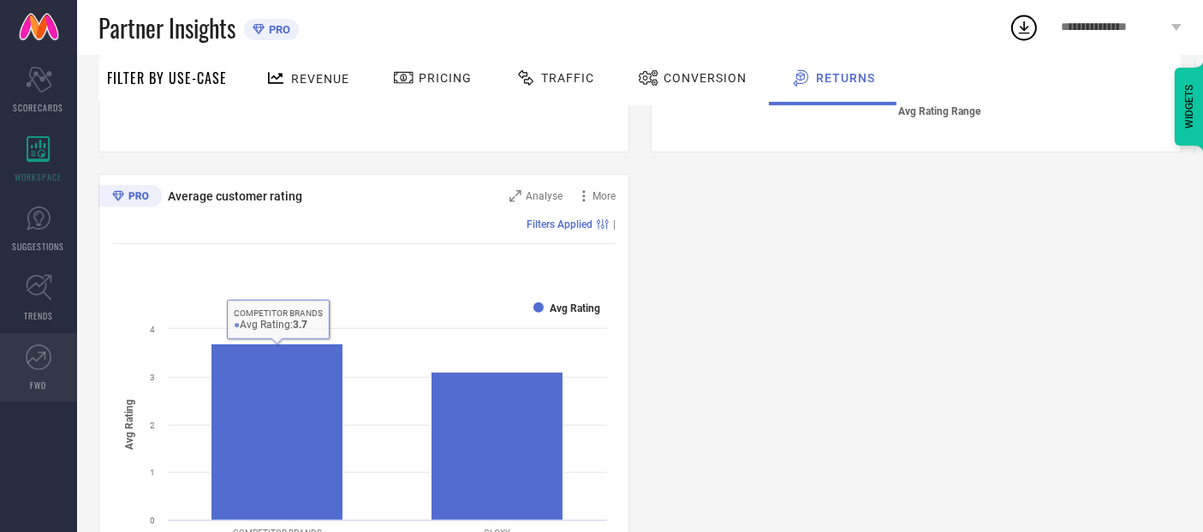
click at [50, 357] on icon at bounding box center [39, 357] width 26 height 26
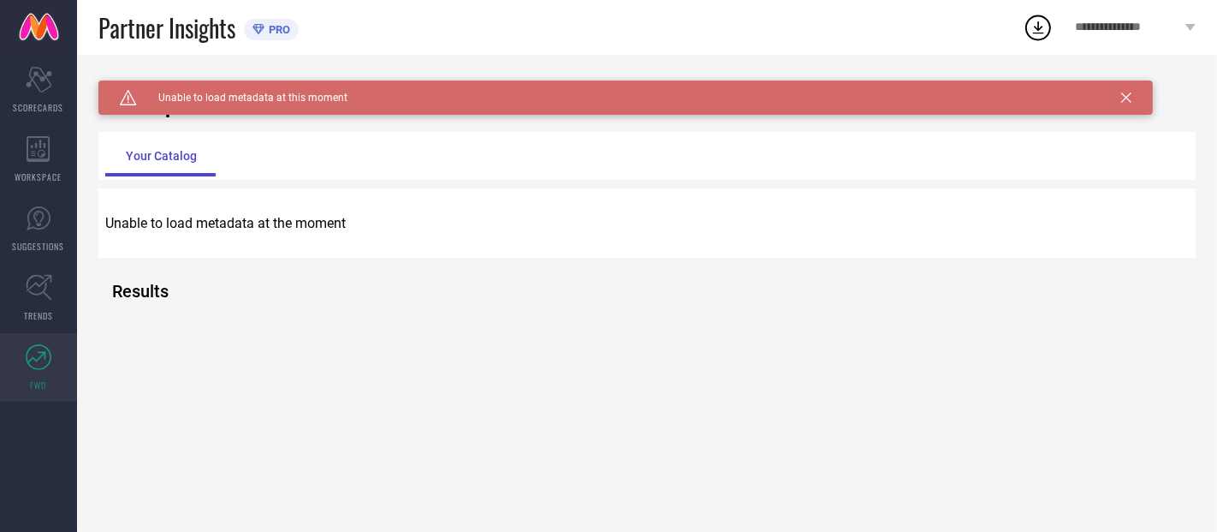
click at [269, 241] on div "Unable to load metadata at the moment" at bounding box center [646, 223] width 1097 height 44
click at [271, 235] on div "Unable to load metadata at the moment" at bounding box center [646, 223] width 1097 height 44
click at [56, 82] on div "Scorecard SCORECARDS" at bounding box center [38, 90] width 77 height 68
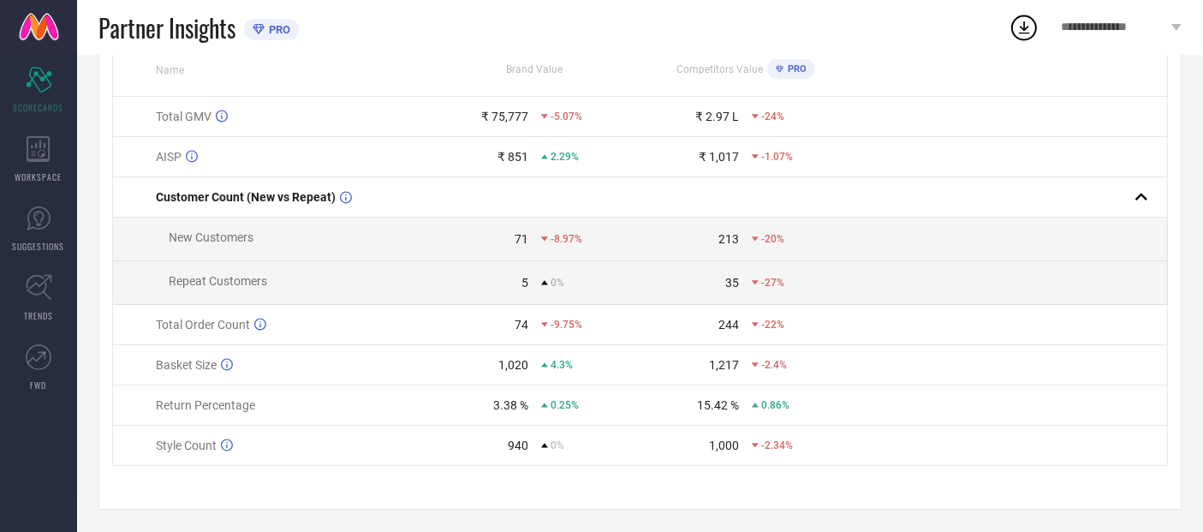
scroll to position [186, 0]
click at [762, 402] on span "0.86%" at bounding box center [775, 401] width 28 height 12
click at [756, 404] on div "0.86%" at bounding box center [771, 401] width 38 height 12
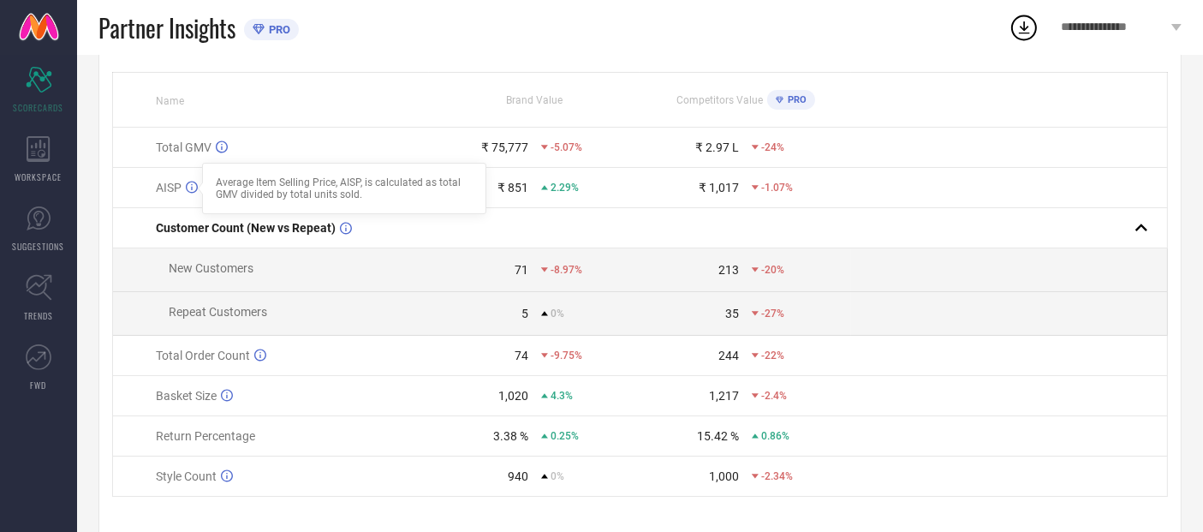
scroll to position [59, 0]
